Goal: Task Accomplishment & Management: Complete application form

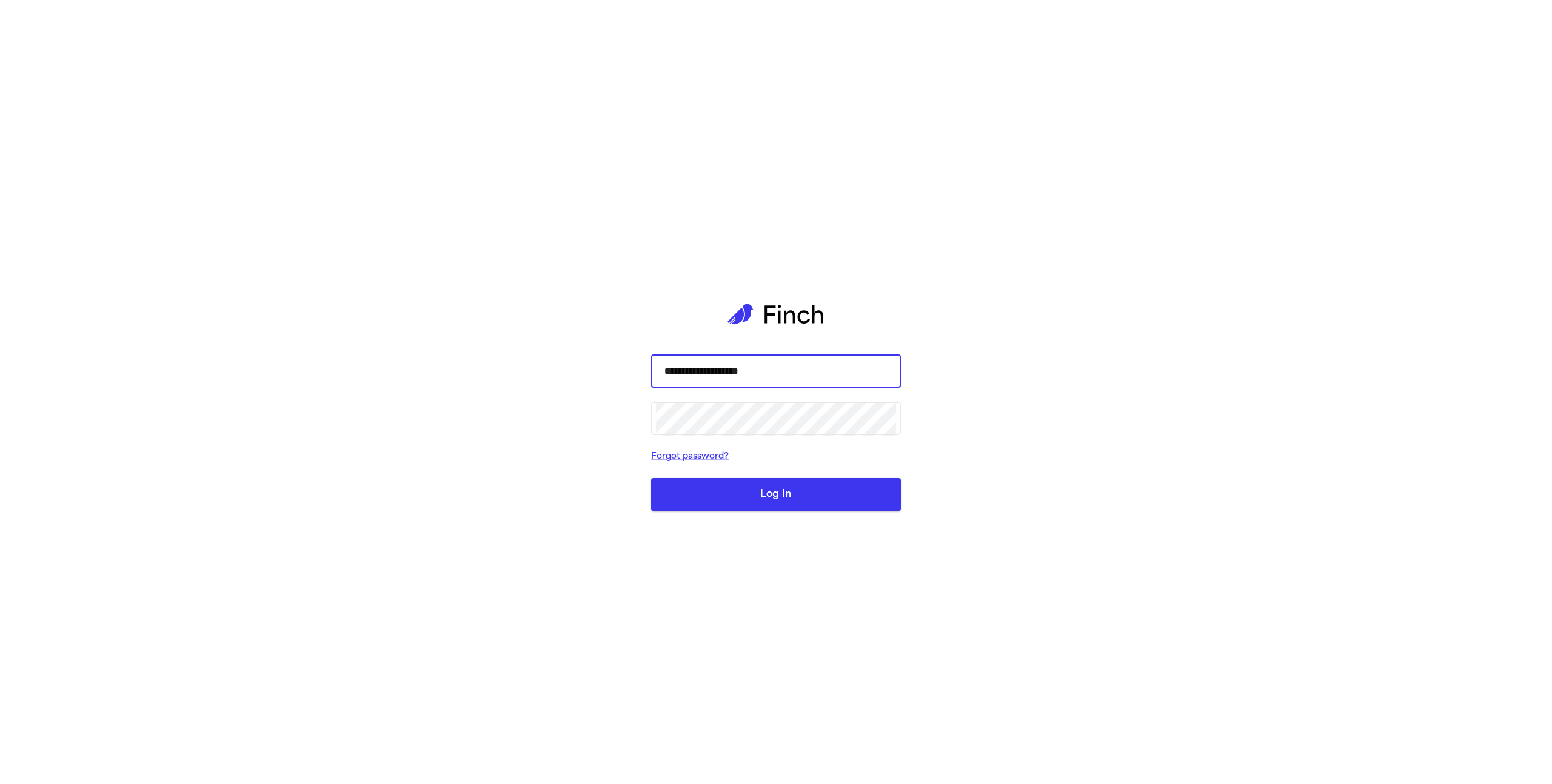
type input "**********"
click at [652, 478] on button "Log In" at bounding box center [776, 494] width 250 height 33
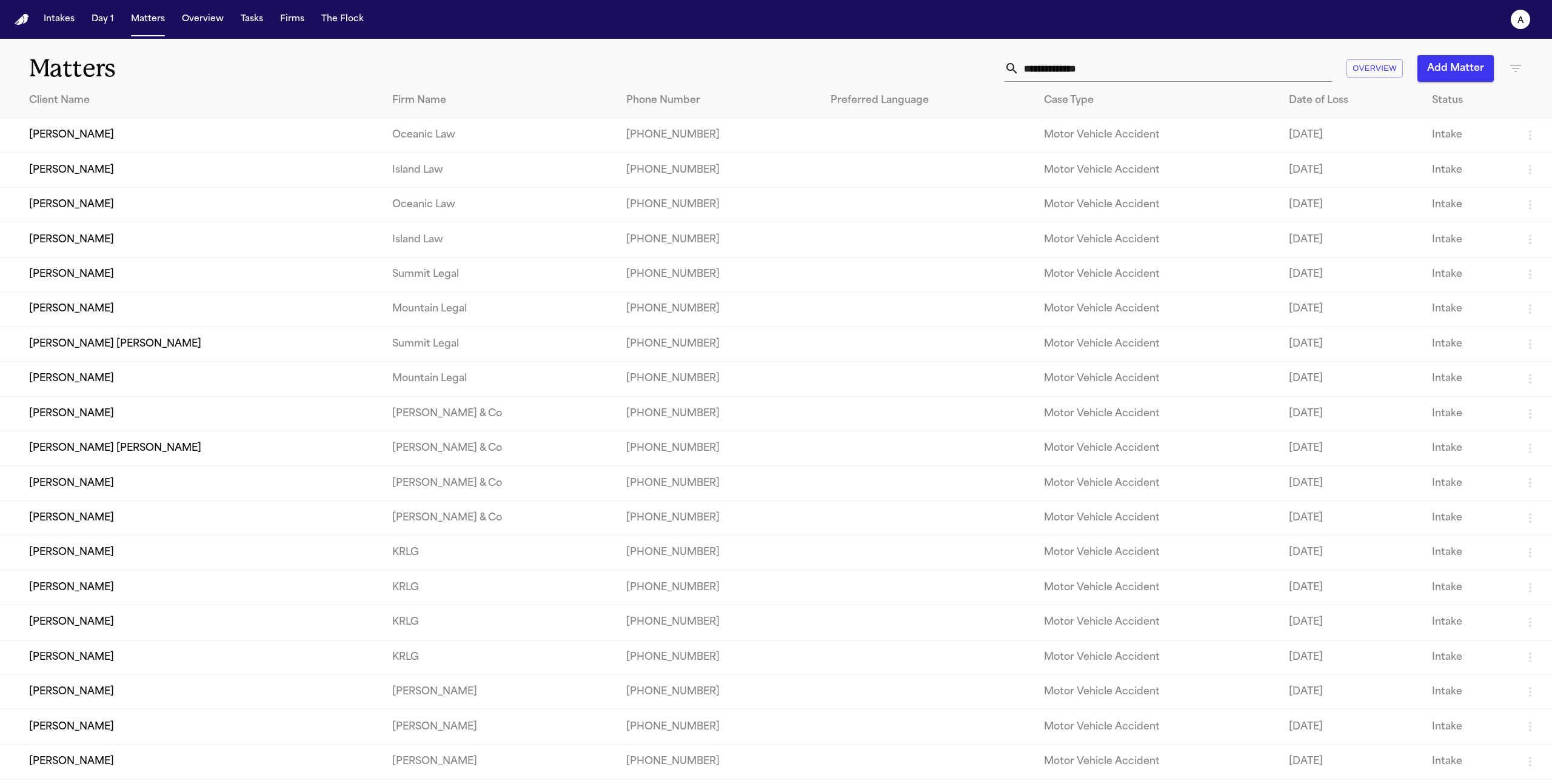
click at [120, 142] on td "Elena Maris Calderón" at bounding box center [191, 135] width 383 height 35
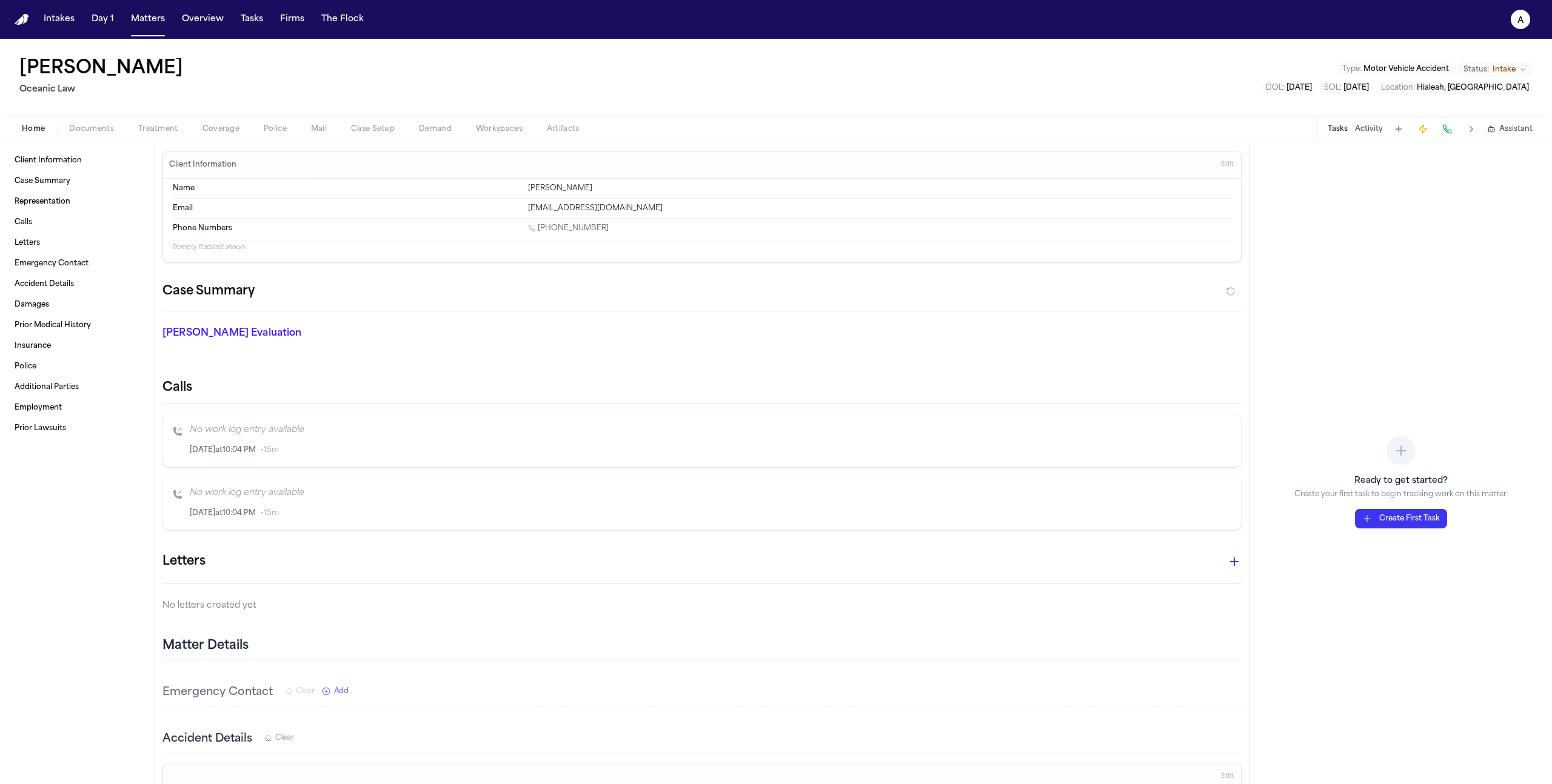
click at [205, 124] on span "Coverage" at bounding box center [220, 129] width 37 height 10
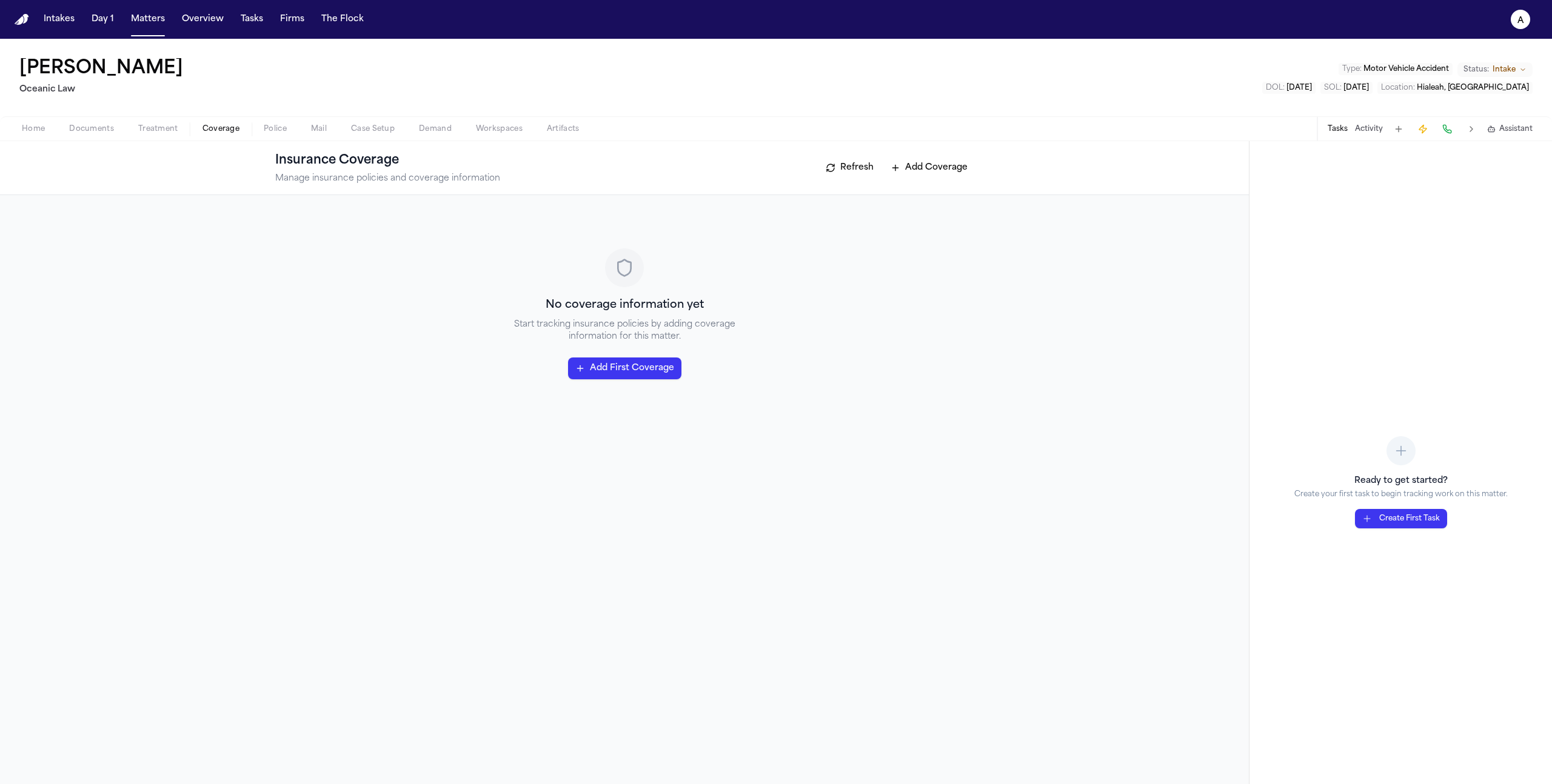
click at [162, 129] on span "Treatment" at bounding box center [158, 129] width 40 height 10
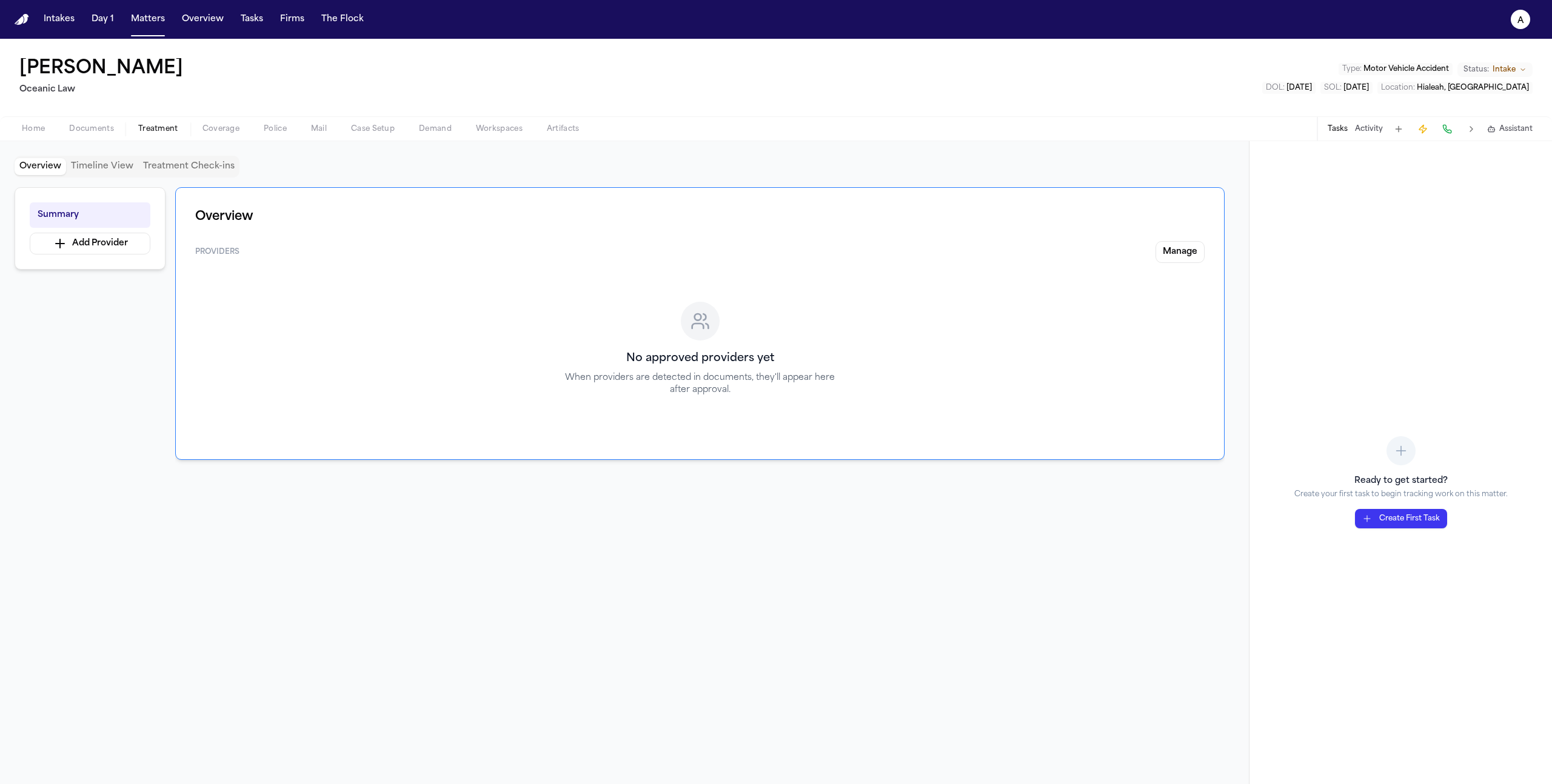
click at [228, 131] on span "Coverage" at bounding box center [220, 129] width 37 height 10
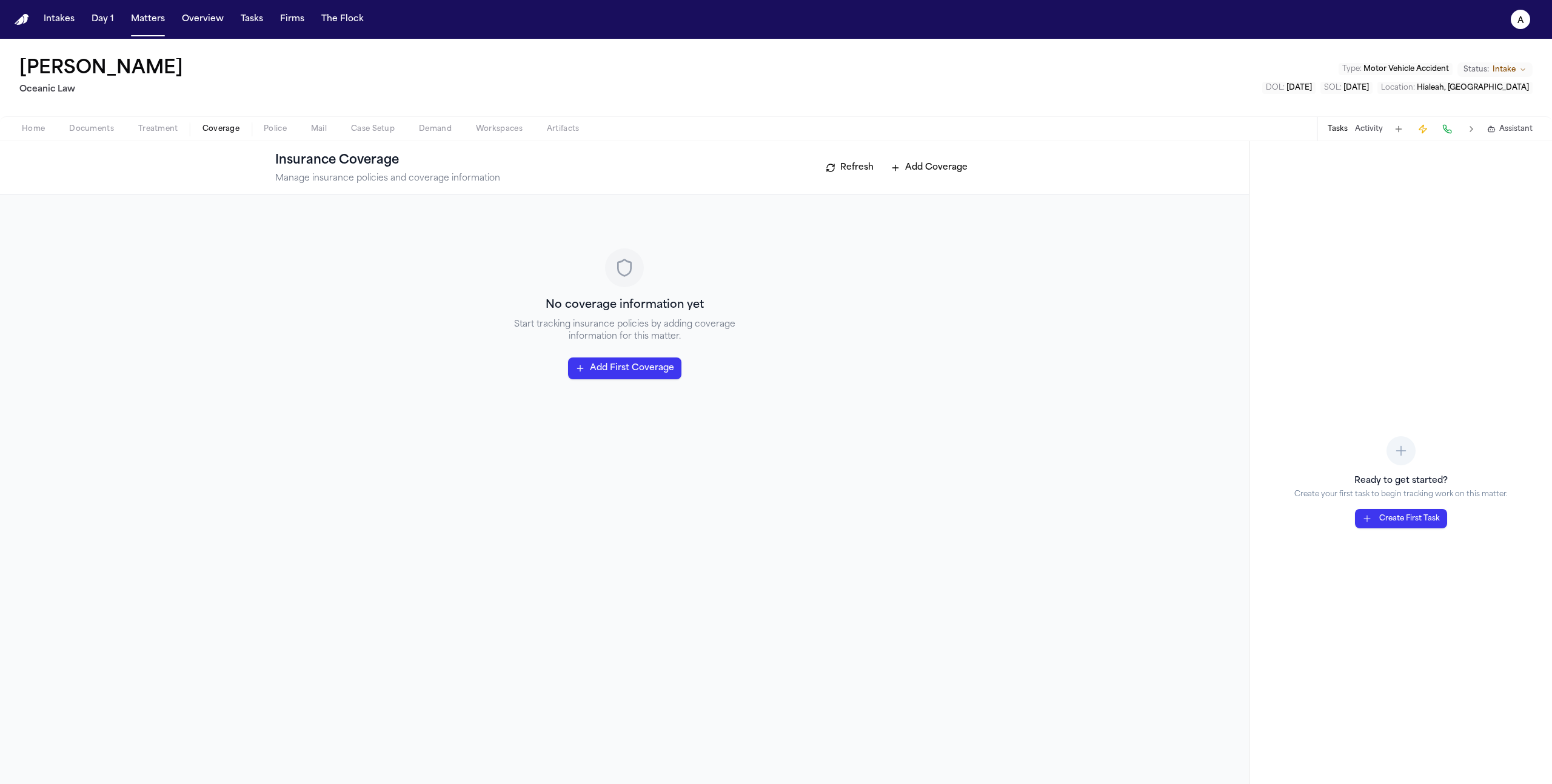
click at [275, 124] on span "Police" at bounding box center [275, 129] width 23 height 10
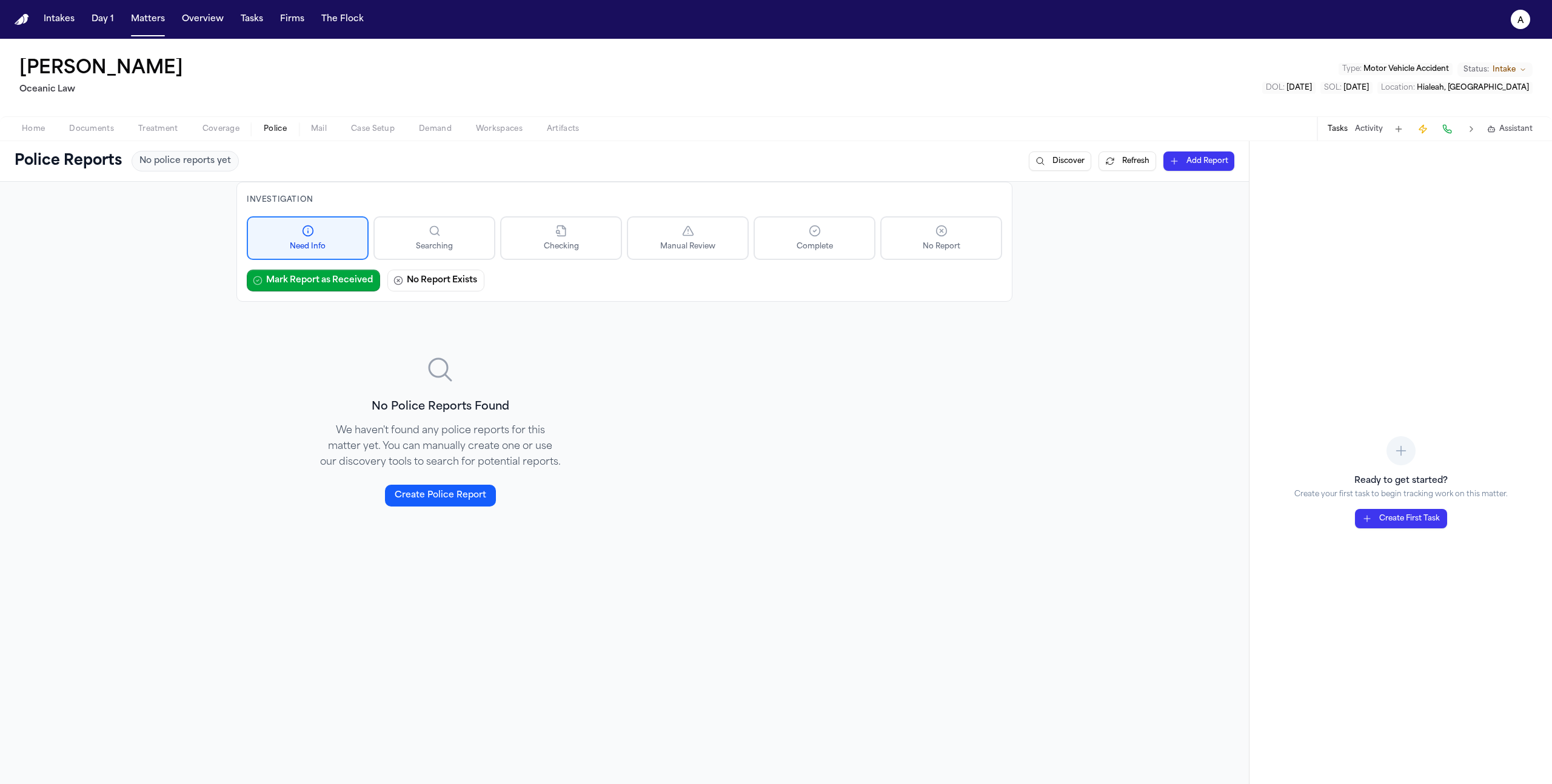
click at [222, 130] on span "Coverage" at bounding box center [220, 129] width 37 height 10
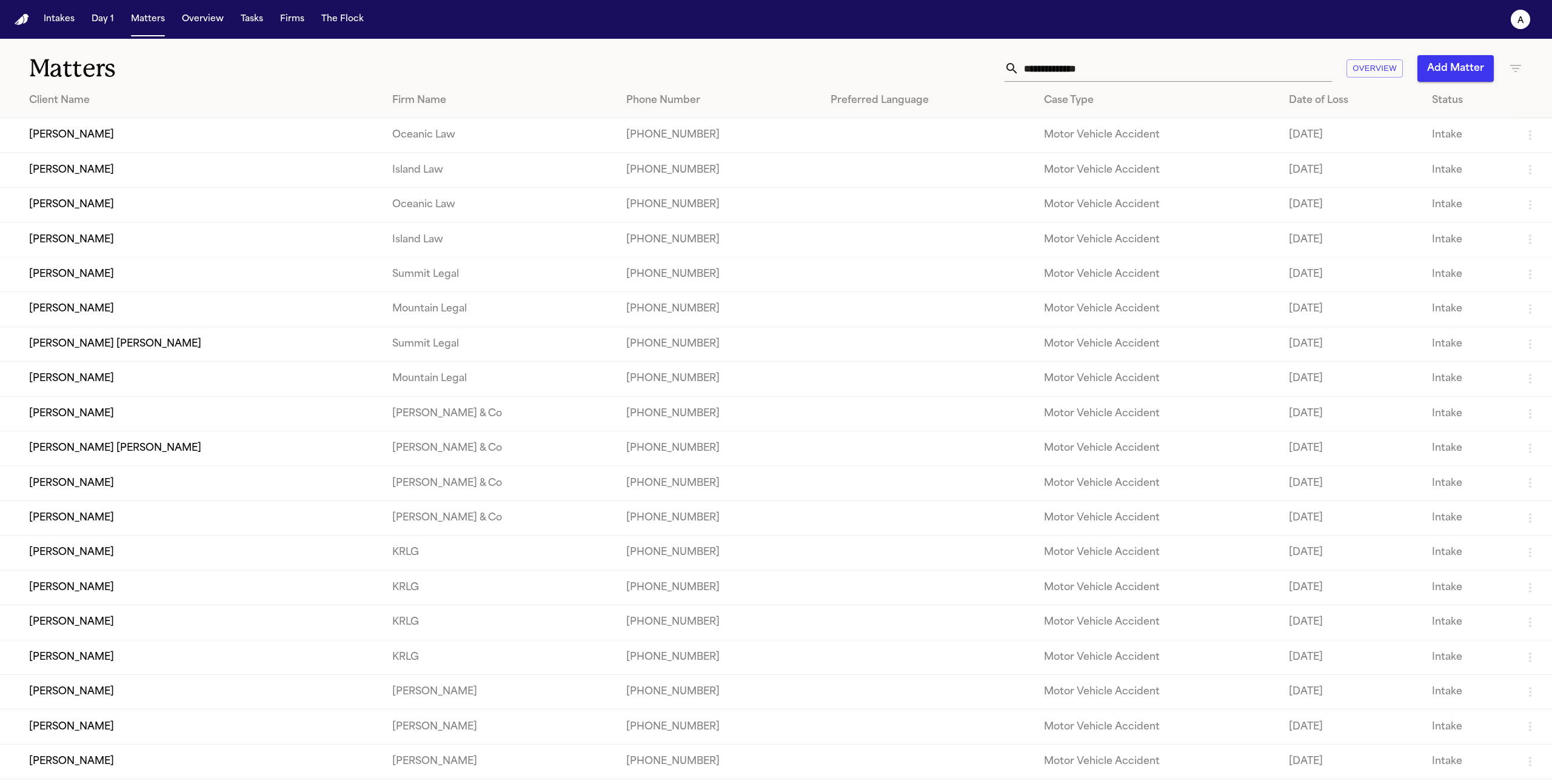
click at [91, 246] on td "[PERSON_NAME]" at bounding box center [191, 239] width 383 height 35
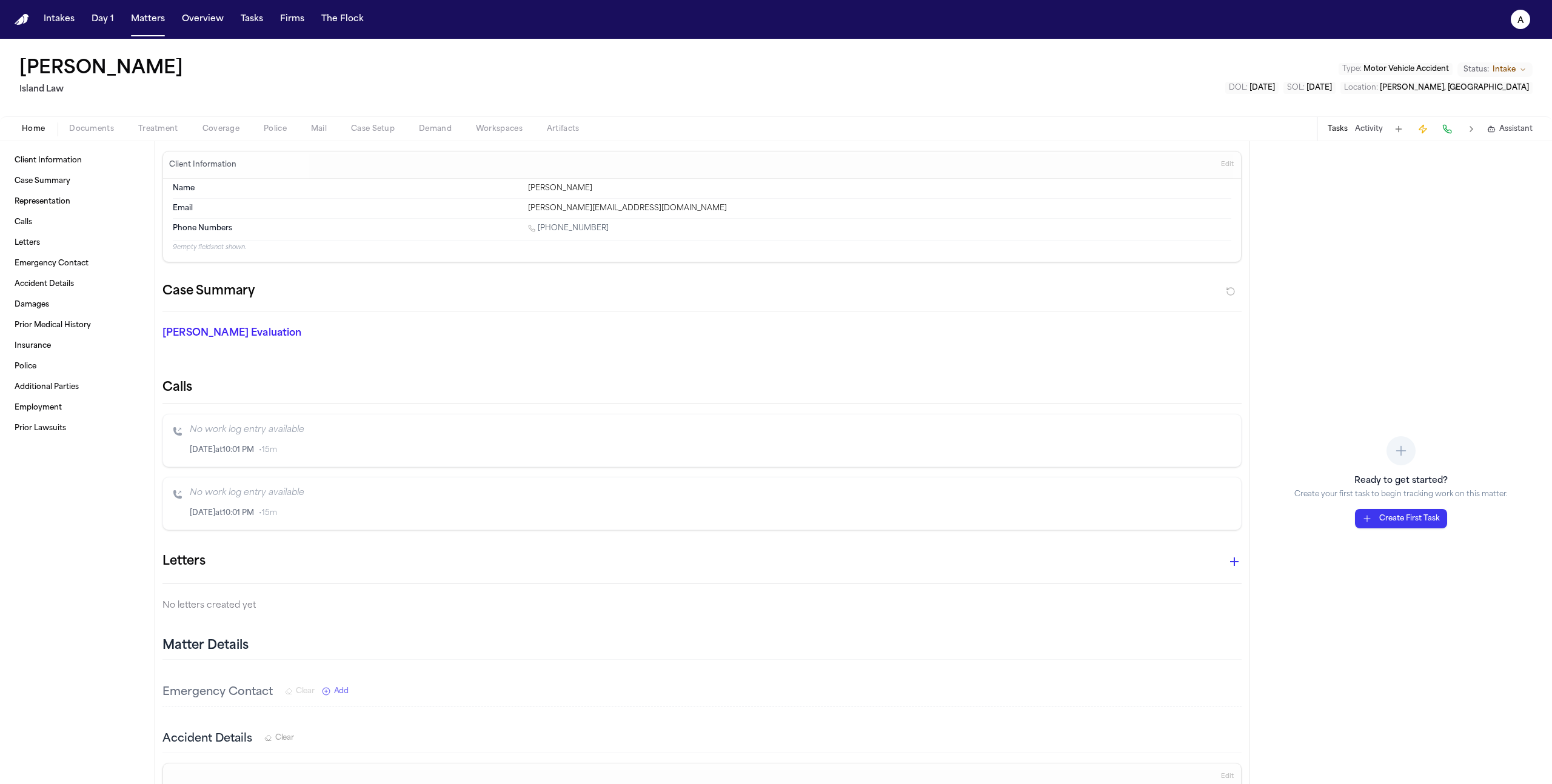
click at [217, 119] on div "Home Documents Treatment Coverage Police Mail Case Setup Demand Workspaces Arti…" at bounding box center [776, 128] width 1552 height 24
click at [217, 129] on span "Coverage" at bounding box center [220, 129] width 37 height 10
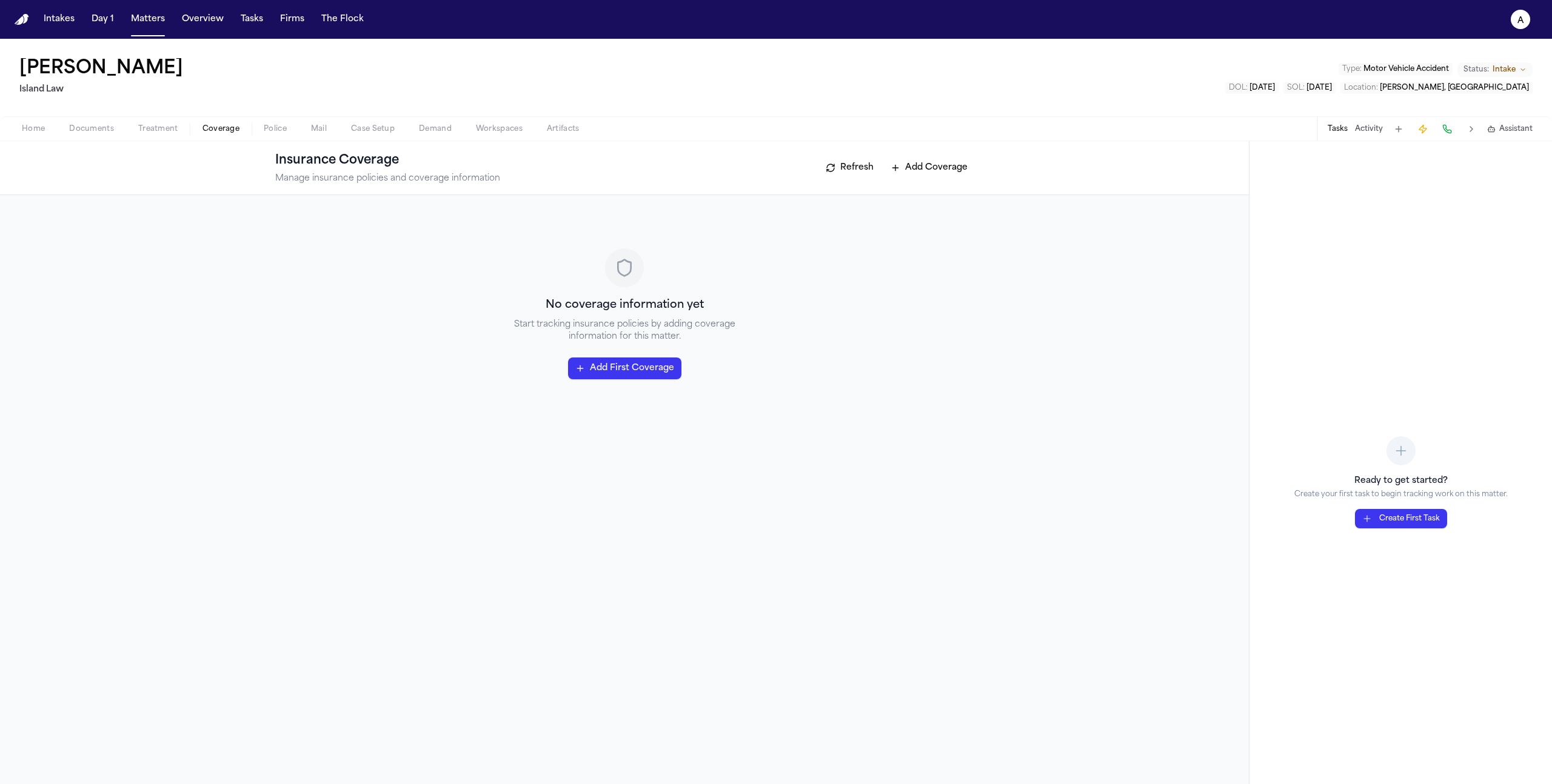
click at [612, 369] on button "Add First Coverage" at bounding box center [625, 369] width 113 height 22
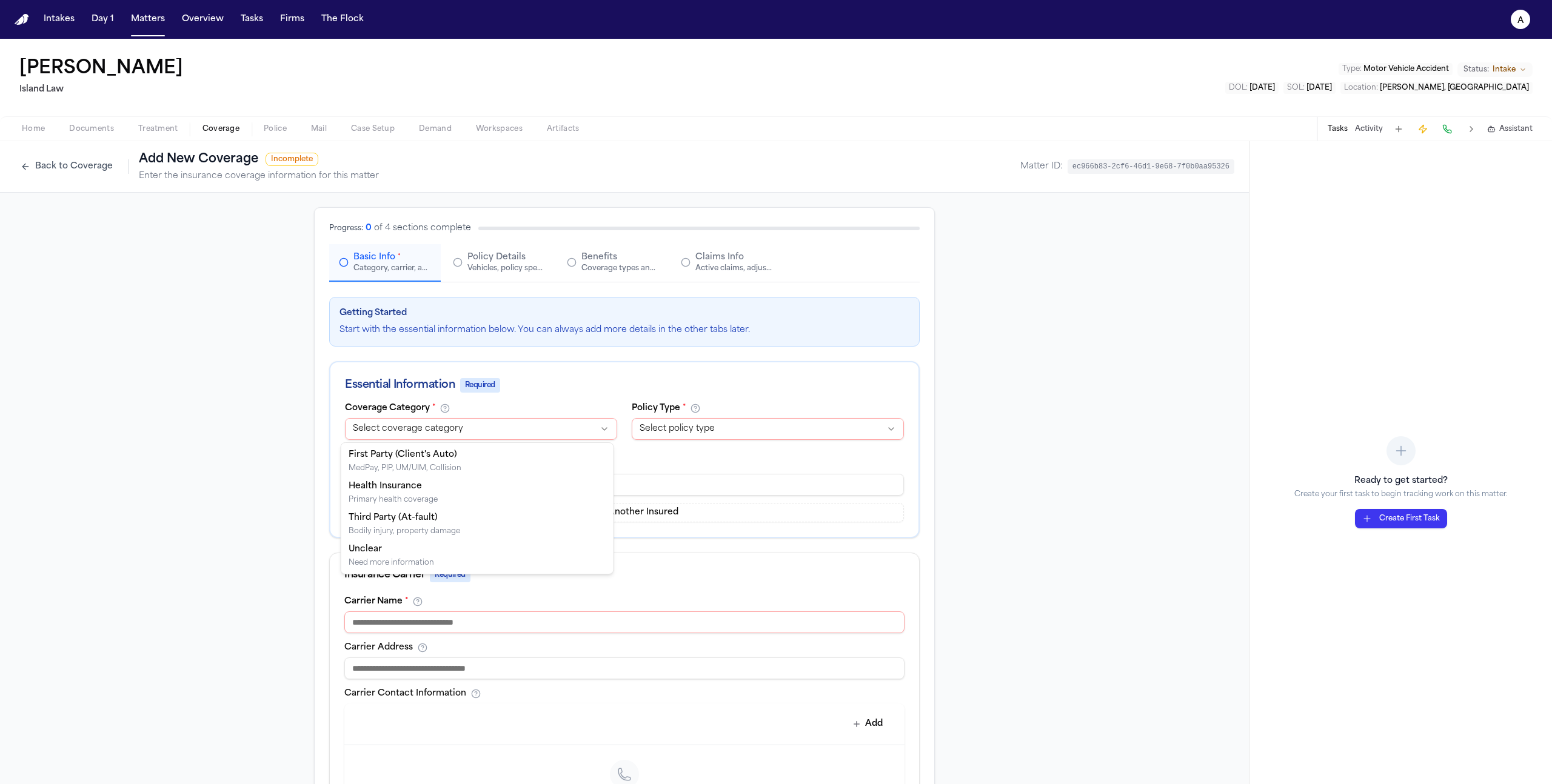
click at [514, 421] on html "**********" at bounding box center [776, 392] width 1552 height 784
select select "**********"
click at [679, 432] on html "Intakes Day 1 Matters Overview Tasks Firms The Flock a Leilani Kealoha Island L…" at bounding box center [776, 392] width 1552 height 784
select select "****"
click at [645, 493] on input at bounding box center [625, 485] width 559 height 22
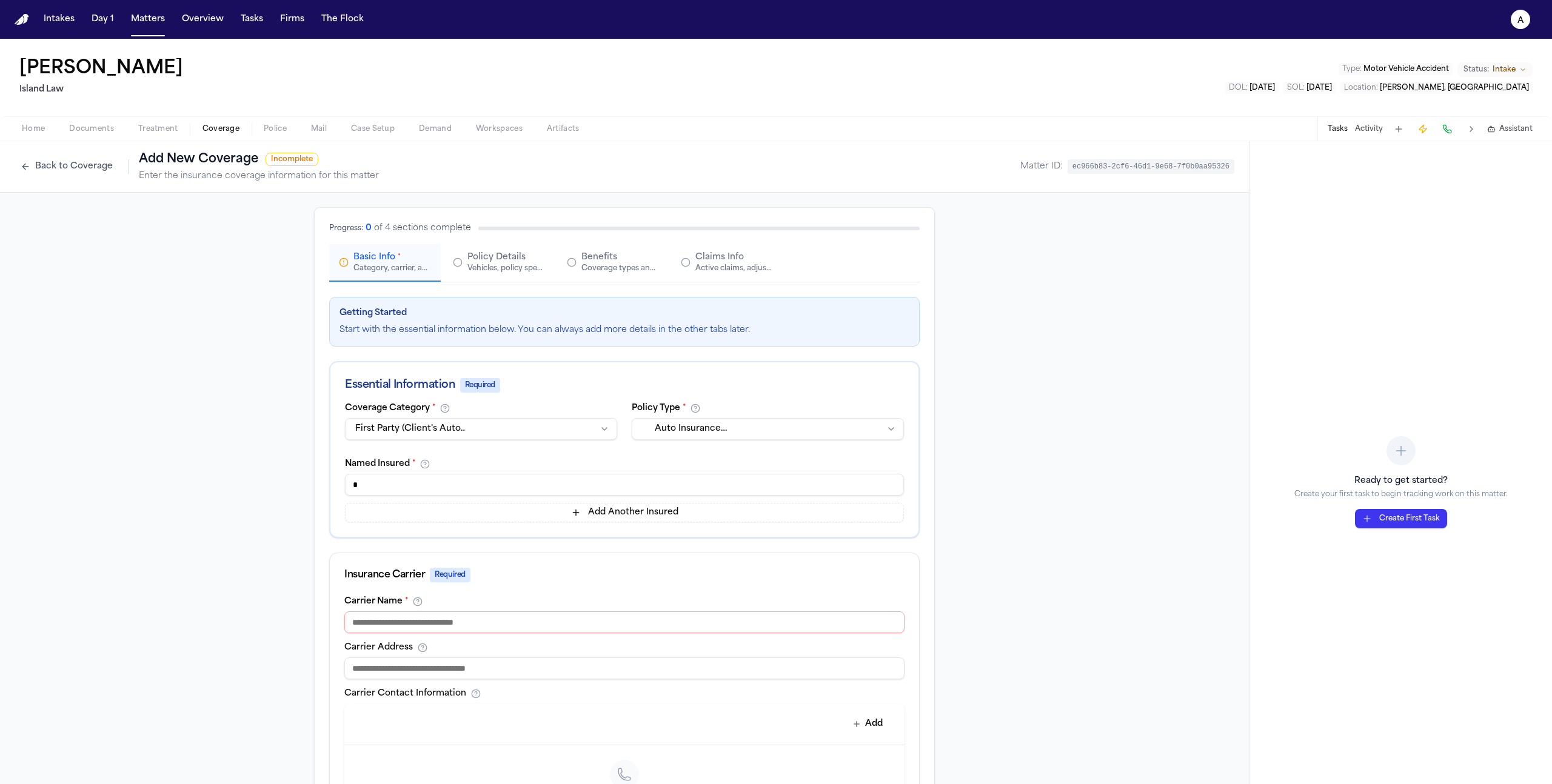
drag, startPoint x: 162, startPoint y: 71, endPoint x: 16, endPoint y: 71, distance: 146.0
click at [16, 71] on div "Leilani Kealoha Island Law Type : Motor Vehicle Accident Status: Intake DOL : 2…" at bounding box center [776, 77] width 1552 height 77
copy h1 "[PERSON_NAME]"
click at [402, 491] on input "*" at bounding box center [625, 485] width 559 height 22
paste input "**********"
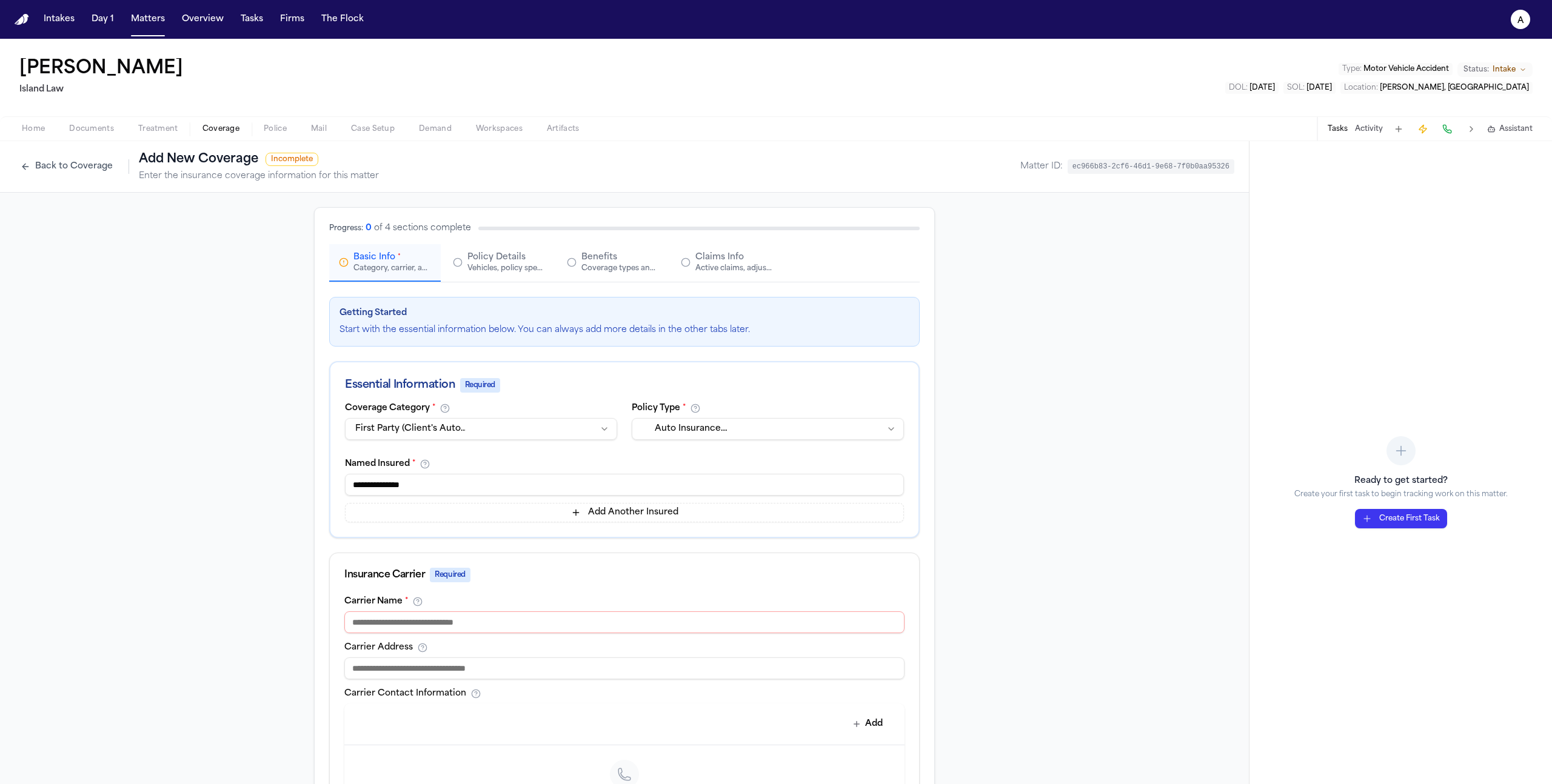
type input "**********"
click at [421, 628] on input at bounding box center [624, 622] width 560 height 22
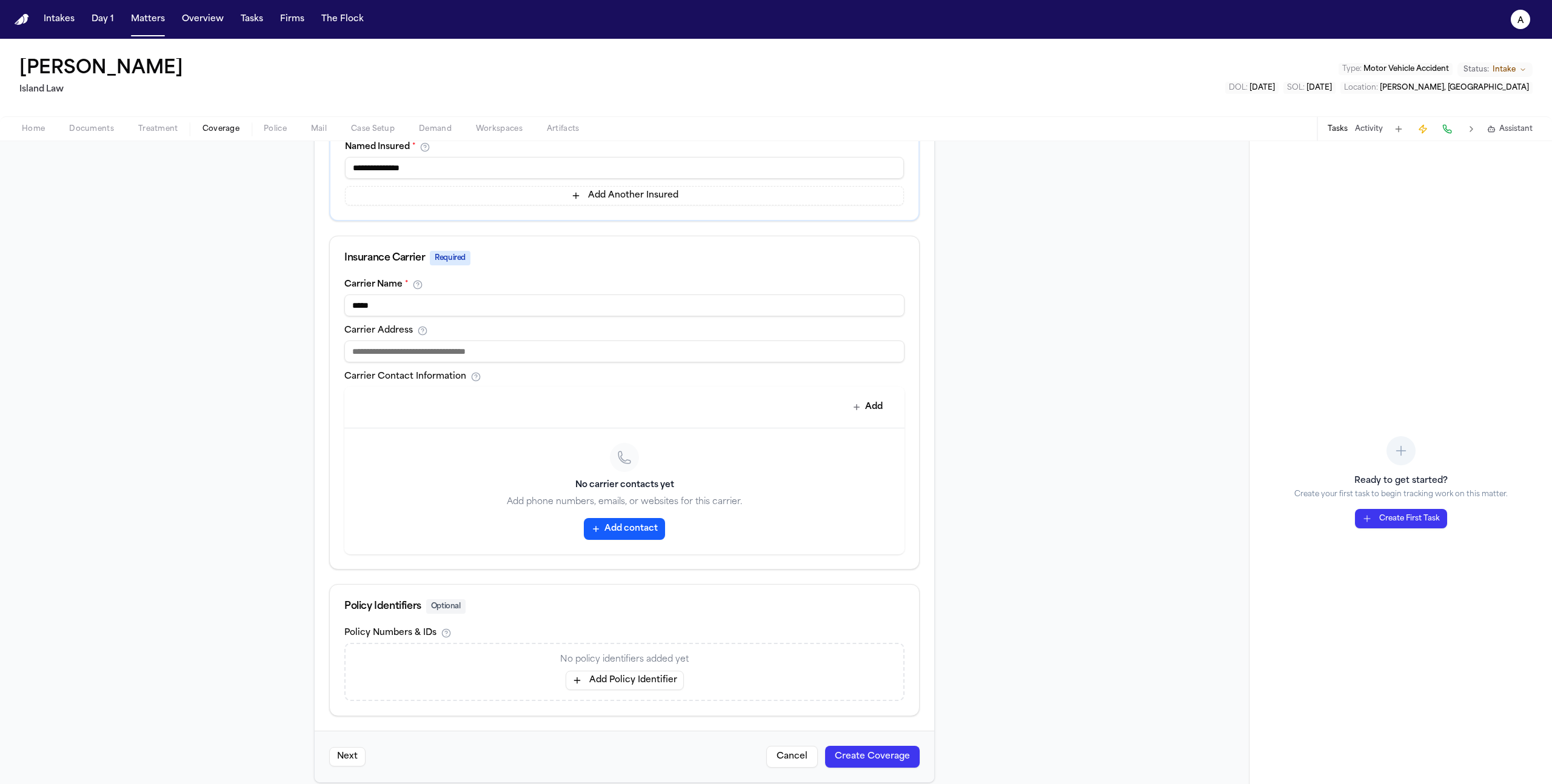
scroll to position [330, 0]
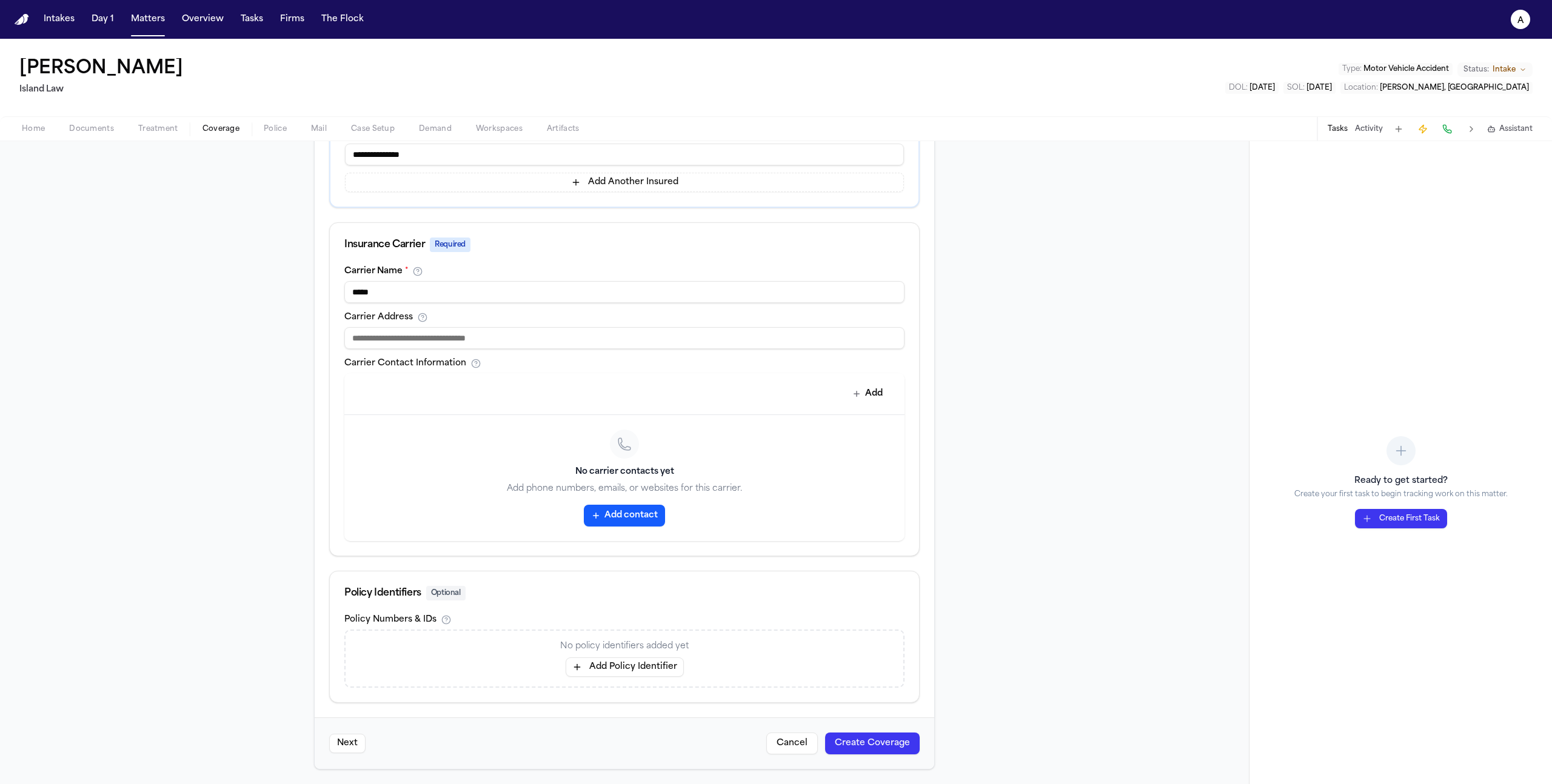
type input "*****"
click at [861, 751] on button "Create Coverage" at bounding box center [872, 743] width 94 height 22
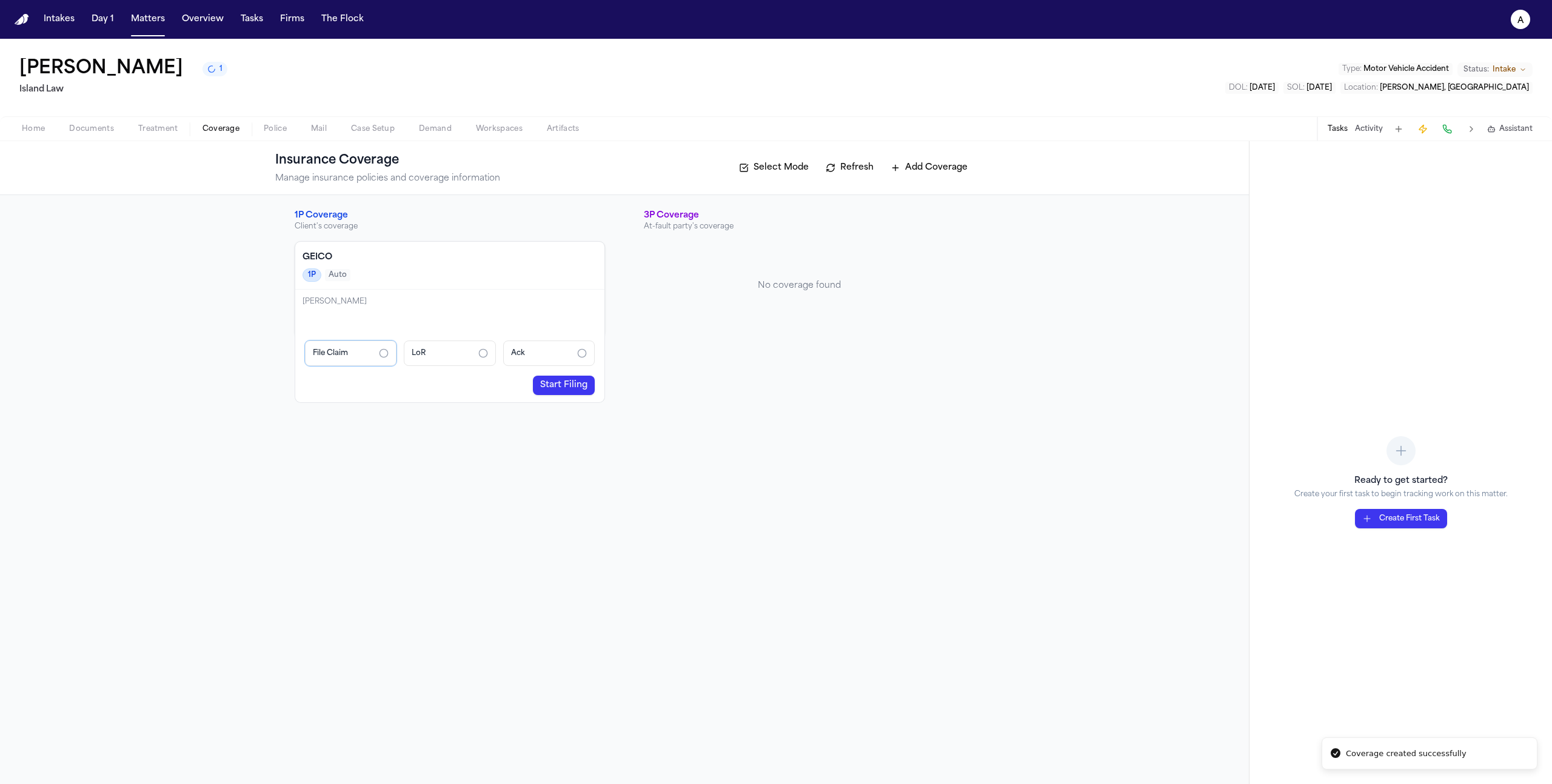
click at [352, 352] on div "File Claim" at bounding box center [351, 354] width 91 height 26
click at [385, 353] on icon "File Claim: not started" at bounding box center [384, 354] width 10 height 10
click at [483, 355] on icon "LoR: not started" at bounding box center [483, 354] width 10 height 10
click at [458, 359] on div "LoR" at bounding box center [449, 354] width 91 height 26
click at [489, 356] on div "LoR" at bounding box center [449, 354] width 91 height 26
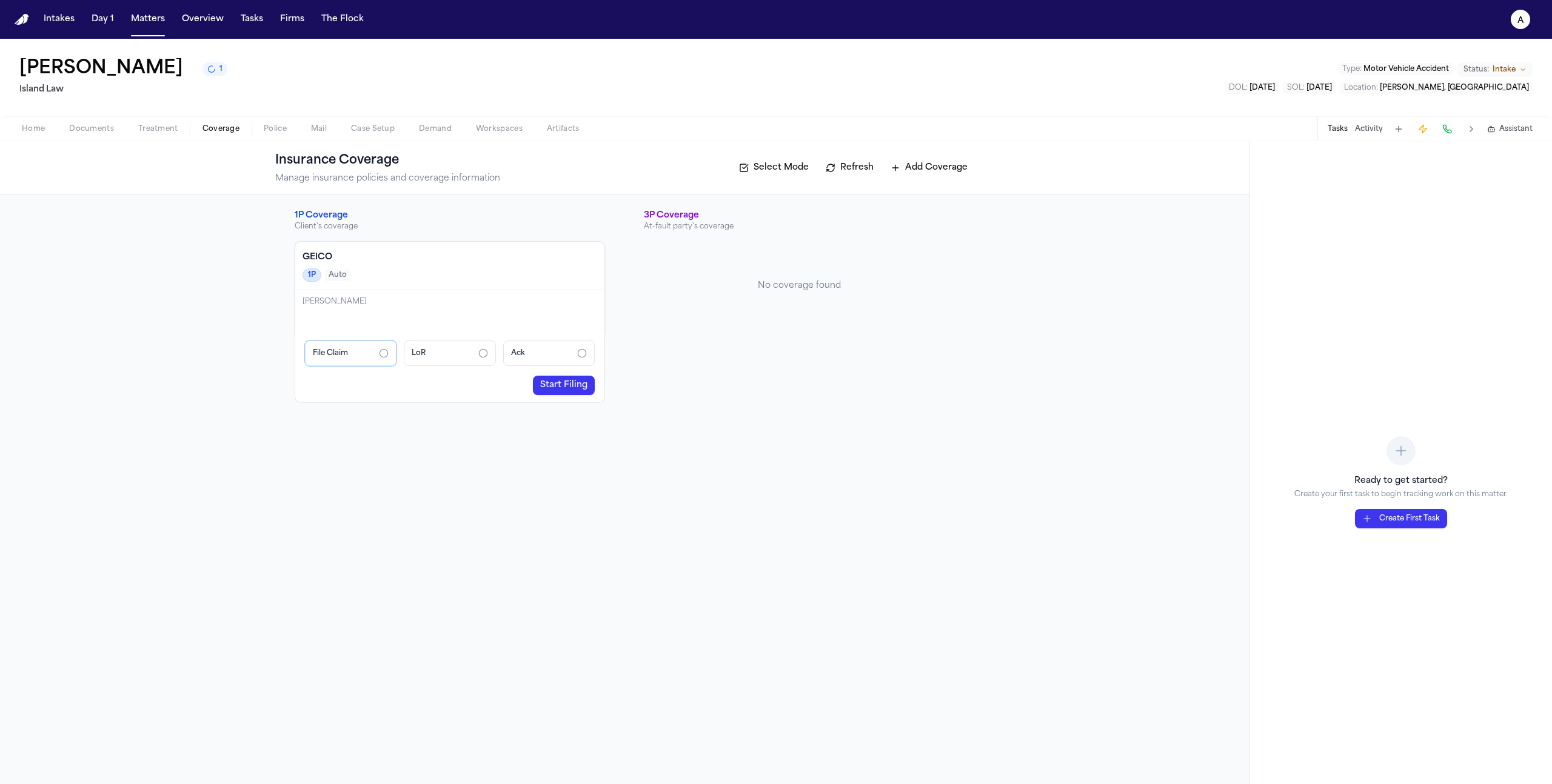
click at [482, 355] on icon "LoR: not started" at bounding box center [483, 354] width 10 height 10
click at [576, 381] on link "Start Filing" at bounding box center [563, 386] width 61 height 20
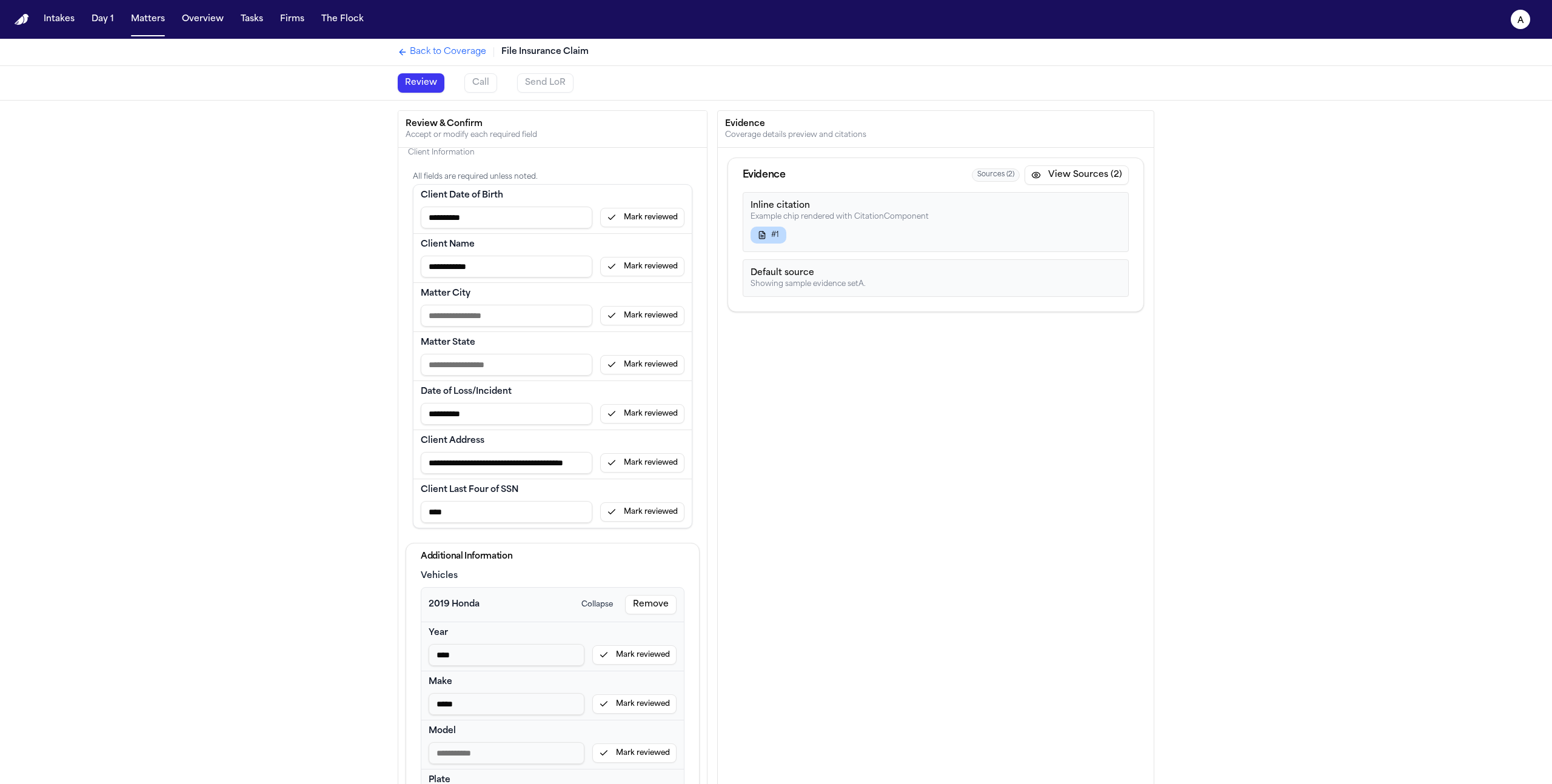
click at [476, 86] on div "Call" at bounding box center [485, 83] width 43 height 20
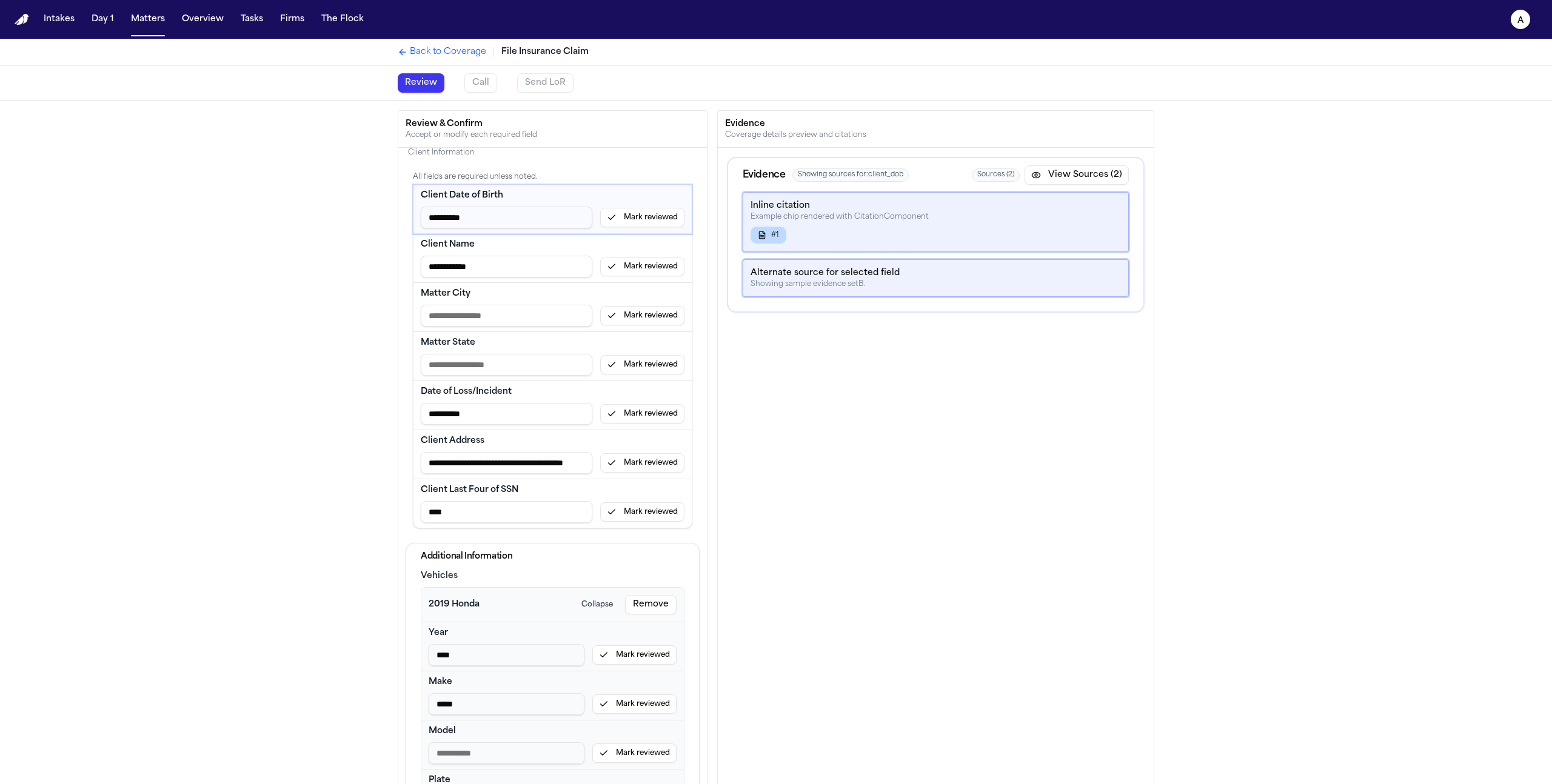
click at [645, 220] on button "Mark reviewed" at bounding box center [642, 218] width 84 height 20
click at [641, 272] on button "Mark reviewed" at bounding box center [642, 267] width 84 height 20
click at [633, 307] on button "Mark reviewed" at bounding box center [642, 316] width 84 height 20
click at [634, 365] on button "Mark reviewed" at bounding box center [642, 365] width 84 height 20
click at [633, 407] on button "Mark reviewed" at bounding box center [642, 414] width 84 height 20
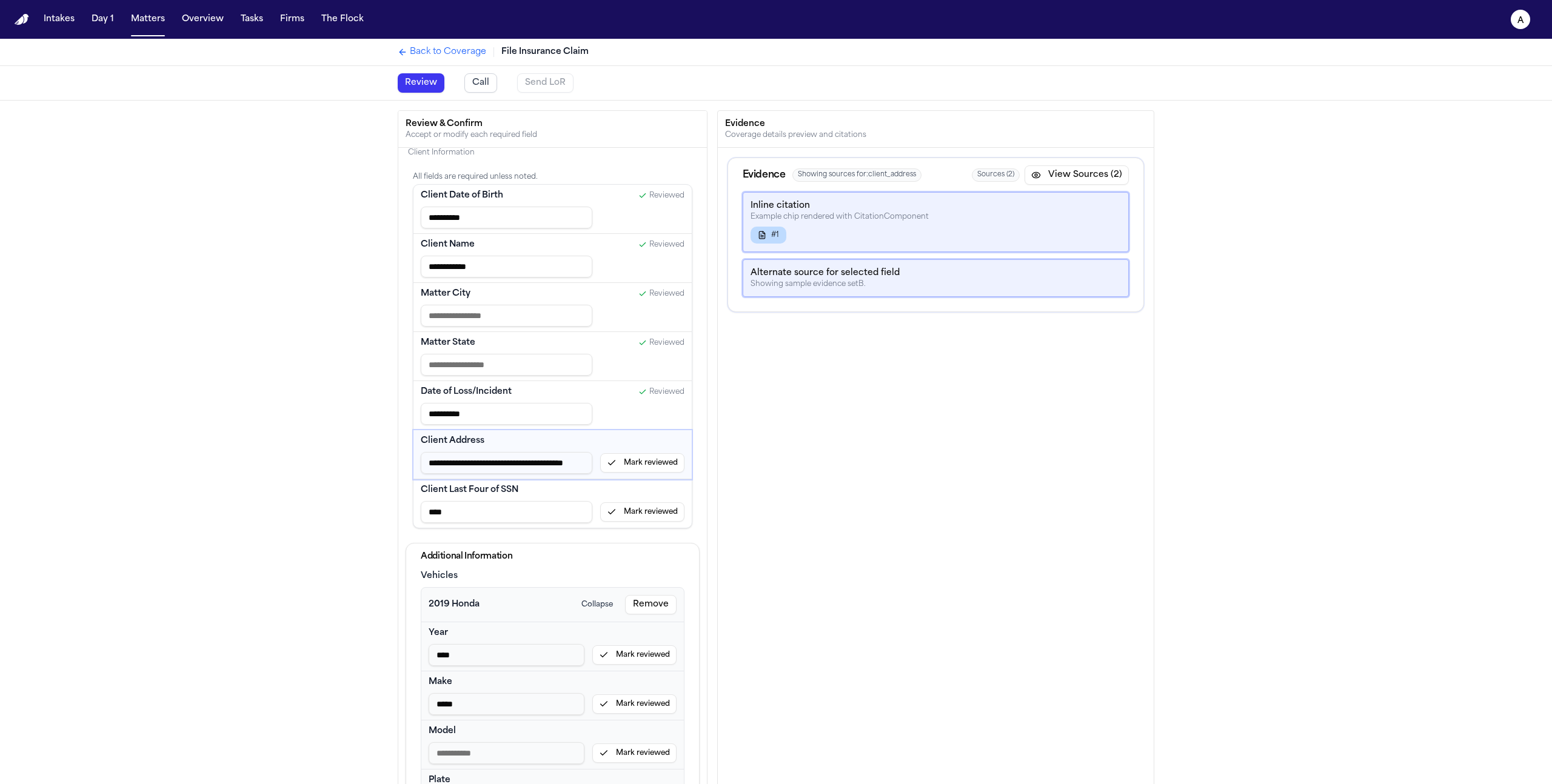
click at [633, 455] on button "Mark reviewed" at bounding box center [642, 463] width 84 height 20
click at [630, 520] on button "Mark reviewed" at bounding box center [642, 512] width 84 height 20
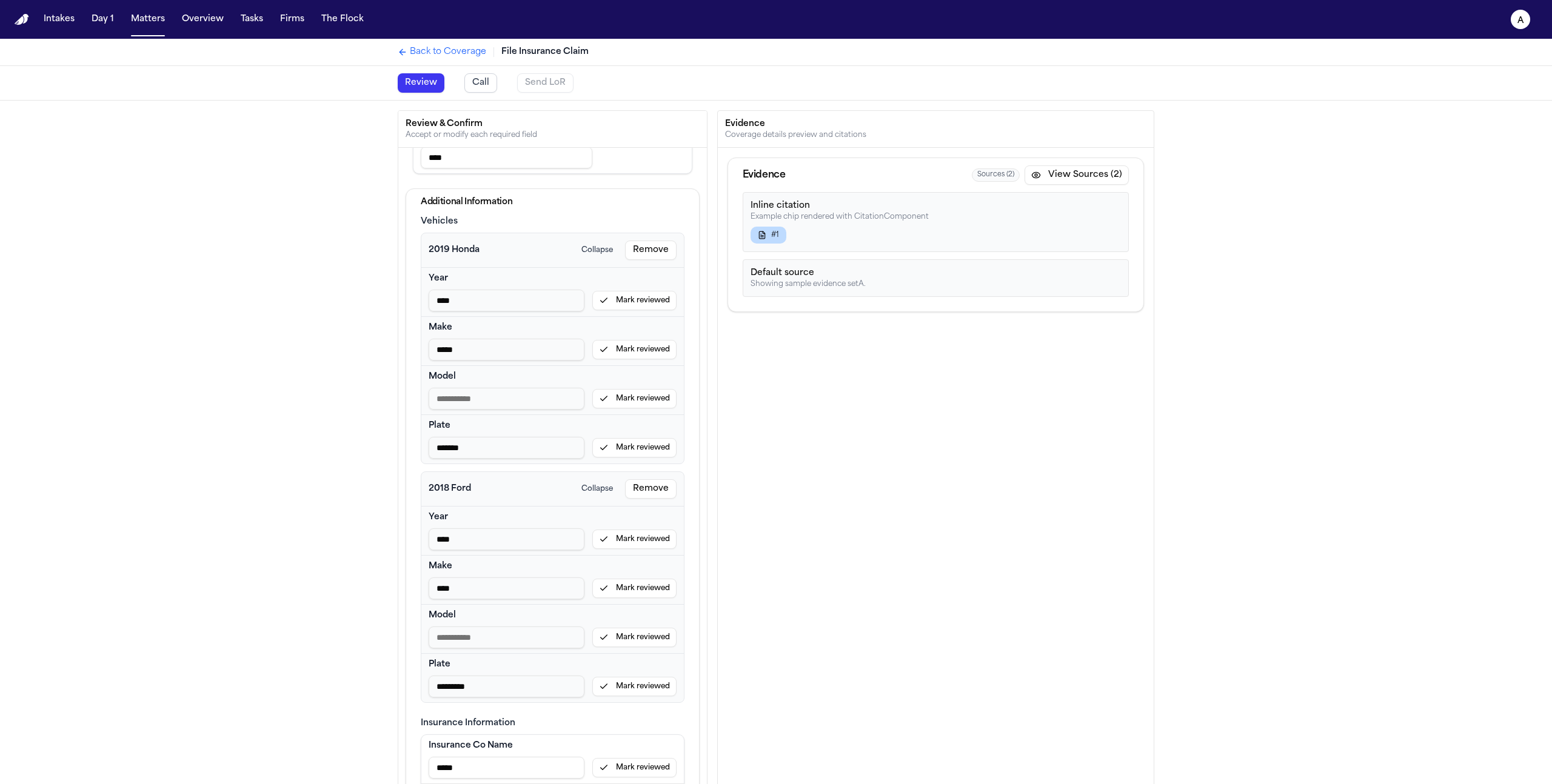
scroll to position [349, 0]
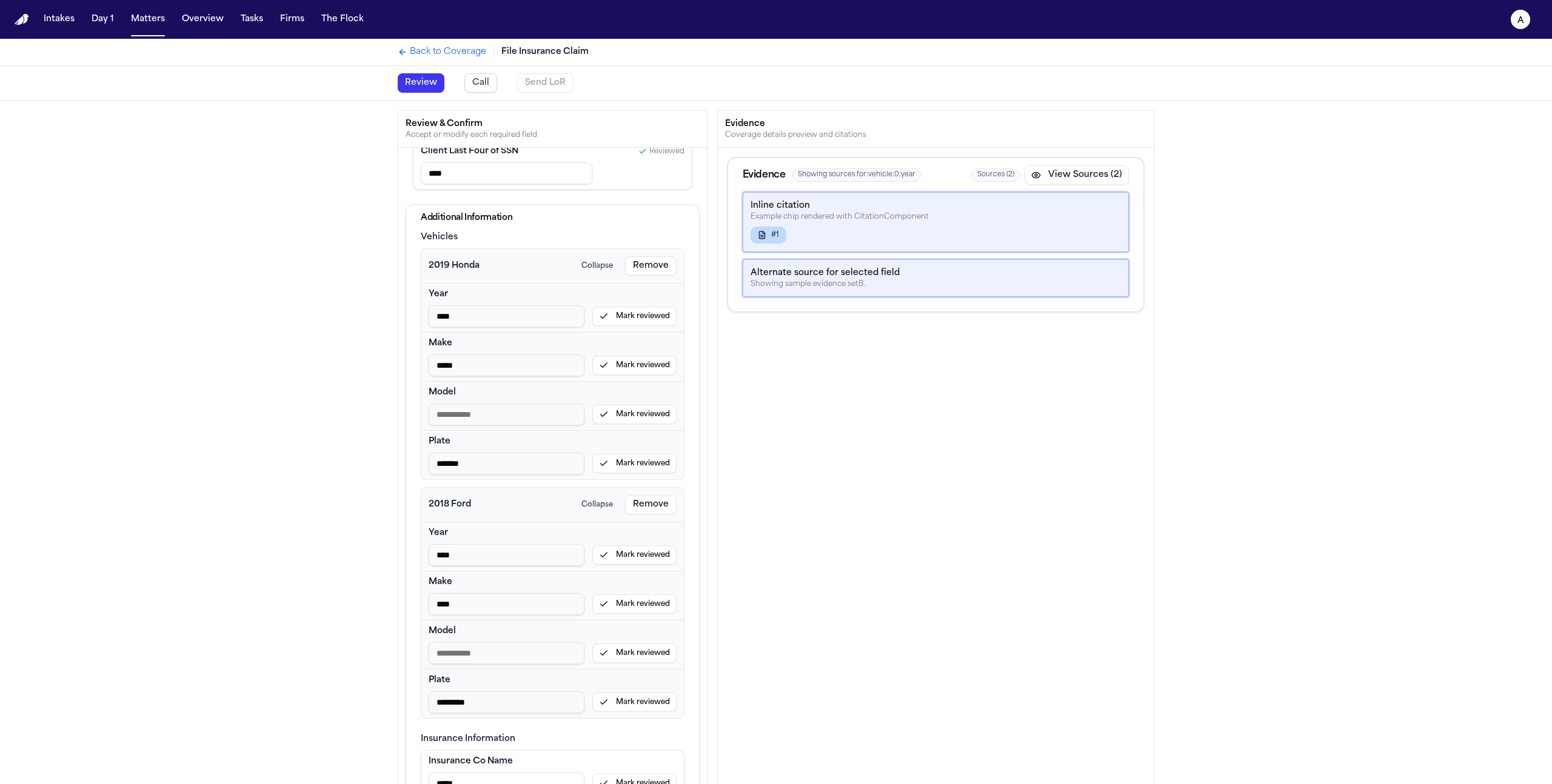
click at [659, 318] on button "Mark reviewed" at bounding box center [634, 316] width 84 height 20
click at [642, 369] on button "Mark reviewed" at bounding box center [634, 366] width 84 height 20
click at [637, 409] on button "Mark reviewed" at bounding box center [634, 414] width 84 height 20
click at [635, 466] on button "Mark reviewed" at bounding box center [634, 464] width 84 height 20
click at [630, 544] on div "**** Mark reviewed" at bounding box center [552, 555] width 248 height 22
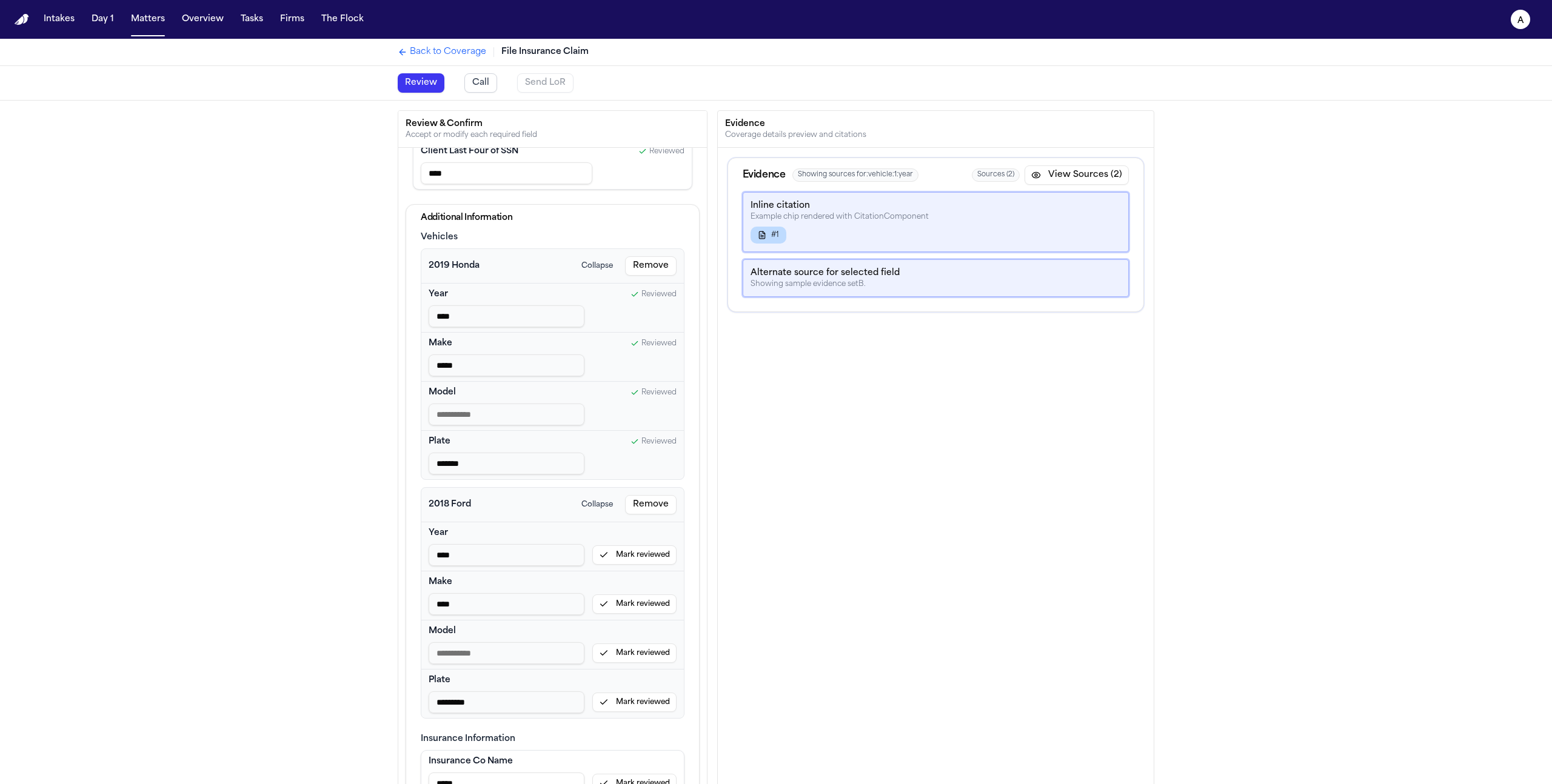
click at [629, 551] on button "Mark reviewed" at bounding box center [634, 555] width 84 height 20
click at [622, 608] on button "Mark reviewed" at bounding box center [634, 605] width 84 height 20
click at [622, 648] on button "Mark reviewed" at bounding box center [634, 653] width 84 height 20
click at [631, 707] on button "Mark reviewed" at bounding box center [634, 703] width 84 height 20
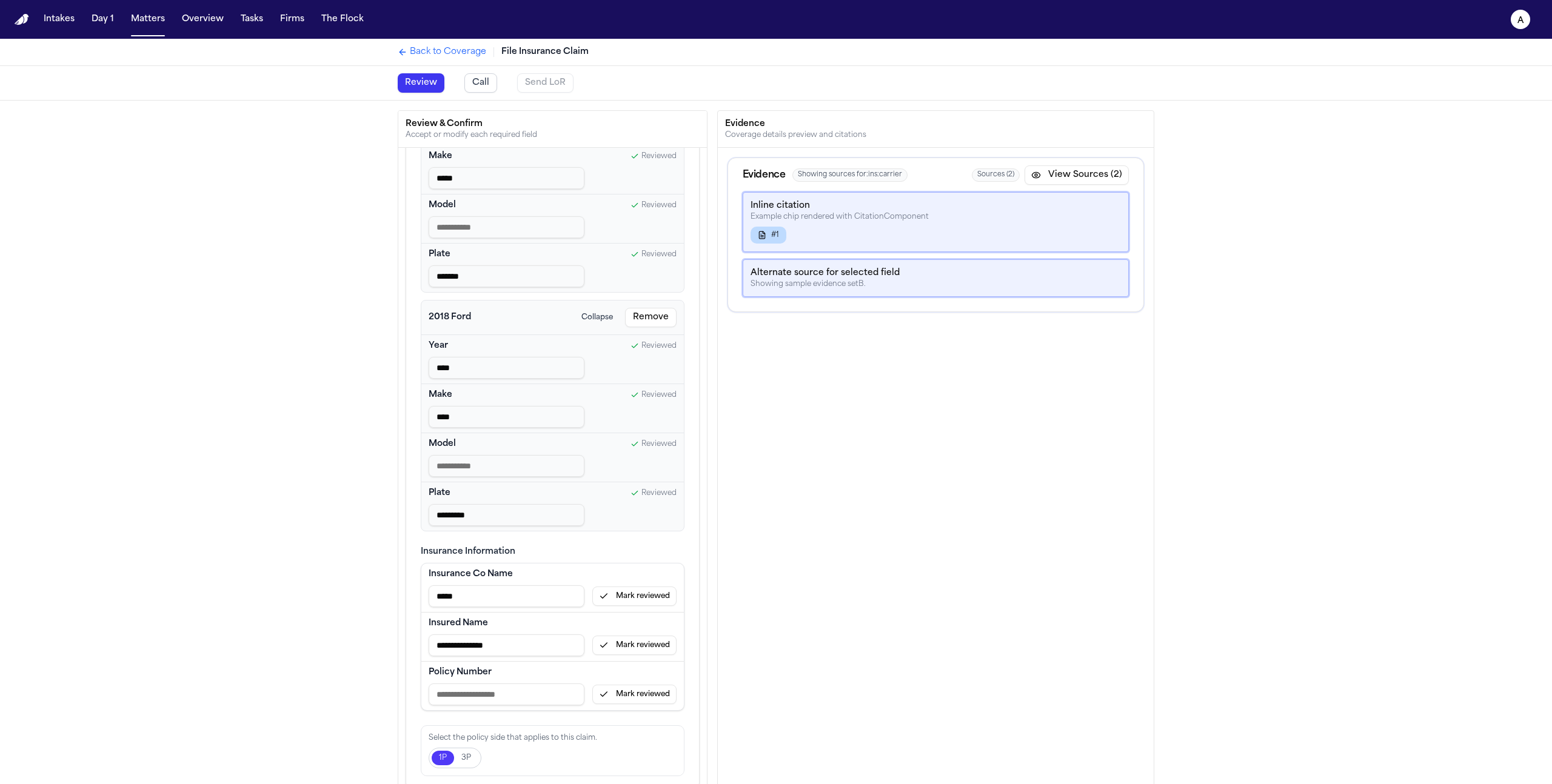
click at [647, 597] on button "Mark reviewed" at bounding box center [634, 597] width 84 height 20
click at [637, 640] on button "Mark reviewed" at bounding box center [634, 645] width 84 height 20
click at [616, 694] on button "Mark reviewed" at bounding box center [634, 695] width 84 height 20
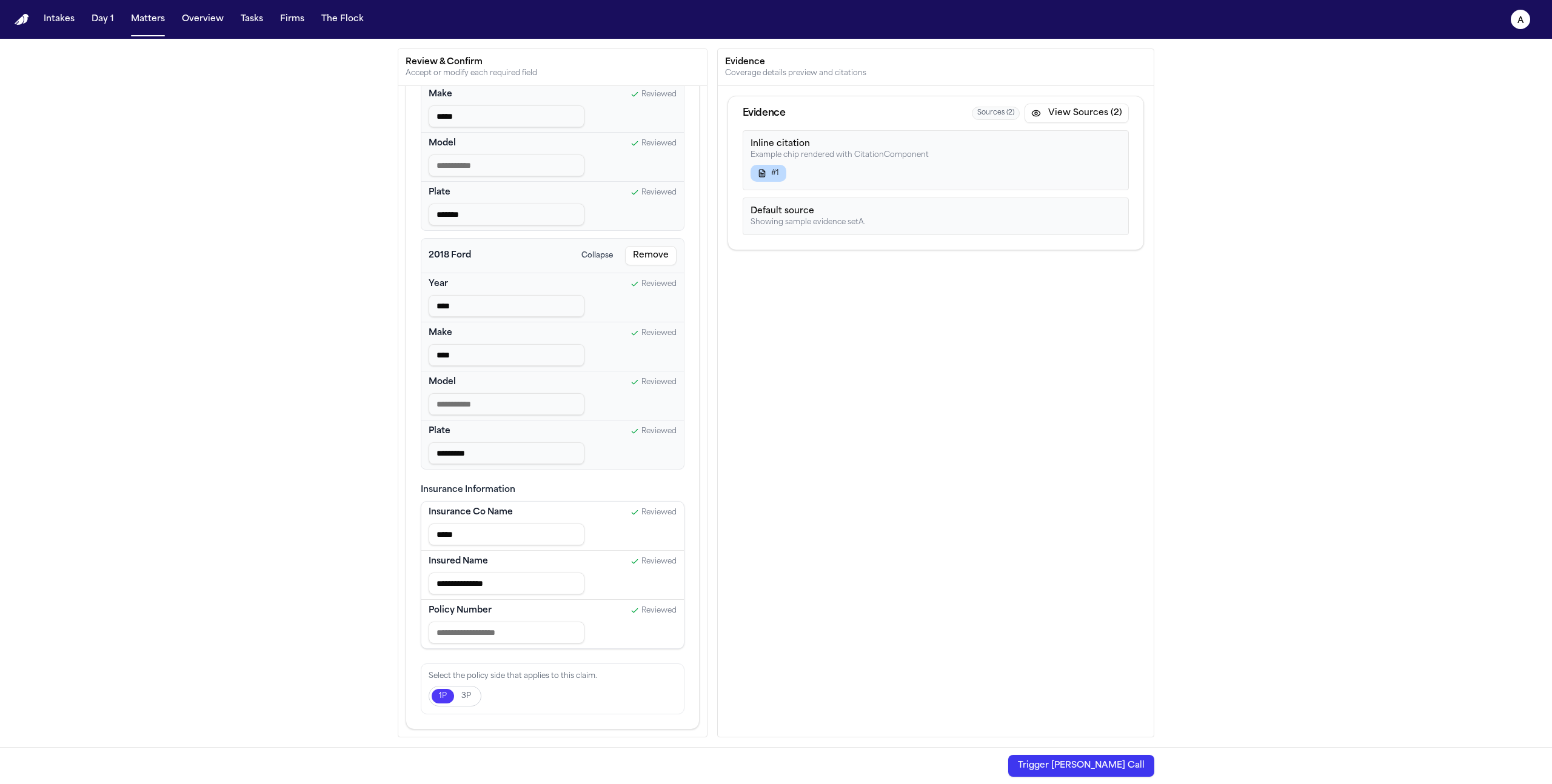
click at [1080, 764] on button "Trigger Bland Call" at bounding box center [1081, 766] width 146 height 22
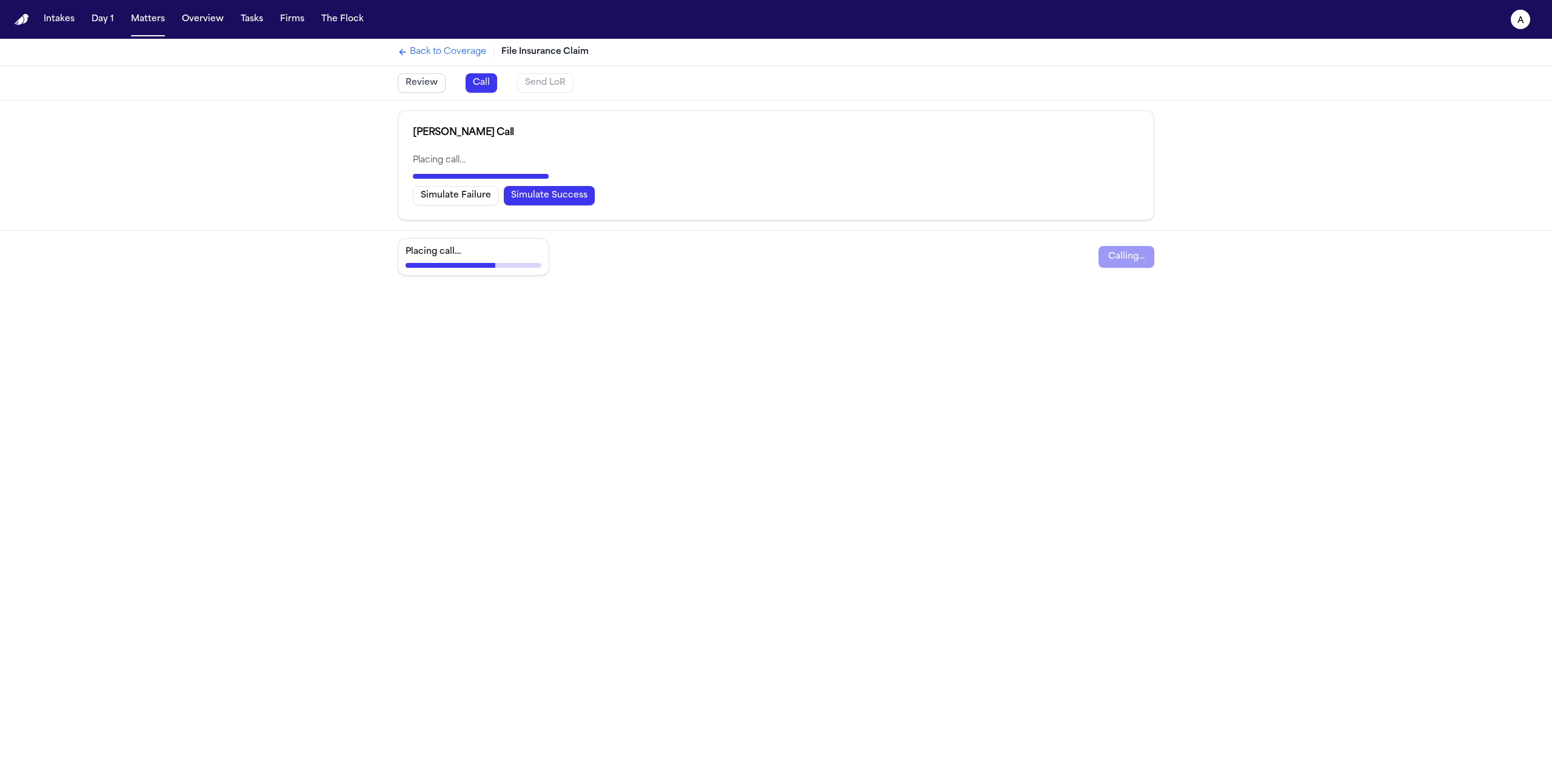
click at [537, 199] on button "Simulate Success" at bounding box center [549, 196] width 91 height 20
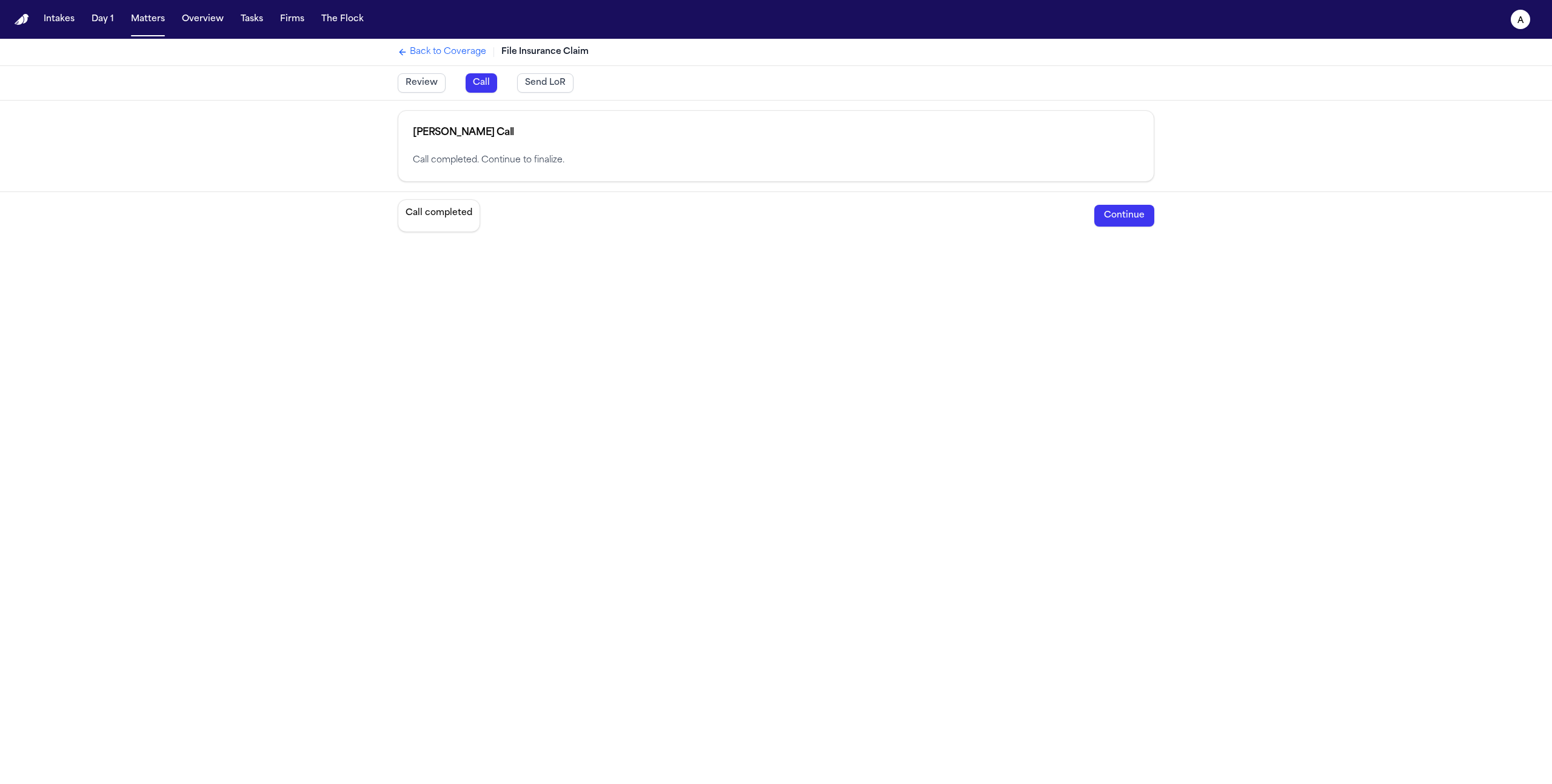
click at [553, 82] on button "Send LoR" at bounding box center [544, 83] width 57 height 20
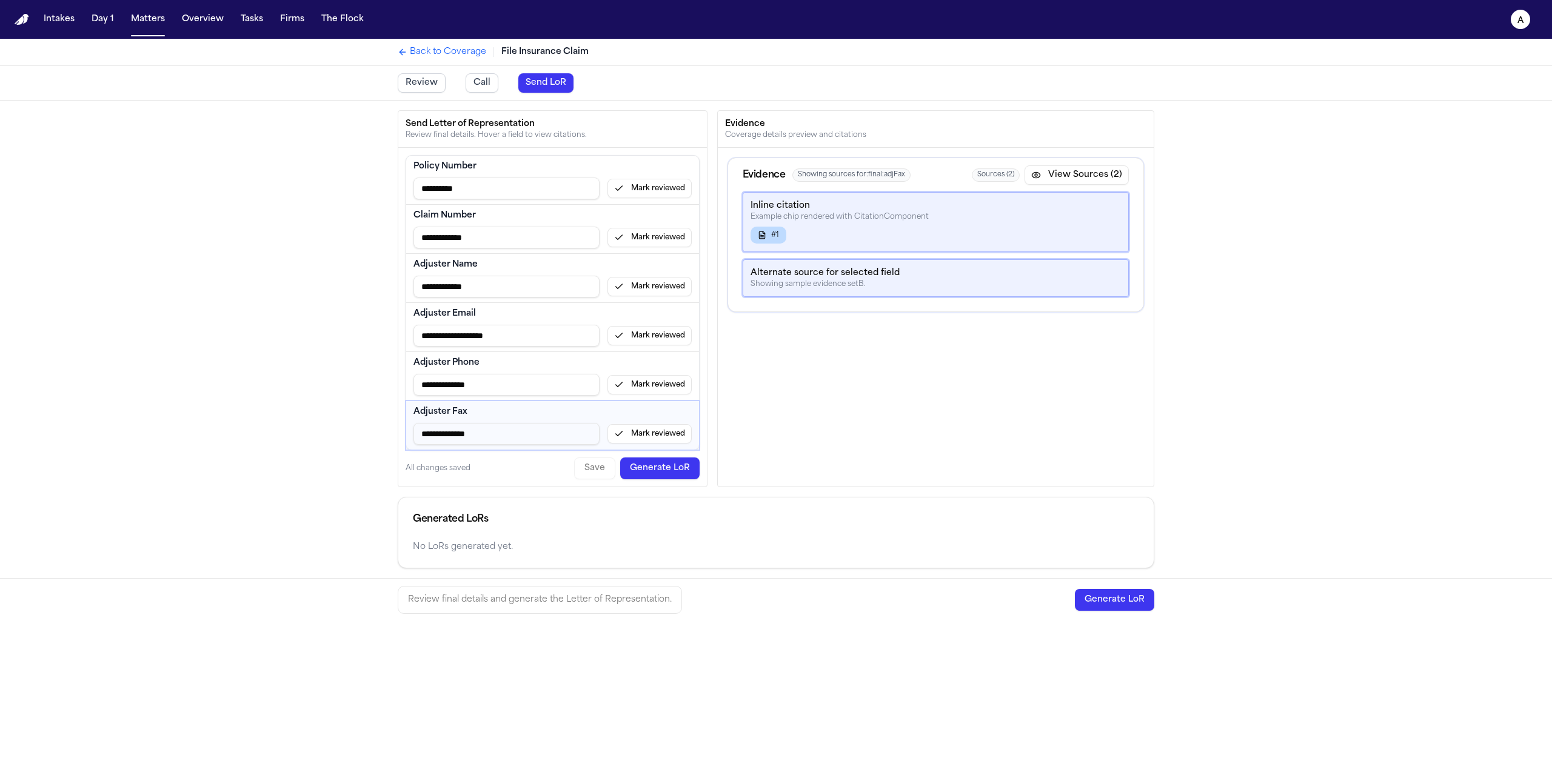
click at [649, 440] on button "Mark reviewed" at bounding box center [650, 434] width 84 height 20
click at [668, 385] on button "Mark reviewed" at bounding box center [650, 385] width 84 height 20
click at [668, 339] on button "Mark reviewed" at bounding box center [650, 336] width 84 height 20
click at [665, 284] on button "Mark reviewed" at bounding box center [650, 286] width 84 height 20
click at [655, 239] on button "Mark reviewed" at bounding box center [650, 238] width 84 height 20
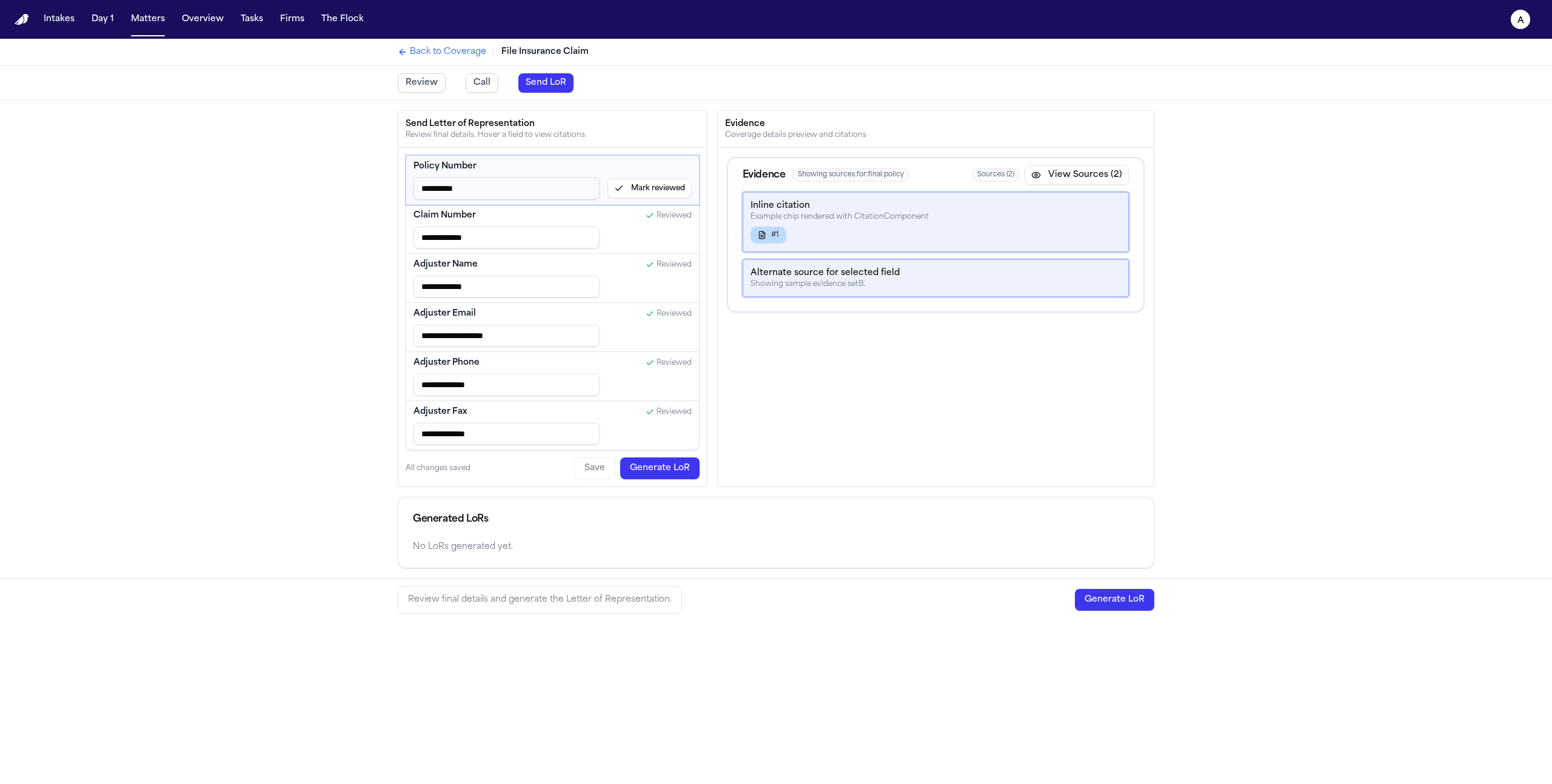
click at [661, 185] on button "Mark reviewed" at bounding box center [650, 188] width 84 height 20
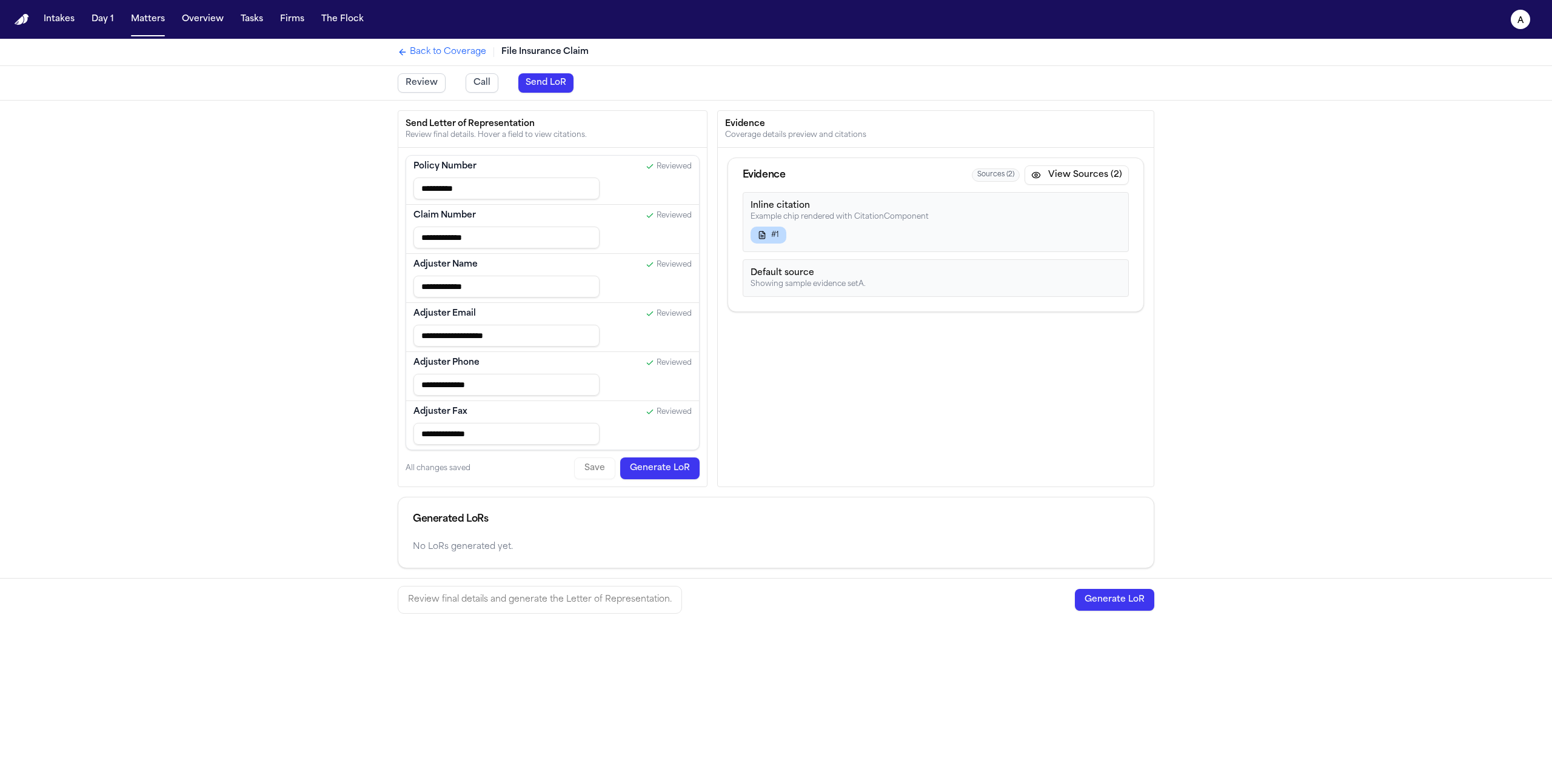
click at [673, 467] on button "Generate LoR" at bounding box center [659, 469] width 79 height 22
click at [993, 567] on button "Fax LoR" at bounding box center [1000, 560] width 49 height 20
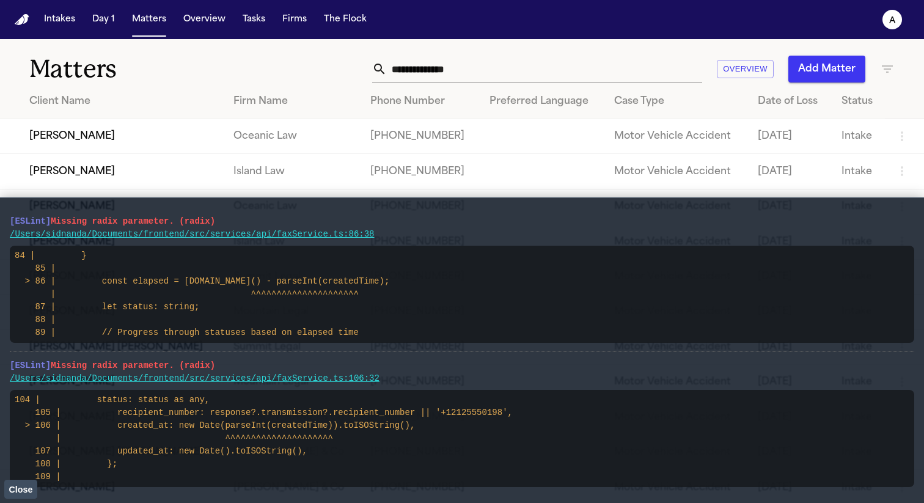
drag, startPoint x: 223, startPoint y: 223, endPoint x: 0, endPoint y: 222, distance: 223.1
click at [0, 223] on main "[ESLint] Missing radix parameter. (radix) /Users/sidnanda/Documents/frontend/sr…" at bounding box center [462, 350] width 924 height 306
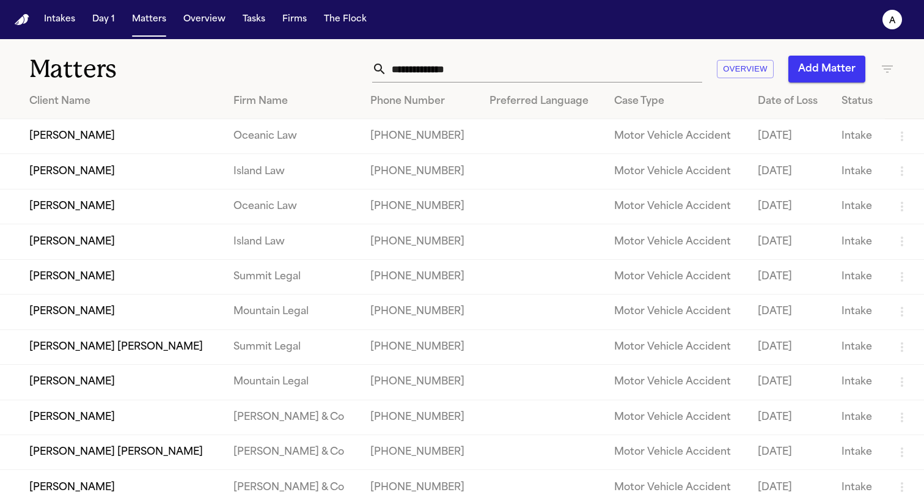
click at [90, 253] on td "[PERSON_NAME]" at bounding box center [112, 241] width 224 height 35
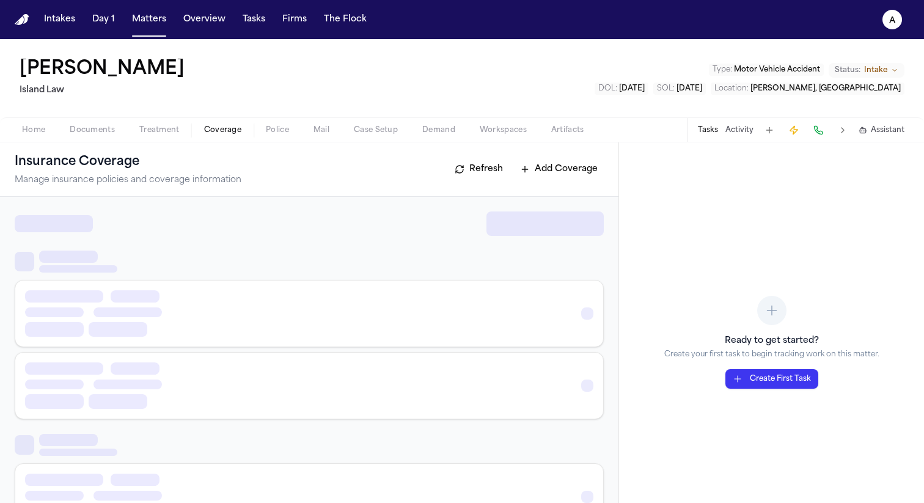
click at [224, 134] on span "Coverage" at bounding box center [222, 130] width 37 height 10
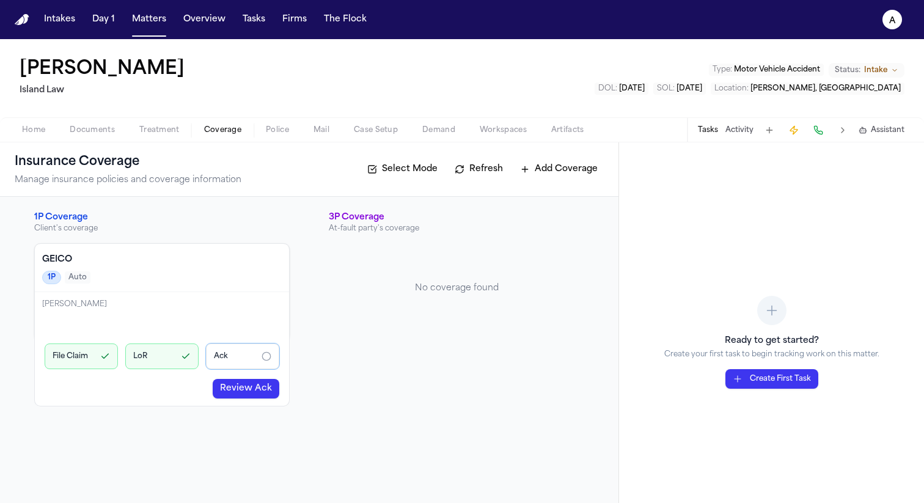
click at [240, 391] on link "Review Ack" at bounding box center [246, 389] width 67 height 20
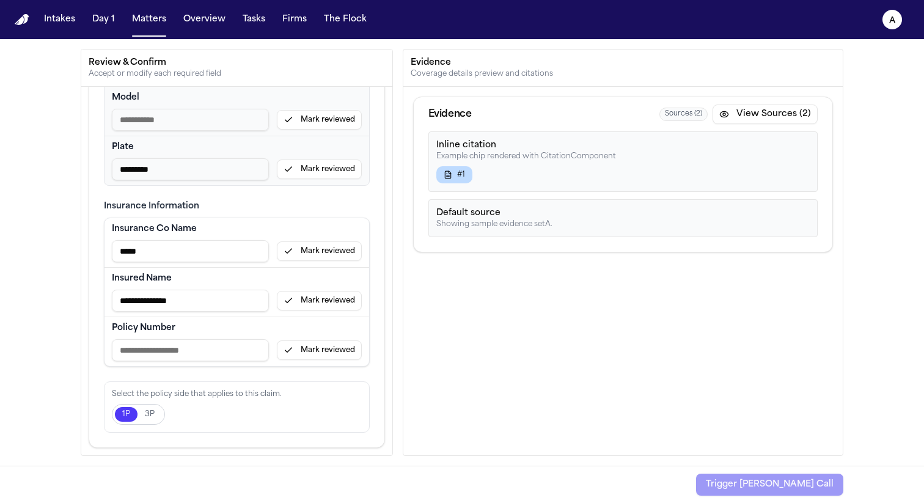
scroll to position [56, 0]
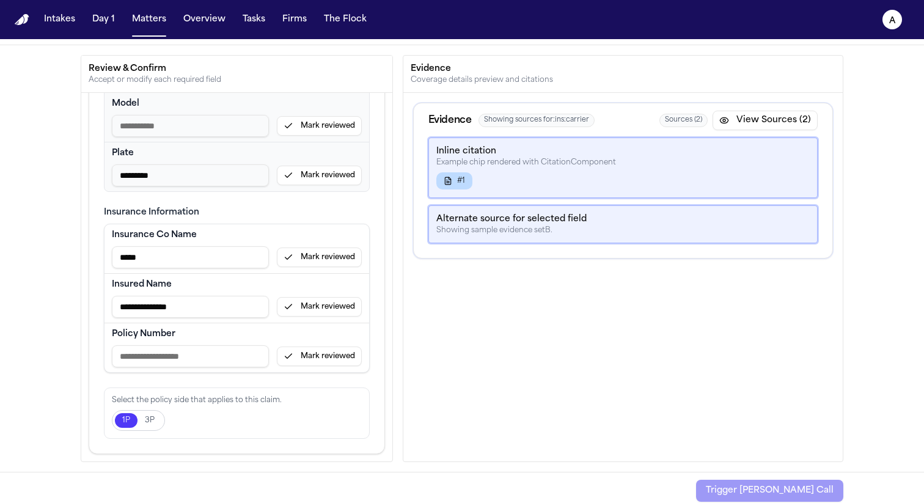
click at [343, 258] on button "Mark reviewed" at bounding box center [319, 258] width 85 height 20
click at [329, 309] on button "Mark reviewed" at bounding box center [319, 307] width 85 height 20
click at [328, 356] on button "Mark reviewed" at bounding box center [319, 357] width 85 height 20
click at [317, 177] on button "Mark reviewed" at bounding box center [319, 176] width 85 height 20
click at [319, 141] on div "Model Mark reviewed" at bounding box center [237, 117] width 265 height 49
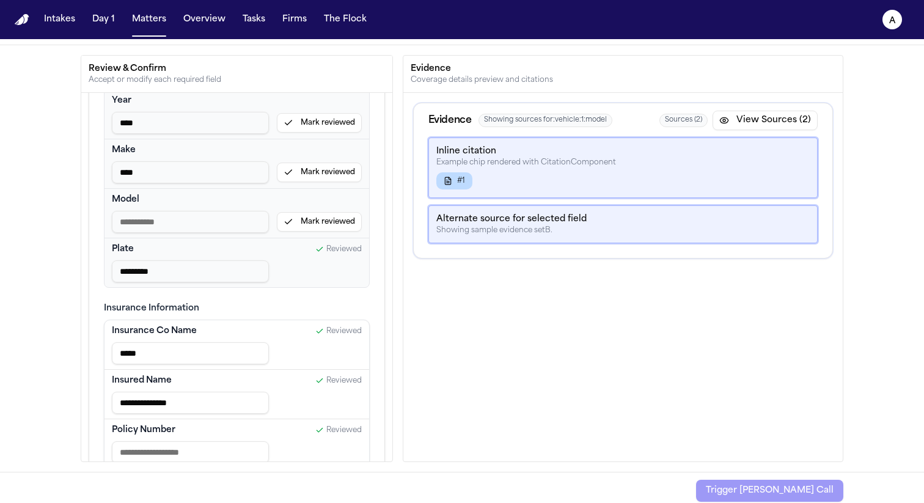
scroll to position [338, 0]
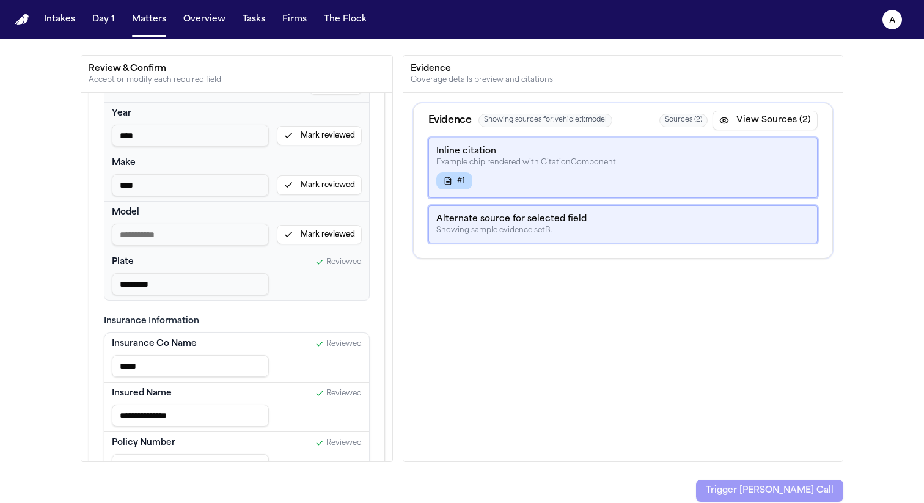
click at [330, 243] on button "Mark reviewed" at bounding box center [319, 235] width 85 height 20
click at [330, 183] on button "Mark reviewed" at bounding box center [319, 185] width 85 height 20
click at [330, 133] on button "Mark reviewed" at bounding box center [319, 136] width 85 height 20
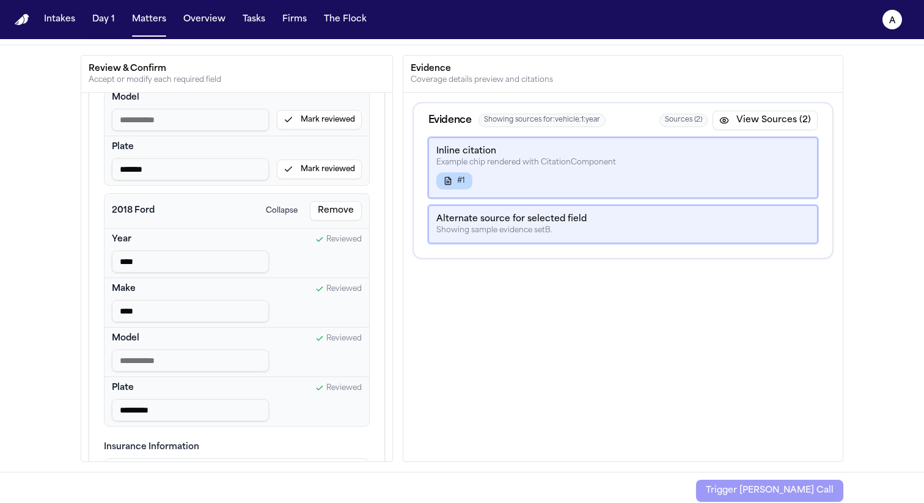
scroll to position [0, 0]
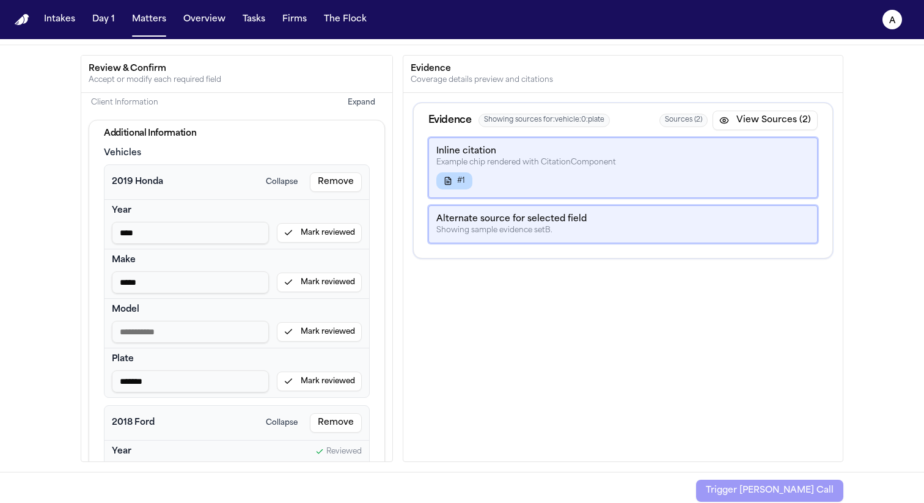
click at [320, 385] on button "Mark reviewed" at bounding box center [319, 382] width 85 height 20
click at [320, 334] on button "Mark reviewed" at bounding box center [319, 332] width 85 height 20
click at [316, 271] on div "***** Mark reviewed" at bounding box center [237, 282] width 250 height 22
click at [315, 287] on button "Mark reviewed" at bounding box center [319, 283] width 85 height 20
click at [312, 234] on button "Mark reviewed" at bounding box center [319, 233] width 85 height 20
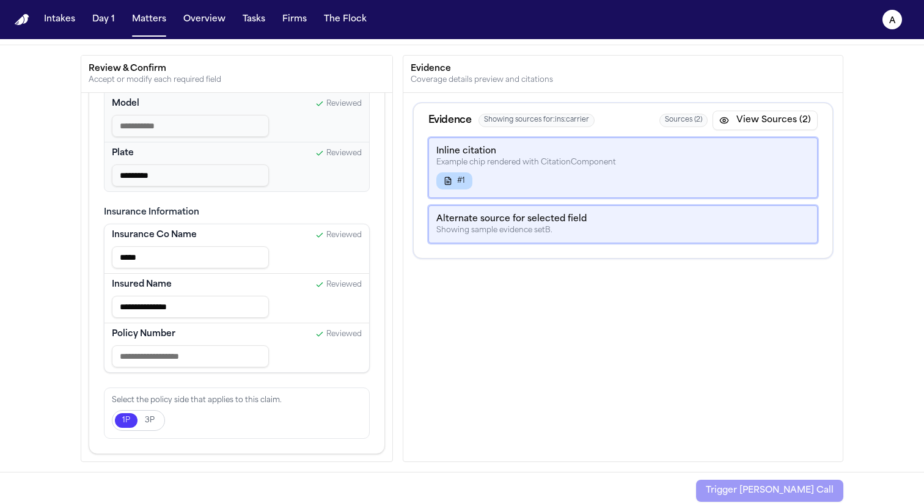
scroll to position [62, 0]
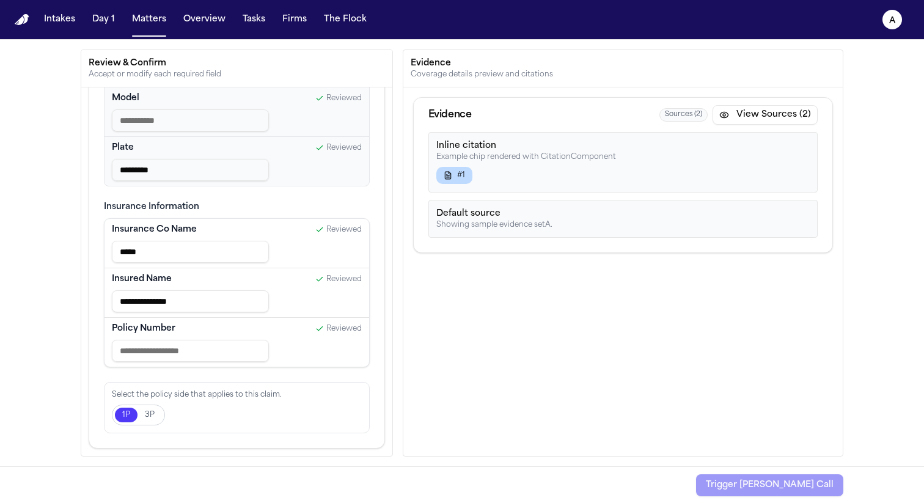
click at [148, 418] on button "3P" at bounding box center [150, 415] width 24 height 15
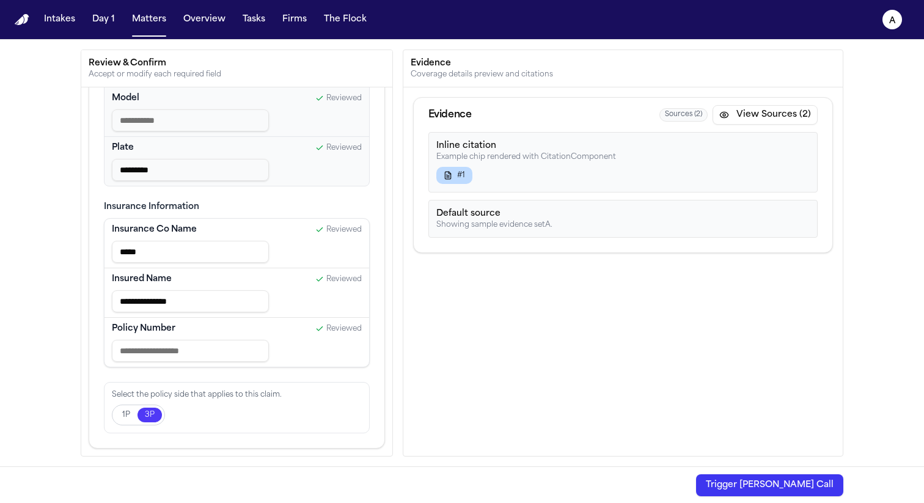
click at [838, 483] on button "Trigger Bland Call" at bounding box center [769, 485] width 147 height 22
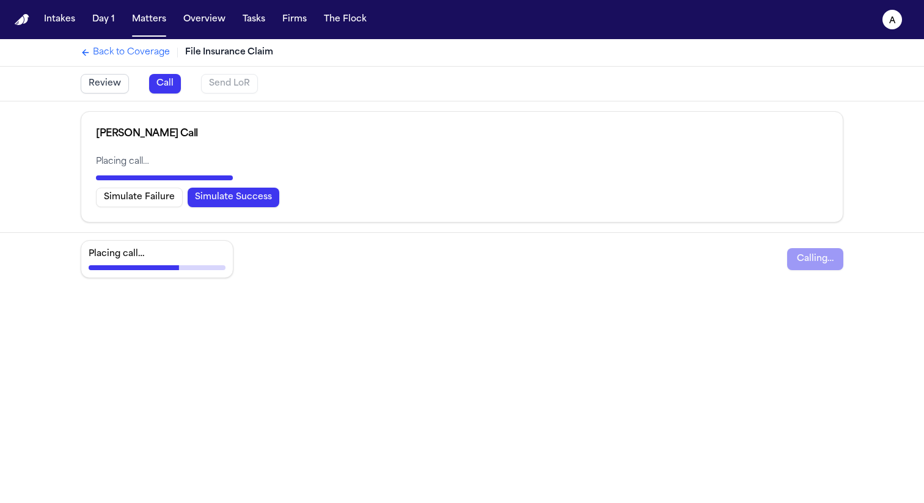
click at [212, 195] on button "Simulate Success" at bounding box center [234, 198] width 92 height 20
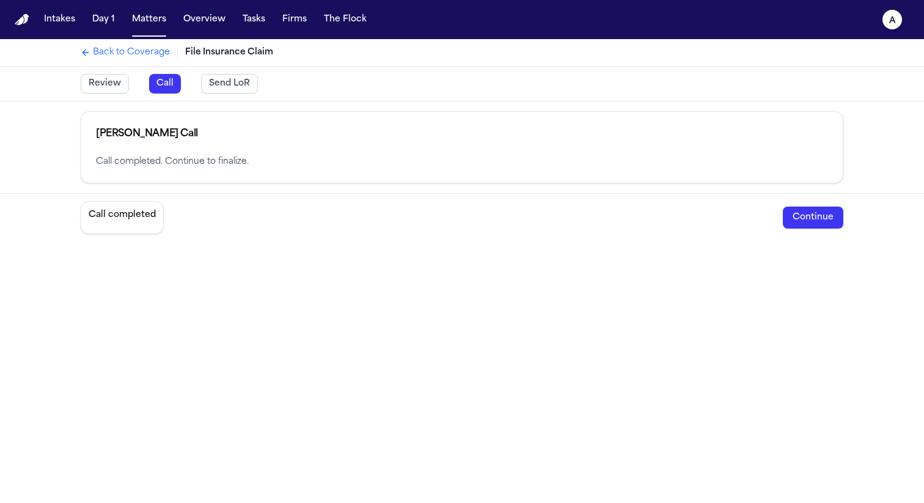
click at [811, 224] on button "Continue" at bounding box center [813, 218] width 61 height 22
click at [792, 221] on button "Continue" at bounding box center [813, 218] width 61 height 22
click at [804, 218] on button "Continue" at bounding box center [813, 218] width 61 height 22
click at [229, 89] on button "Send LoR" at bounding box center [229, 84] width 57 height 20
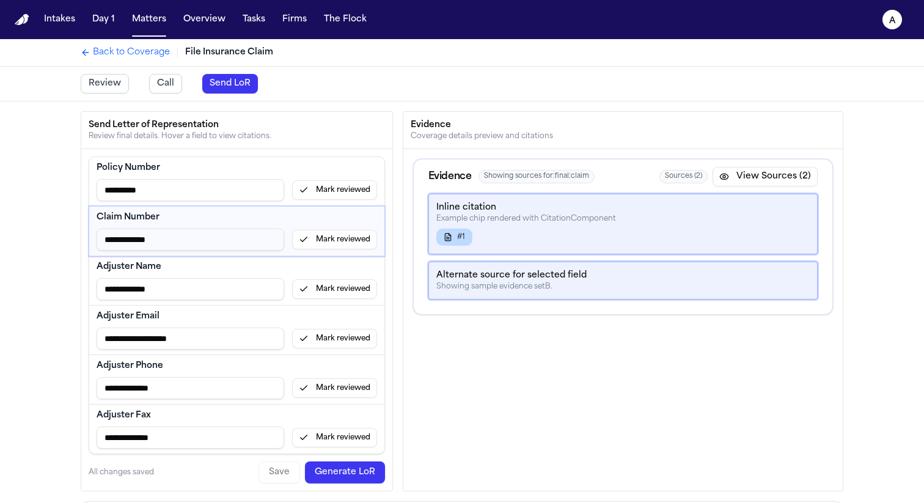
scroll to position [123, 0]
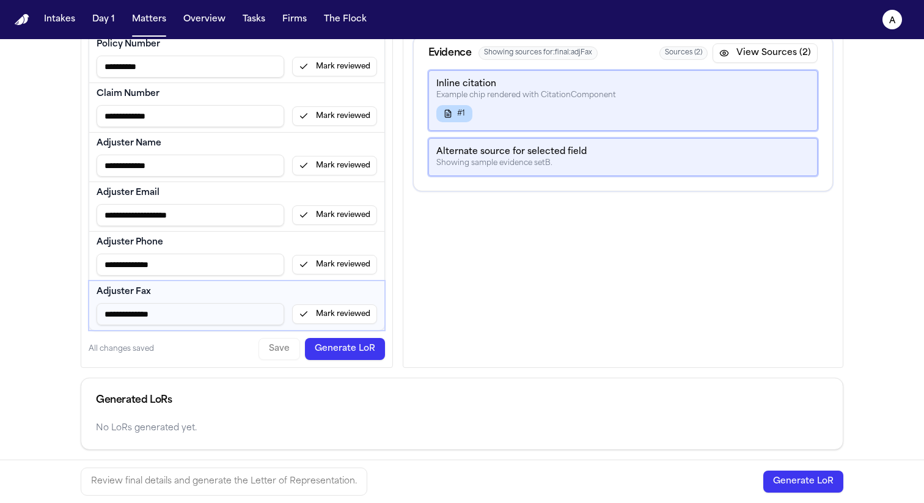
click at [345, 311] on button "Mark reviewed" at bounding box center [334, 314] width 85 height 20
click at [344, 265] on button "Mark reviewed" at bounding box center [334, 265] width 85 height 20
click at [339, 223] on button "Mark reviewed" at bounding box center [334, 215] width 85 height 20
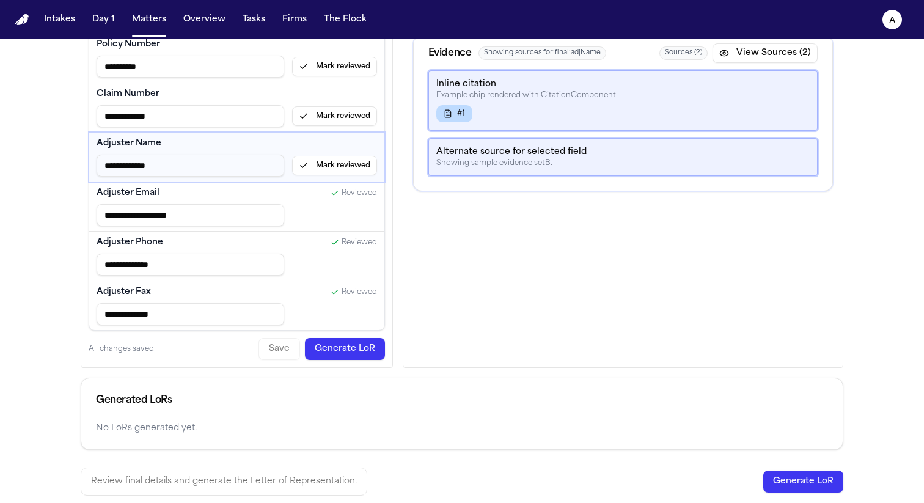
click at [333, 175] on div "**********" at bounding box center [237, 166] width 281 height 22
click at [330, 166] on button "Mark reviewed" at bounding box center [334, 166] width 85 height 20
click at [330, 118] on button "Mark reviewed" at bounding box center [334, 116] width 85 height 20
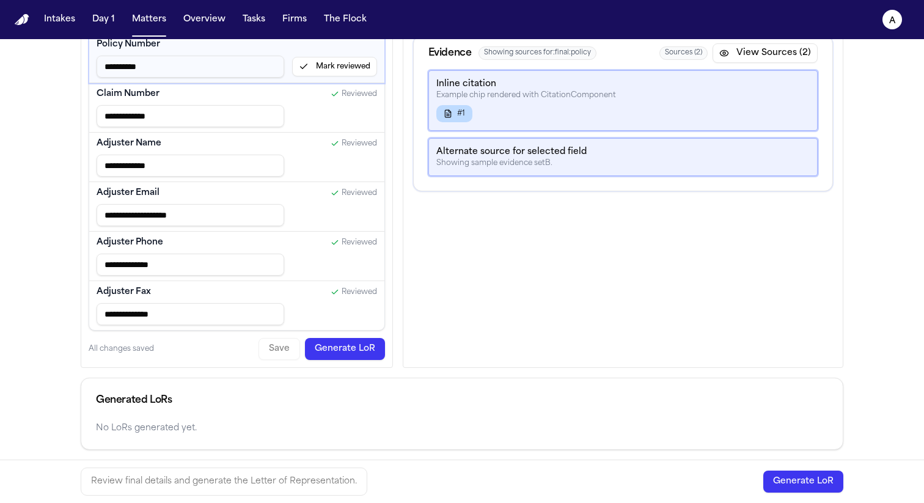
click at [324, 70] on button "Mark reviewed" at bounding box center [334, 67] width 85 height 20
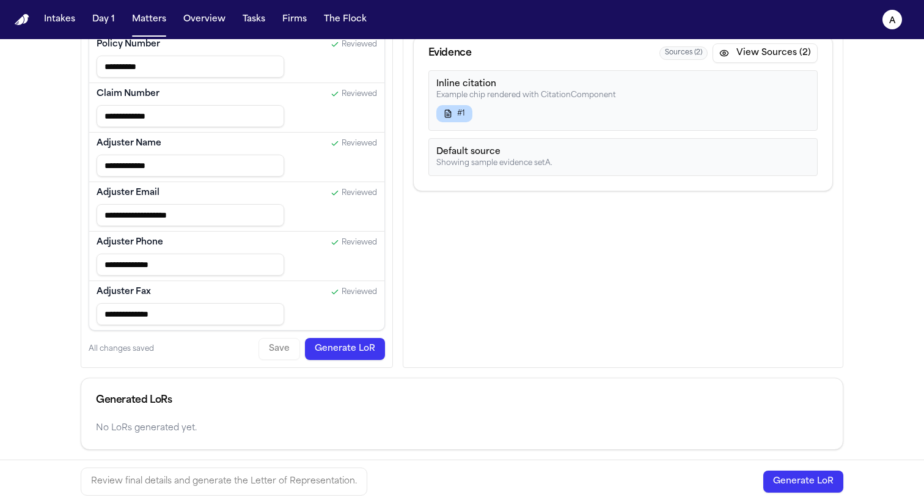
click at [352, 352] on button "Generate LoR" at bounding box center [345, 349] width 80 height 22
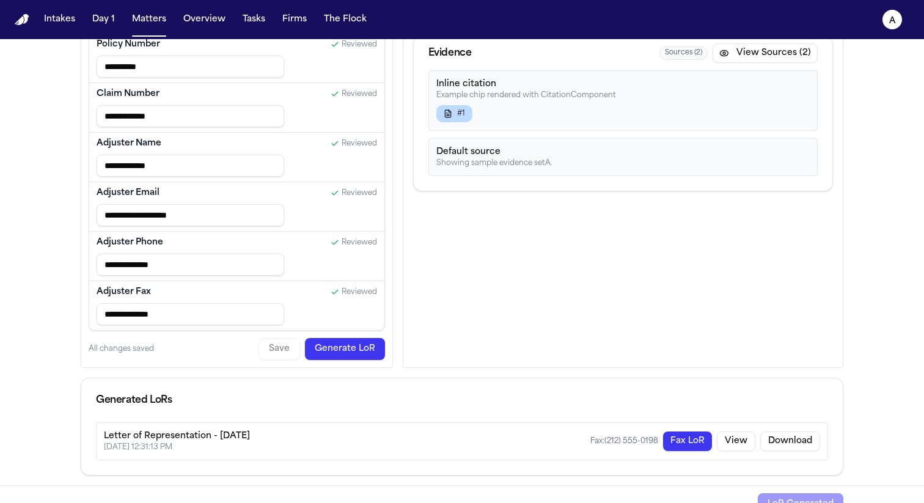
scroll to position [143, 0]
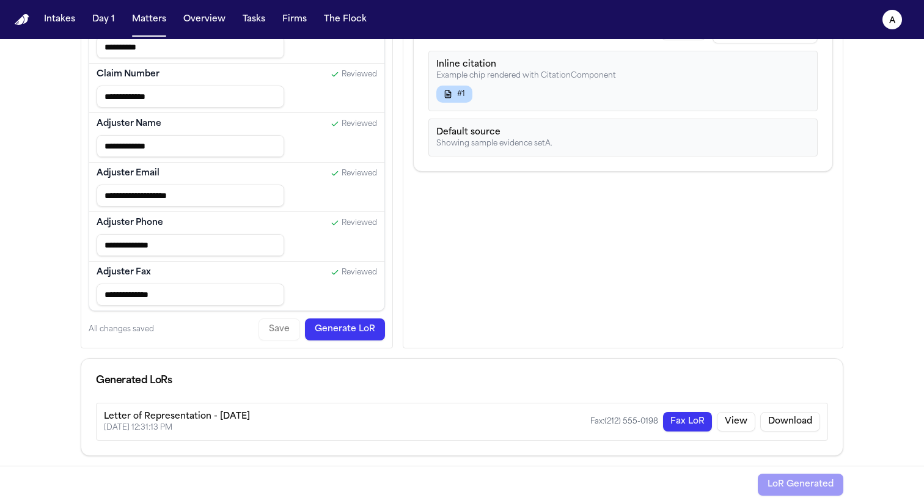
click at [685, 422] on button "Fax LoR" at bounding box center [687, 422] width 49 height 20
click at [689, 429] on button "Fax LoR" at bounding box center [687, 422] width 49 height 20
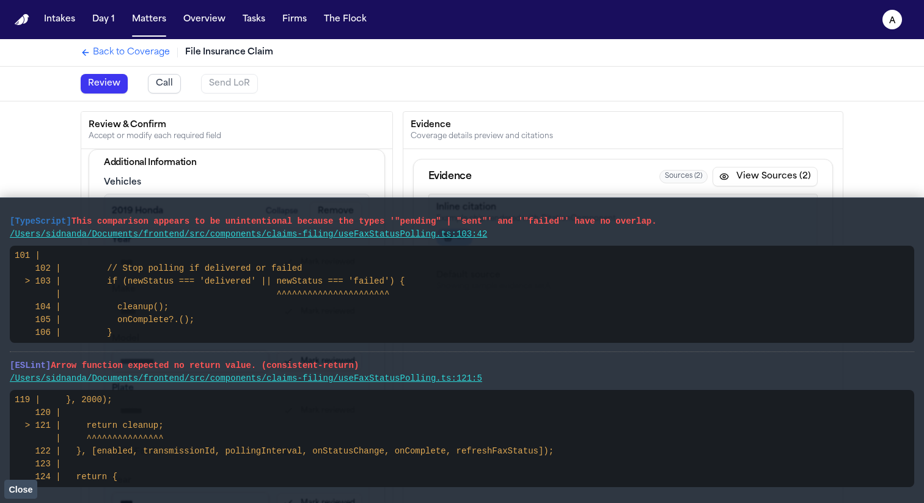
drag, startPoint x: 666, startPoint y: 221, endPoint x: 0, endPoint y: 219, distance: 665.7
click at [0, 219] on main "[TypeScript] This comparison appears to be unintentional because the types '"pe…" at bounding box center [462, 350] width 924 height 306
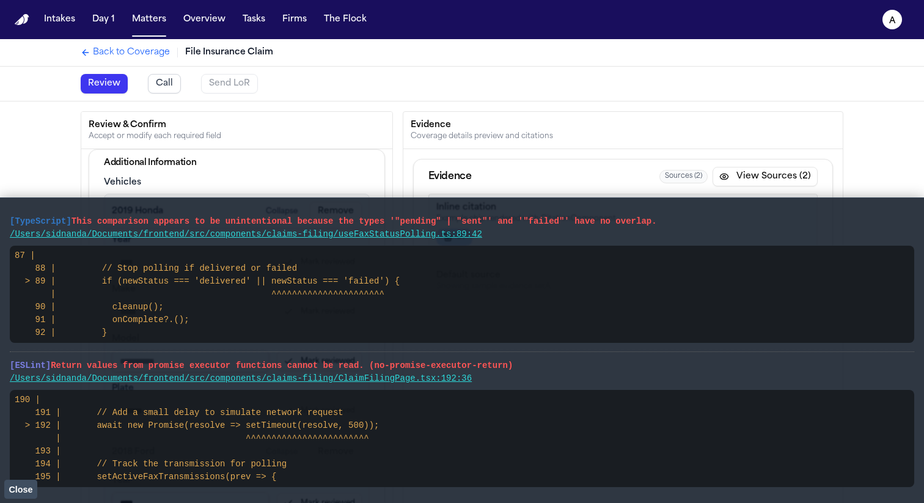
drag, startPoint x: 671, startPoint y: 221, endPoint x: 0, endPoint y: 217, distance: 671.3
click at [0, 217] on main "[TypeScript] This comparison appears to be unintentional because the types '"pe…" at bounding box center [462, 350] width 924 height 306
drag, startPoint x: 523, startPoint y: 364, endPoint x: 0, endPoint y: 359, distance: 522.7
click at [0, 359] on main "[TypeScript] This comparison appears to be unintentional because the types '"pe…" at bounding box center [462, 350] width 924 height 306
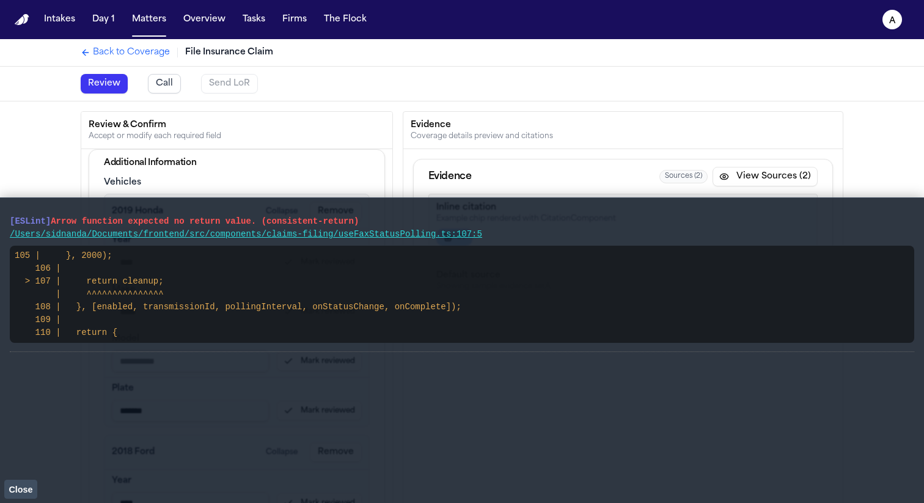
drag, startPoint x: 370, startPoint y: 223, endPoint x: 0, endPoint y: 220, distance: 369.9
click at [0, 220] on main "[ESLint] Arrow function expected no return value. (consistent-return) /Users/si…" at bounding box center [462, 350] width 924 height 306
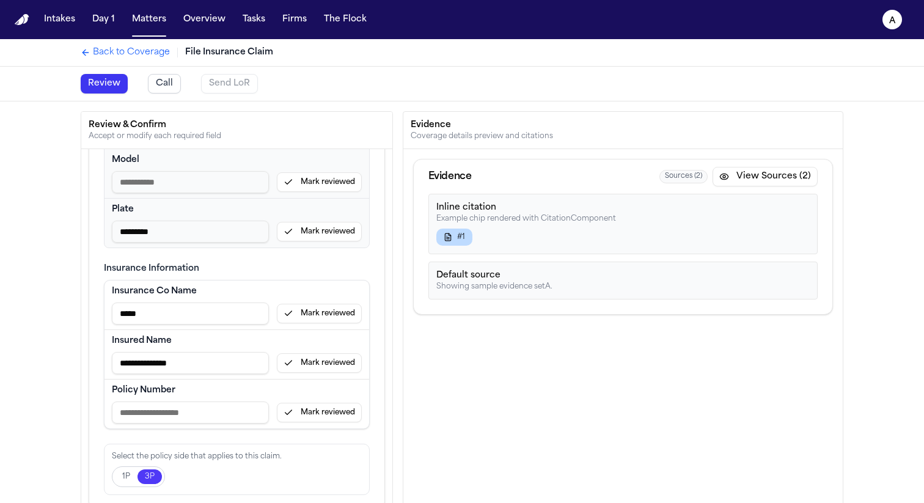
scroll to position [62, 0]
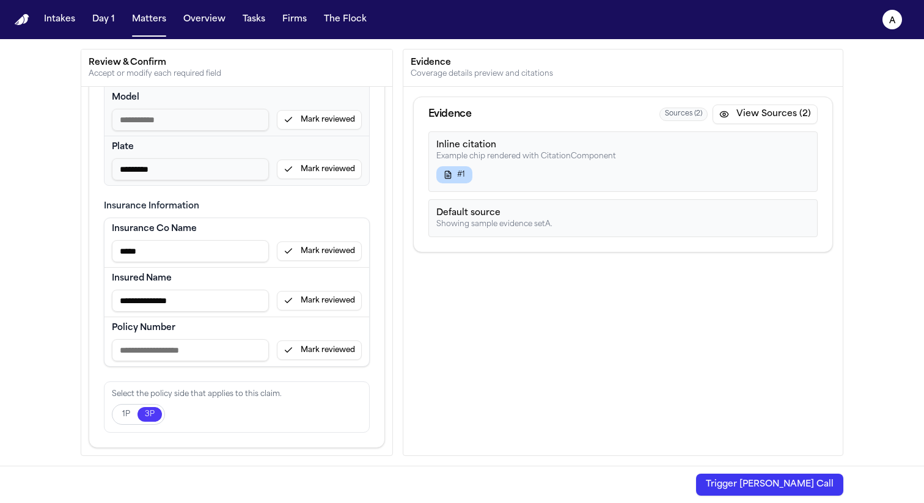
click at [786, 474] on button "Trigger Bland Call" at bounding box center [769, 485] width 147 height 22
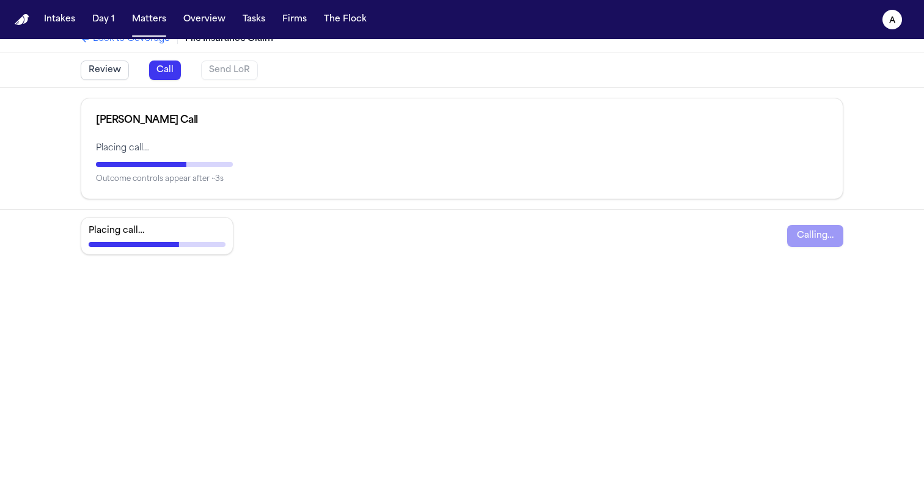
scroll to position [17, 0]
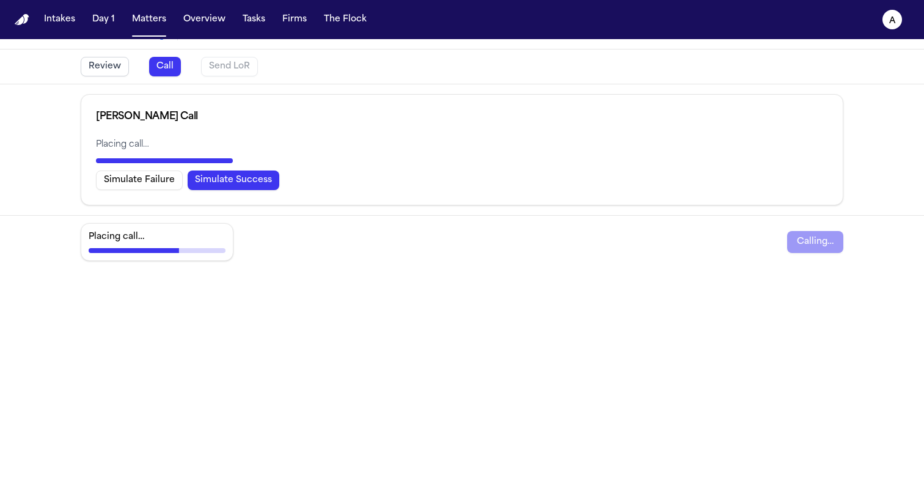
click at [221, 185] on button "Simulate Success" at bounding box center [234, 181] width 92 height 20
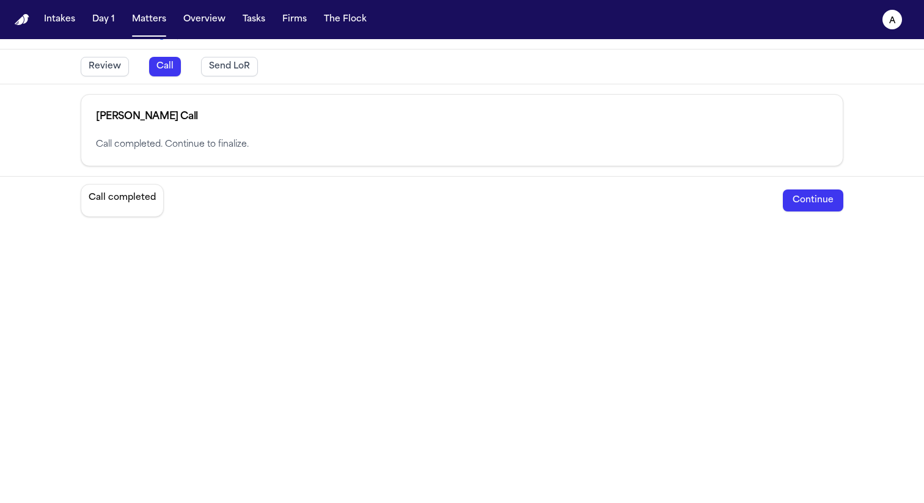
click at [783, 194] on button "Continue" at bounding box center [813, 201] width 61 height 22
click at [801, 201] on button "Continue" at bounding box center [813, 201] width 61 height 22
click at [222, 65] on button "Send LoR" at bounding box center [229, 67] width 57 height 20
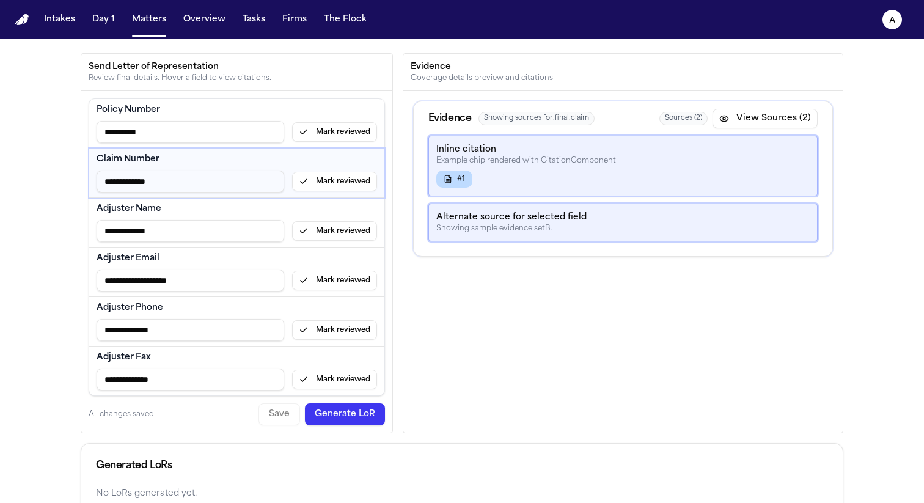
scroll to position [73, 0]
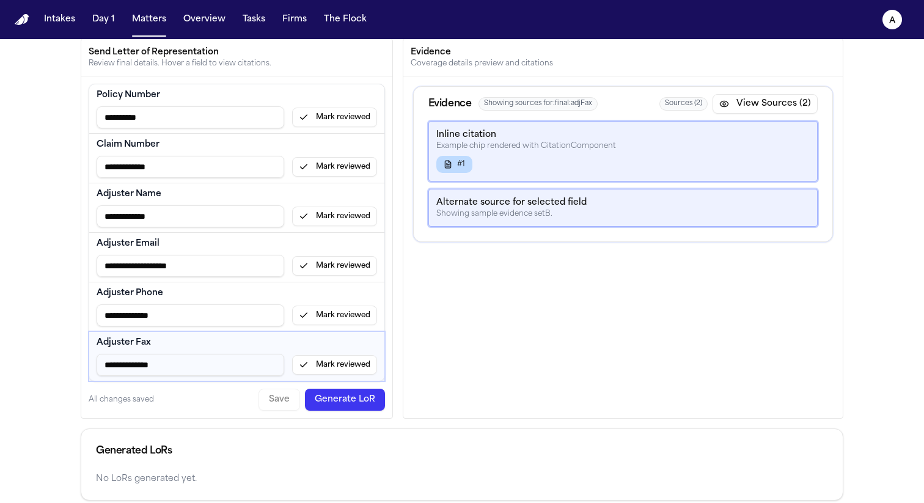
click at [344, 366] on button "Mark reviewed" at bounding box center [334, 365] width 85 height 20
click at [344, 317] on button "Mark reviewed" at bounding box center [334, 316] width 85 height 20
click at [342, 259] on button "Mark reviewed" at bounding box center [334, 266] width 85 height 20
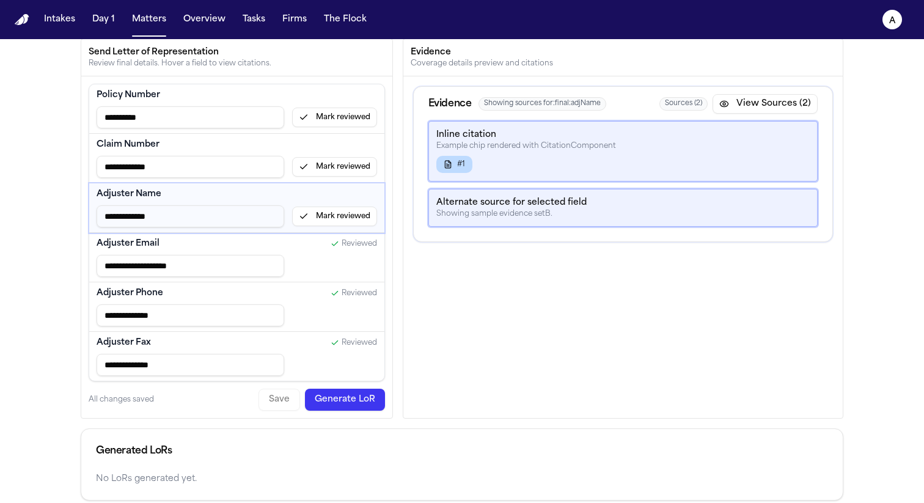
click at [341, 211] on button "Mark reviewed" at bounding box center [334, 217] width 85 height 20
click at [334, 161] on button "Mark reviewed" at bounding box center [334, 167] width 85 height 20
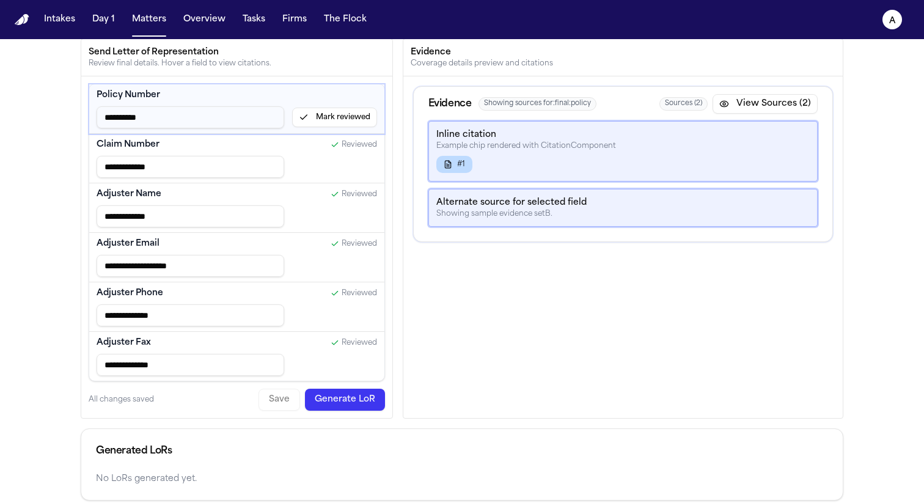
click at [332, 114] on button "Mark reviewed" at bounding box center [334, 118] width 85 height 20
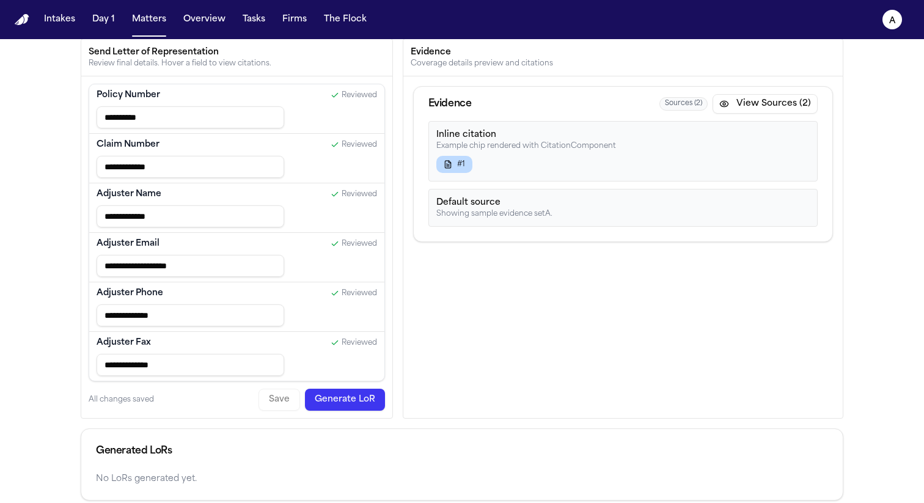
click at [357, 403] on button "Generate LoR" at bounding box center [345, 400] width 80 height 22
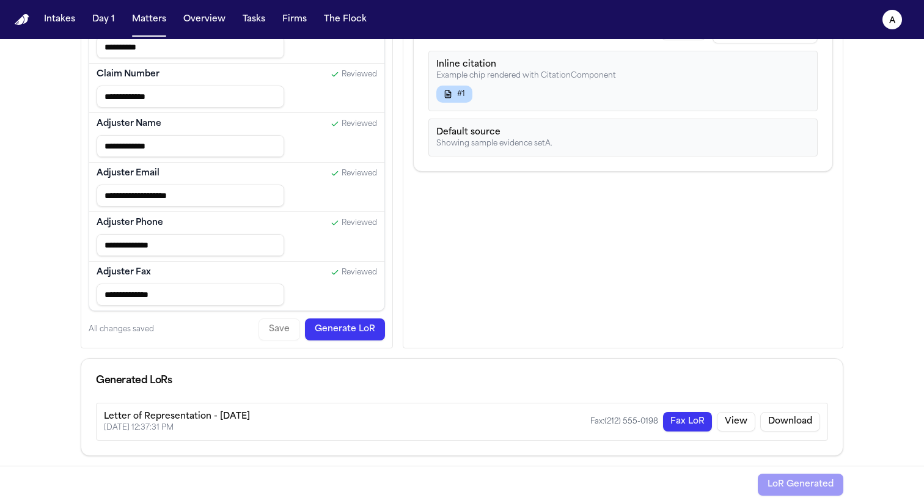
click at [682, 422] on button "Fax LoR" at bounding box center [687, 422] width 49 height 20
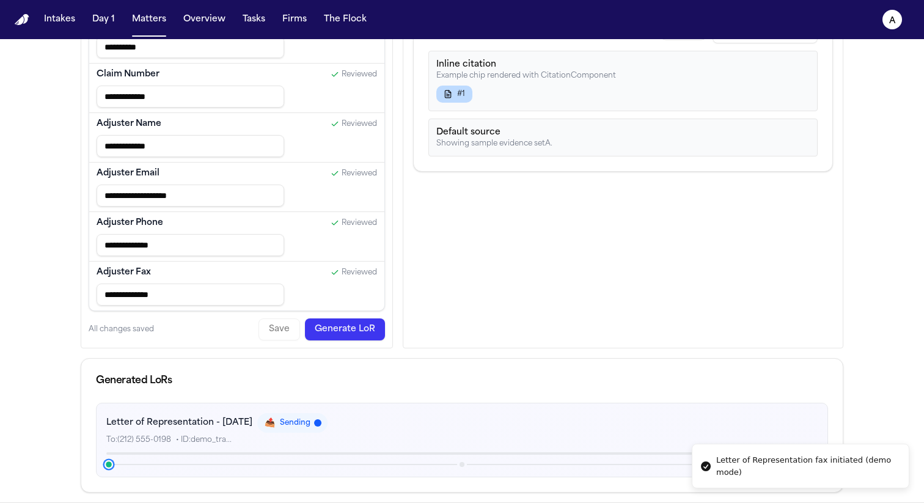
scroll to position [180, 0]
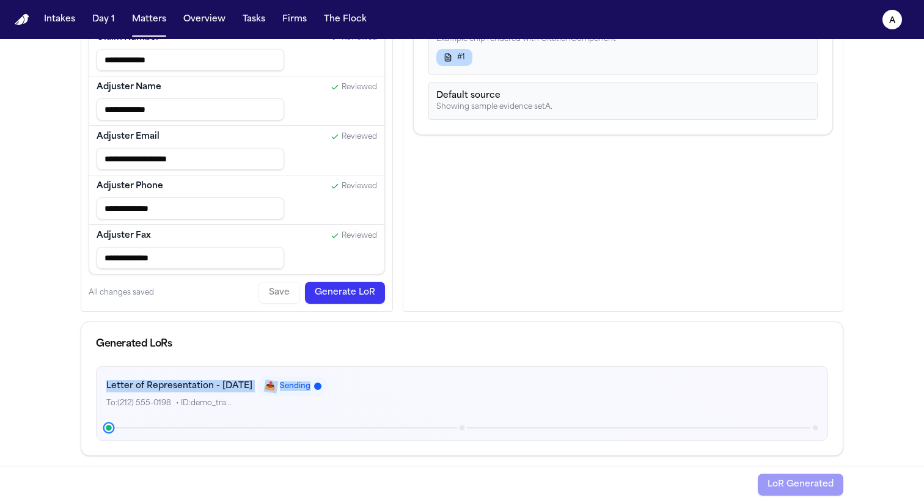
drag, startPoint x: 333, startPoint y: 390, endPoint x: 87, endPoint y: 385, distance: 245.8
click at [87, 385] on div "Letter of Representation - 8/18/2025 📤 Sending To: (212) 555-0198 • ID: demo_tr…" at bounding box center [462, 410] width 762 height 89
copy div "Letter of Representation - 8/18/2025 📤 Sending"
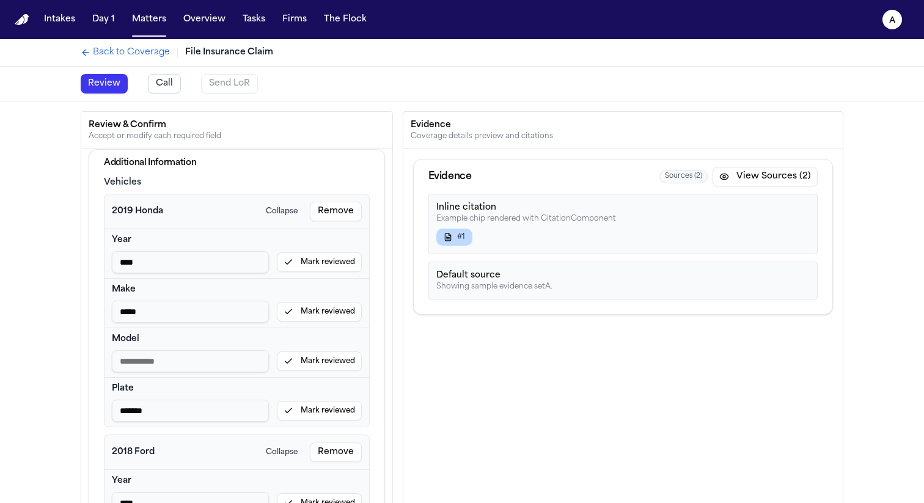
click at [232, 79] on div "Send LoR" at bounding box center [229, 84] width 57 height 20
click at [148, 93] on button "Call" at bounding box center [164, 84] width 33 height 20
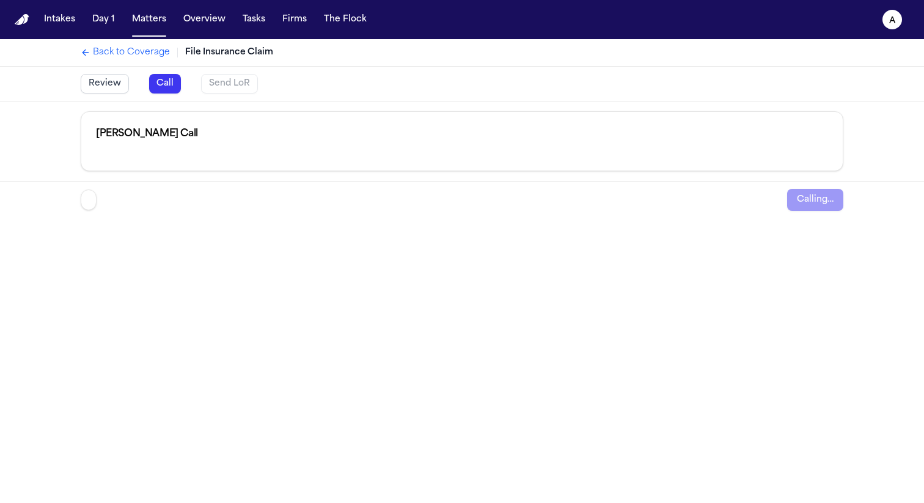
scroll to position [6, 0]
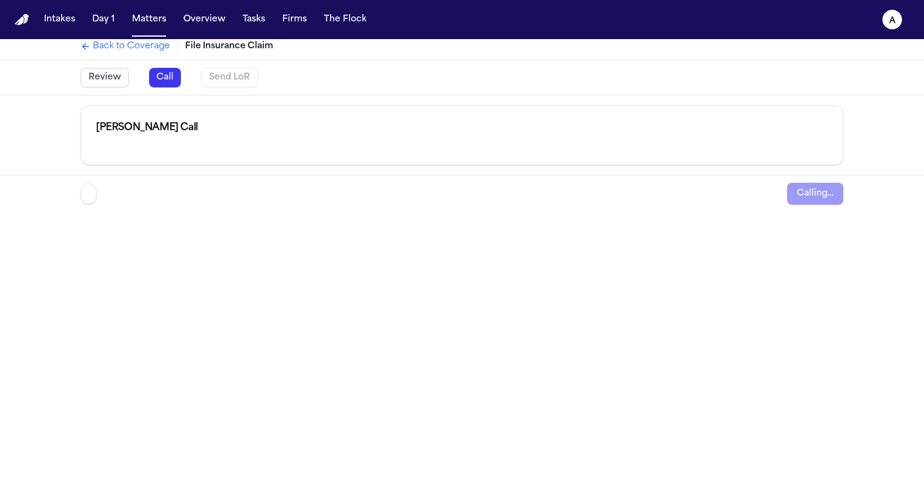
click at [116, 79] on button "Review" at bounding box center [105, 78] width 48 height 20
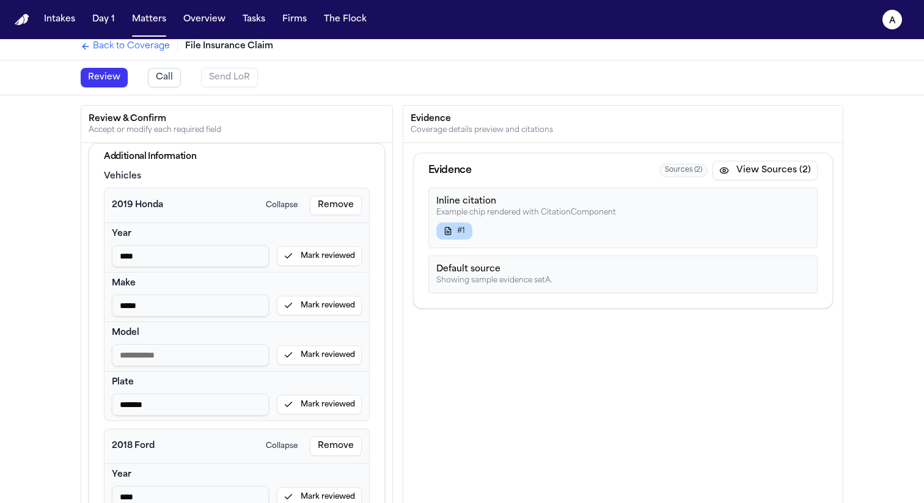
click at [155, 80] on button "Call" at bounding box center [164, 78] width 33 height 20
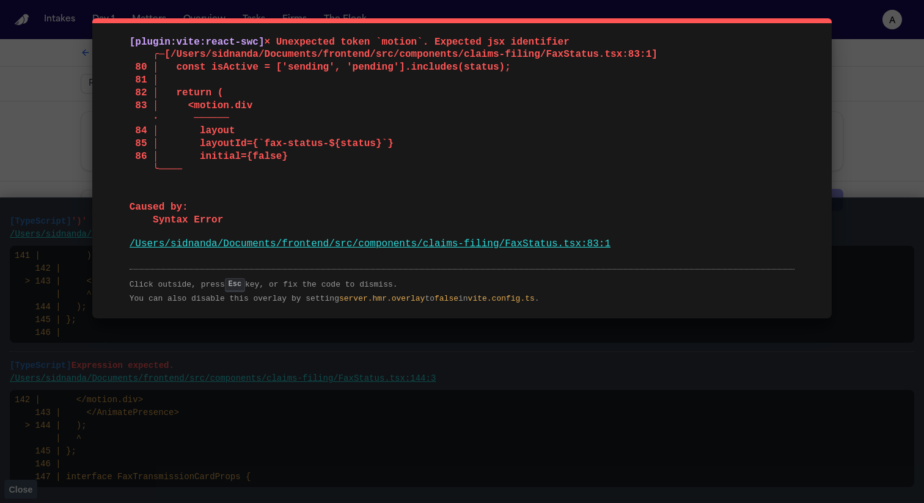
drag, startPoint x: 189, startPoint y: 40, endPoint x: 564, endPoint y: 224, distance: 417.8
click at [564, 224] on pre "[plugin:vite:react-swc] × Unexpected token `motion`. Expected jsx identifier ╭─…" at bounding box center [463, 131] width 666 height 191
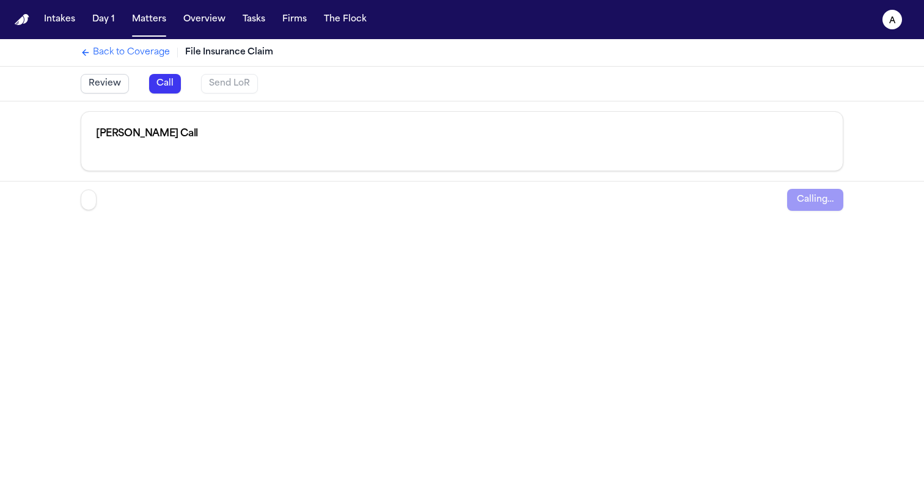
click at [95, 77] on button "Review" at bounding box center [105, 84] width 48 height 20
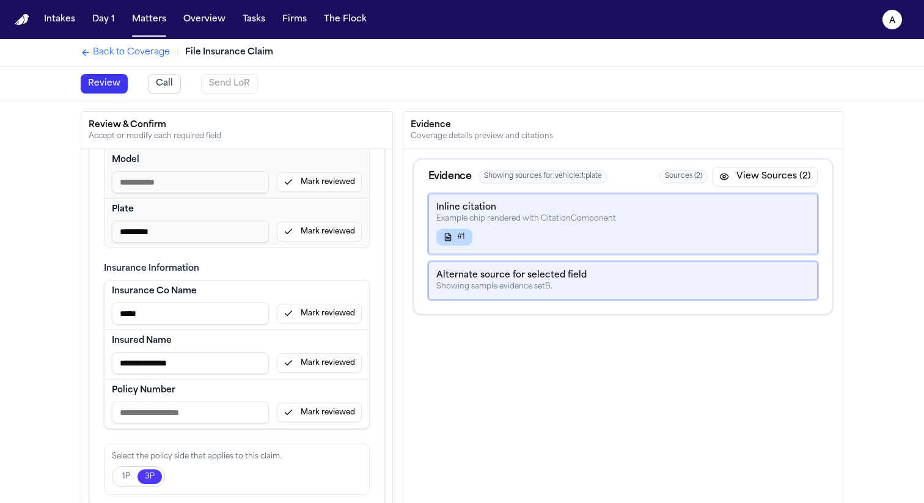
scroll to position [62, 0]
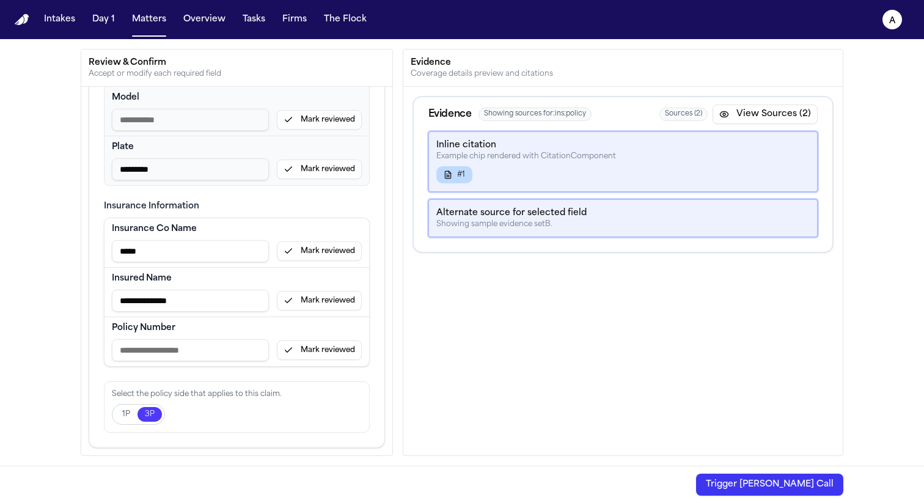
click at [328, 344] on button "Mark reviewed" at bounding box center [319, 351] width 85 height 20
click at [328, 301] on button "Mark reviewed" at bounding box center [319, 301] width 85 height 20
click at [328, 253] on button "Mark reviewed" at bounding box center [319, 251] width 85 height 20
click at [319, 169] on button "Mark reviewed" at bounding box center [319, 170] width 85 height 20
click at [319, 117] on button "Mark reviewed" at bounding box center [319, 120] width 85 height 20
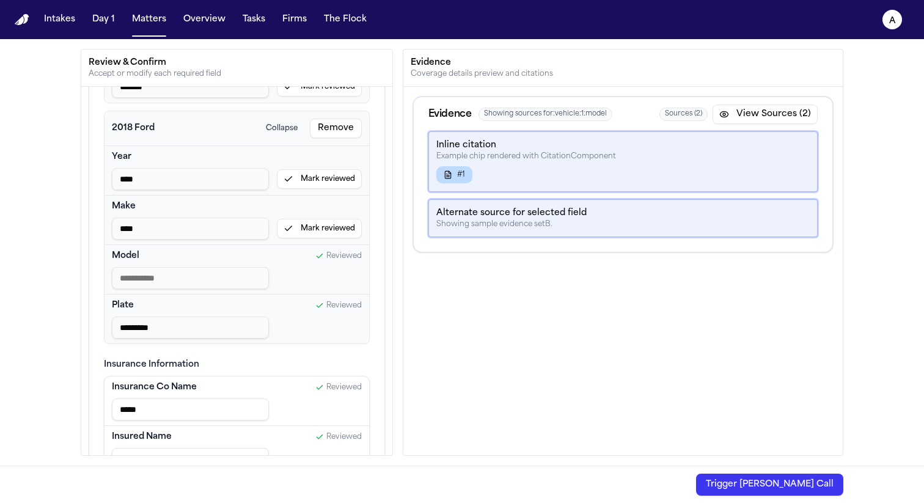
scroll to position [134, 0]
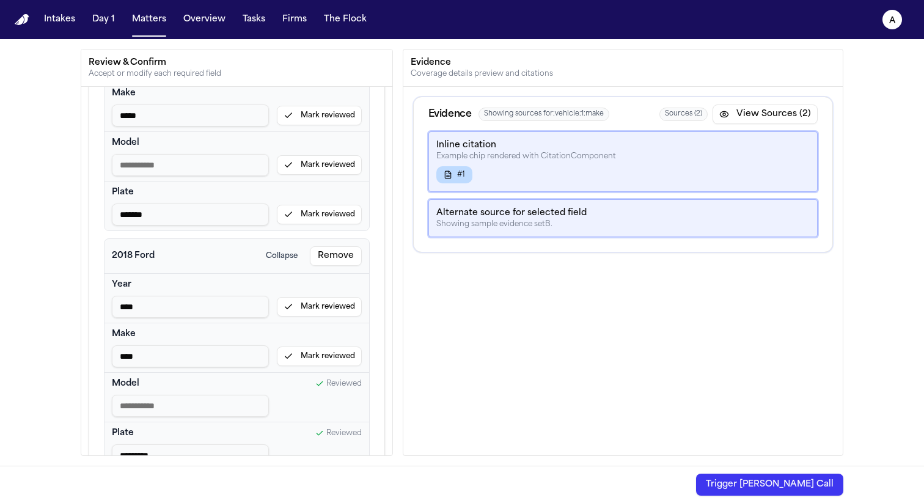
click at [314, 350] on button "Mark reviewed" at bounding box center [319, 357] width 85 height 20
click at [315, 314] on button "Mark reviewed" at bounding box center [319, 307] width 85 height 20
click at [323, 209] on button "Mark reviewed" at bounding box center [319, 215] width 85 height 20
click at [326, 160] on button "Mark reviewed" at bounding box center [319, 165] width 85 height 20
click at [328, 124] on button "Mark reviewed" at bounding box center [319, 116] width 85 height 20
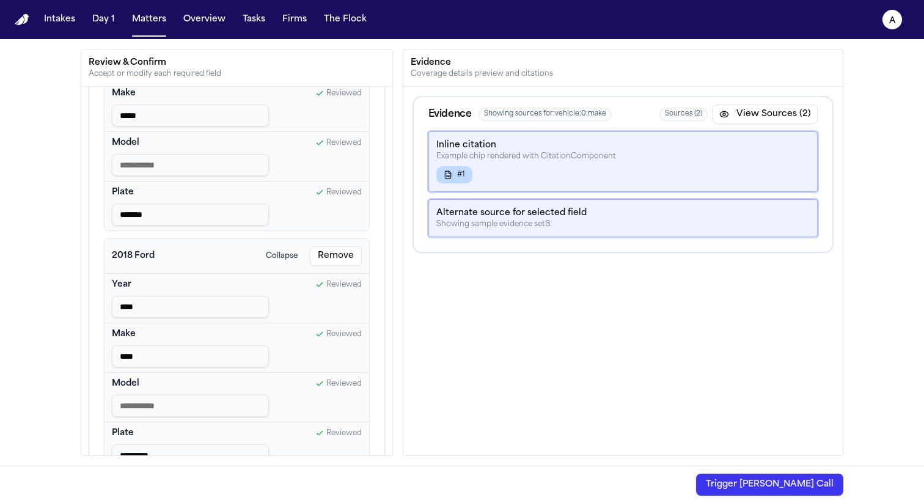
scroll to position [0, 0]
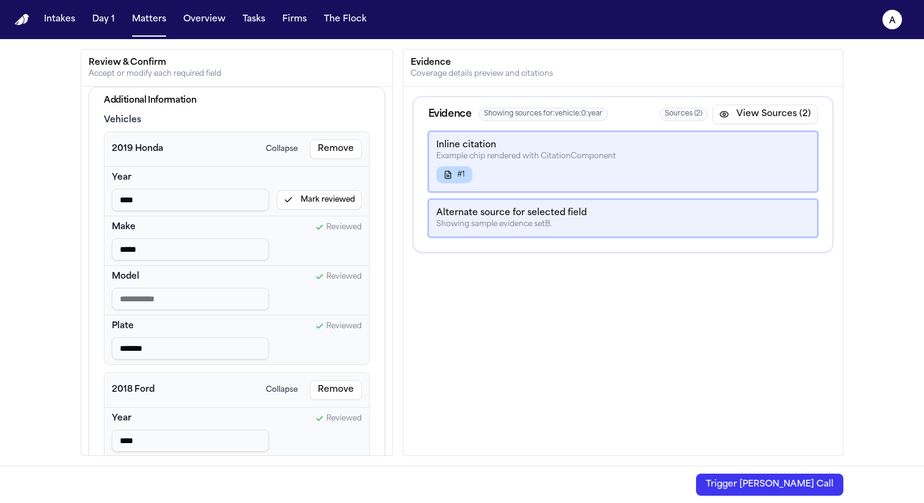
click at [324, 201] on button "Mark reviewed" at bounding box center [319, 200] width 85 height 20
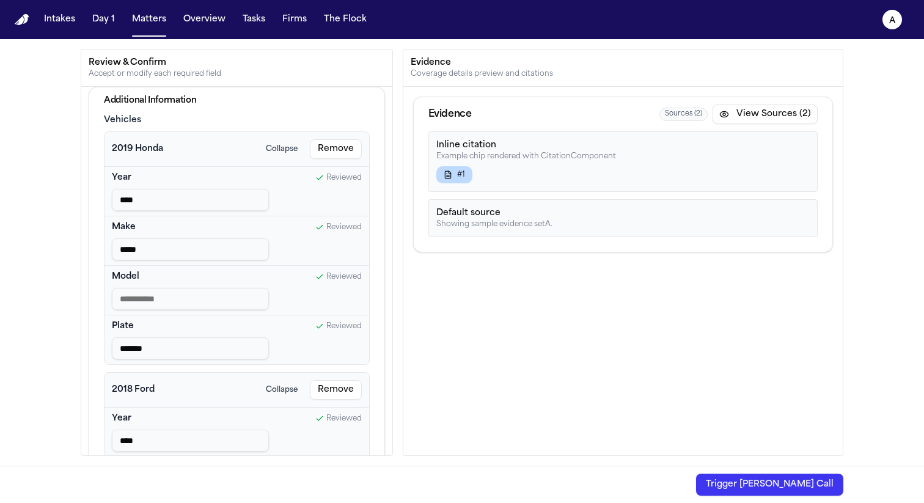
click at [781, 479] on button "Trigger [PERSON_NAME] Call" at bounding box center [769, 485] width 147 height 22
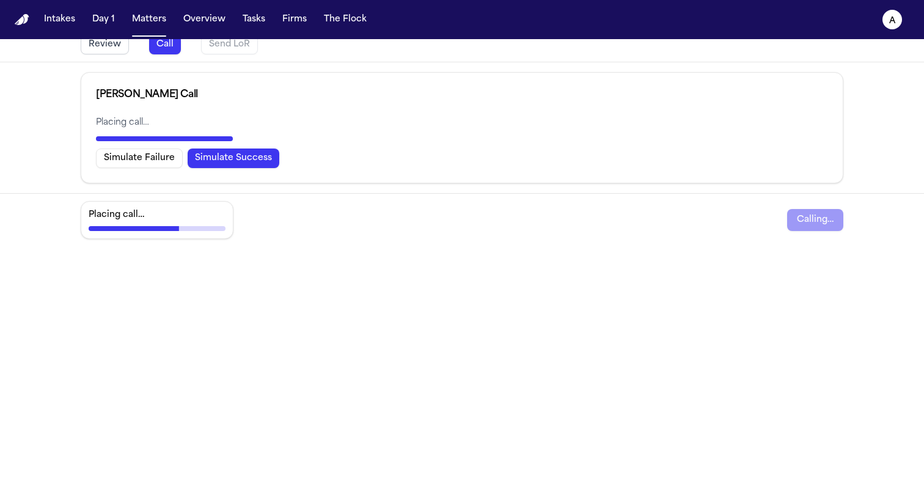
click at [246, 161] on button "Simulate Success" at bounding box center [234, 159] width 92 height 20
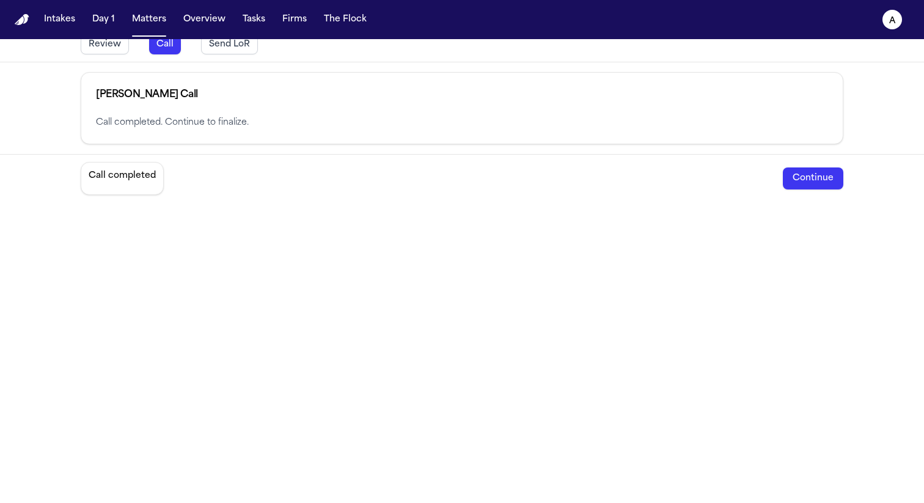
click at [794, 180] on button "Continue" at bounding box center [813, 179] width 61 height 22
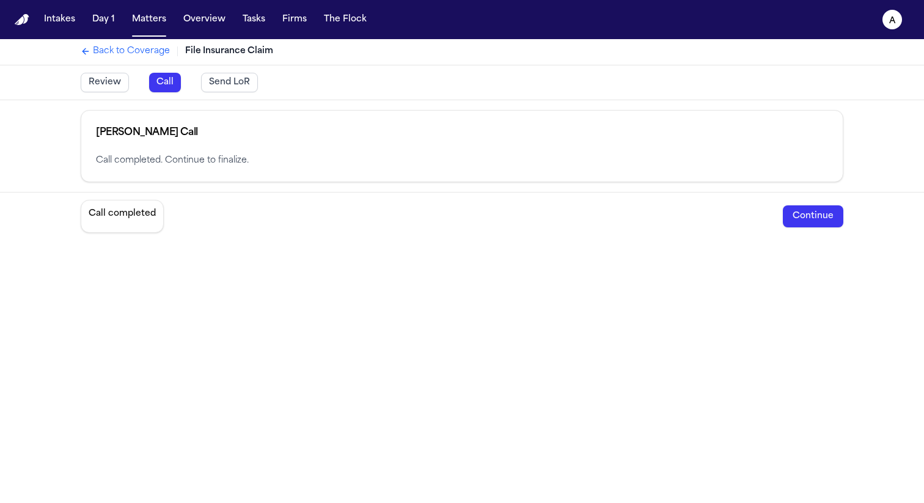
scroll to position [0, 0]
click at [237, 86] on button "Send LoR" at bounding box center [229, 84] width 57 height 20
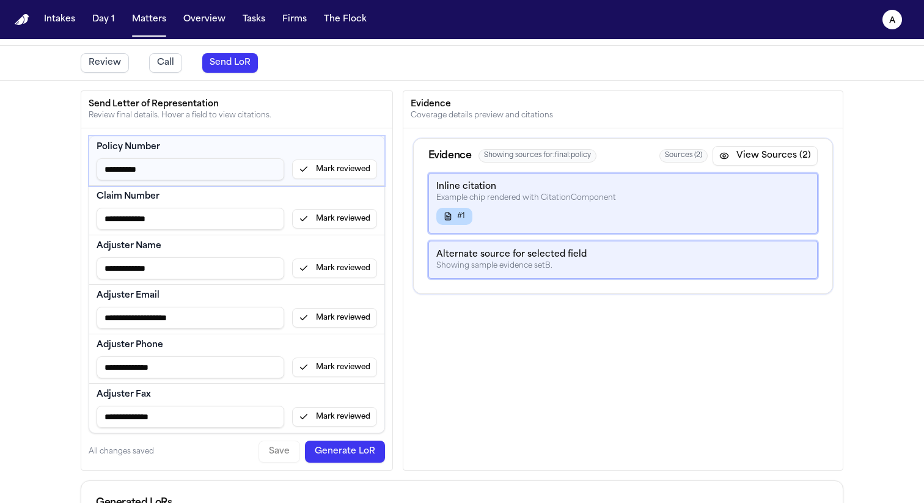
scroll to position [24, 0]
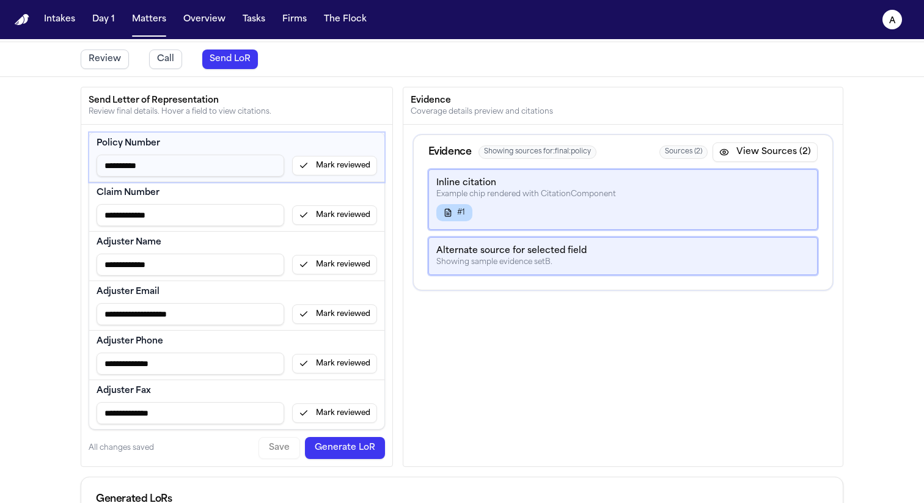
click at [323, 162] on button "Mark reviewed" at bounding box center [334, 166] width 85 height 20
click at [326, 211] on button "Mark reviewed" at bounding box center [334, 215] width 85 height 20
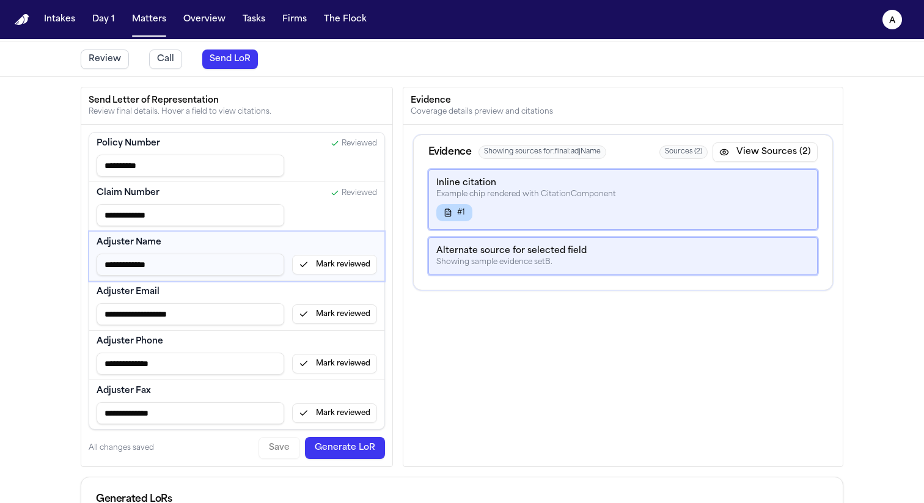
click at [340, 254] on div "**********" at bounding box center [237, 265] width 281 height 22
click at [340, 263] on button "Mark reviewed" at bounding box center [334, 265] width 85 height 20
click at [348, 311] on button "Mark reviewed" at bounding box center [334, 314] width 85 height 20
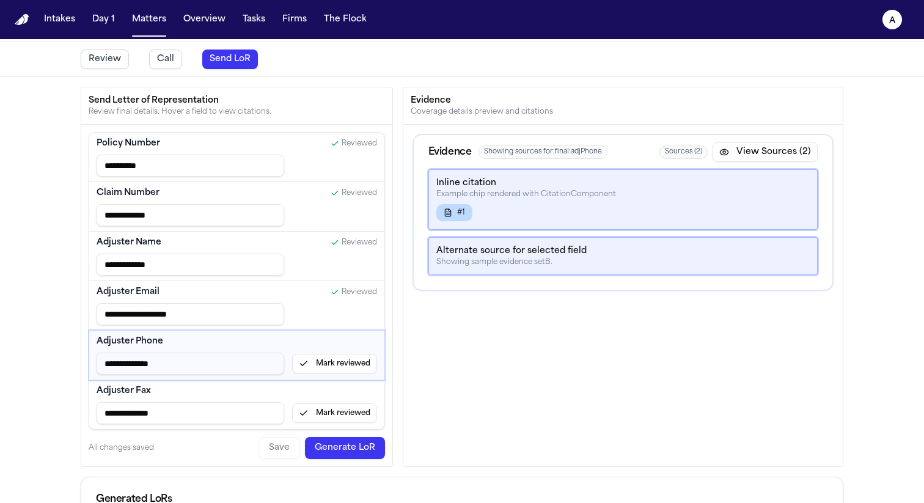
click at [346, 361] on button "Mark reviewed" at bounding box center [334, 364] width 85 height 20
click at [342, 413] on button "Mark reviewed" at bounding box center [334, 413] width 85 height 20
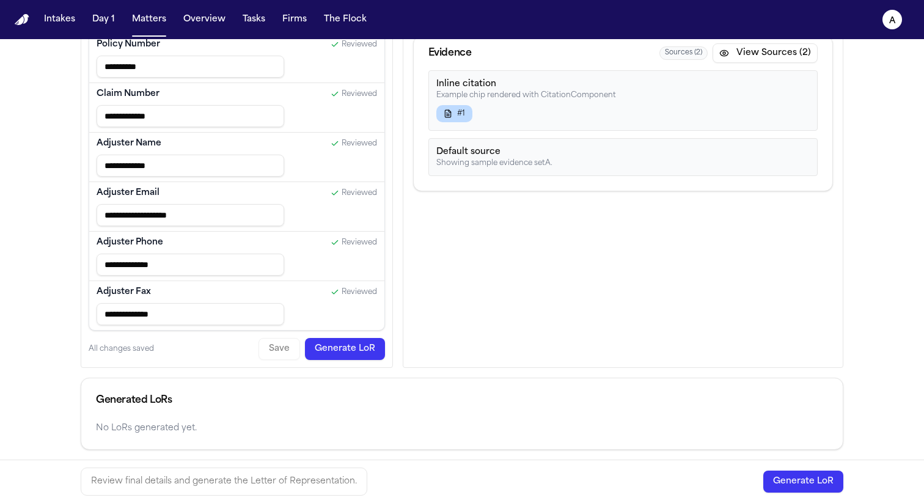
click at [363, 347] on button "Generate LoR" at bounding box center [345, 349] width 80 height 22
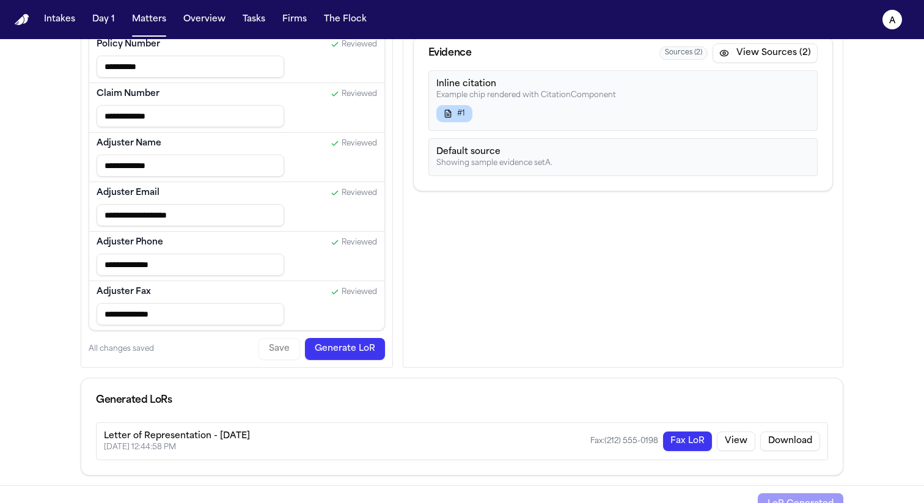
scroll to position [143, 0]
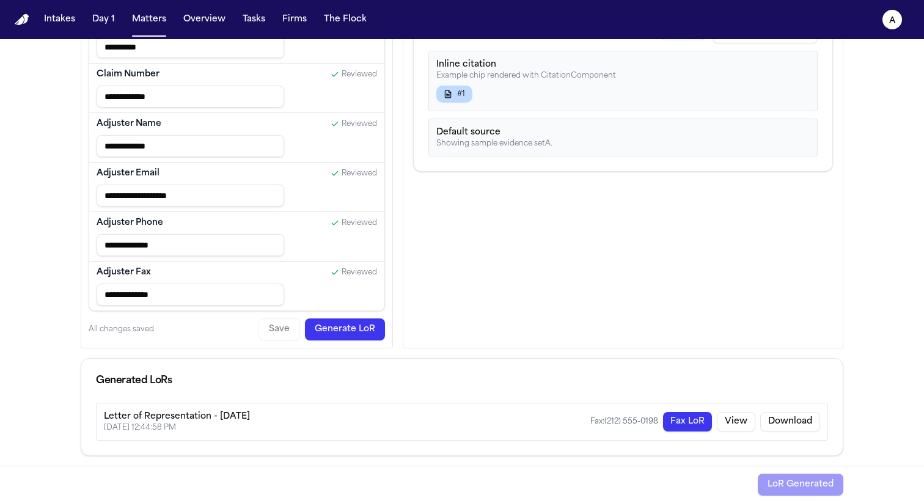
click at [691, 422] on button "Fax LoR" at bounding box center [687, 422] width 49 height 20
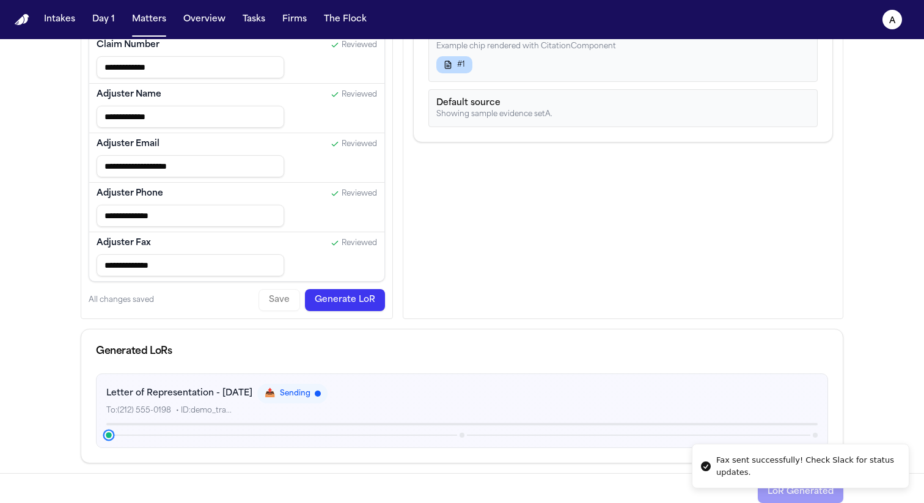
scroll to position [180, 0]
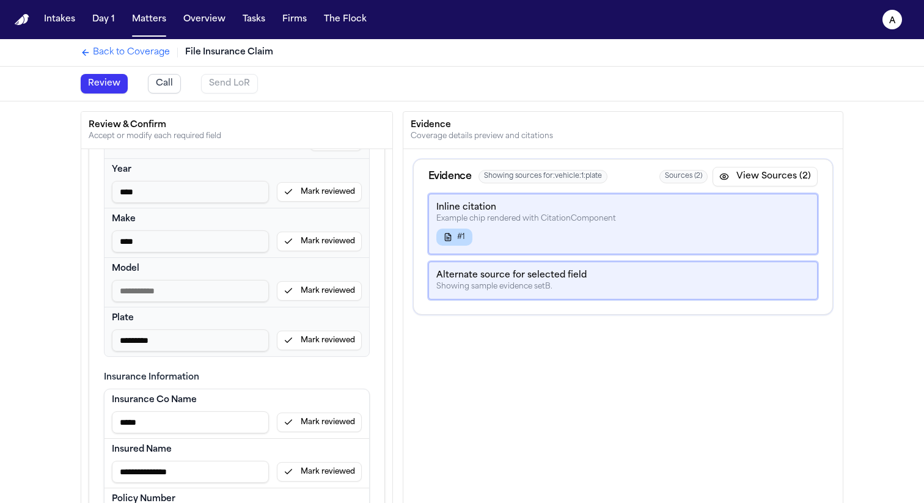
scroll to position [420, 0]
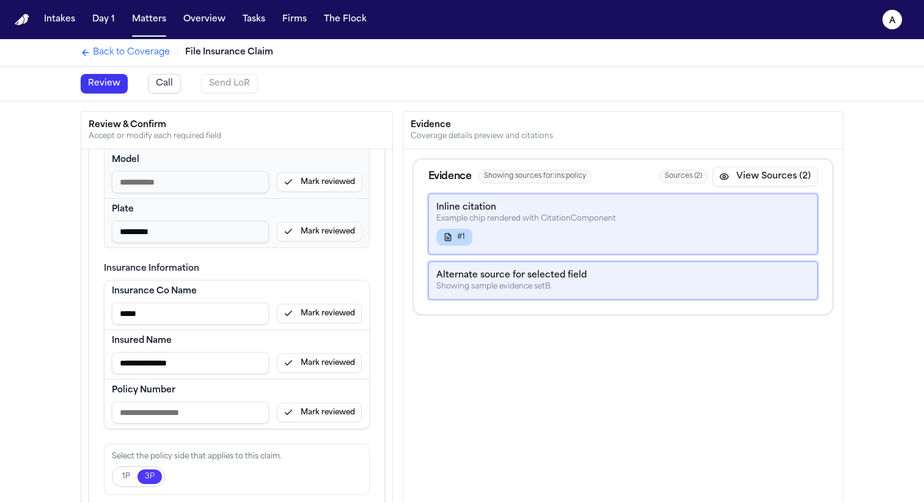
click at [326, 407] on button "Mark reviewed" at bounding box center [319, 413] width 85 height 20
click at [326, 363] on button "Mark reviewed" at bounding box center [319, 363] width 85 height 20
click at [330, 320] on button "Mark reviewed" at bounding box center [319, 314] width 85 height 20
click at [327, 228] on button "Mark reviewed" at bounding box center [319, 232] width 85 height 20
click at [329, 186] on button "Mark reviewed" at bounding box center [319, 182] width 85 height 20
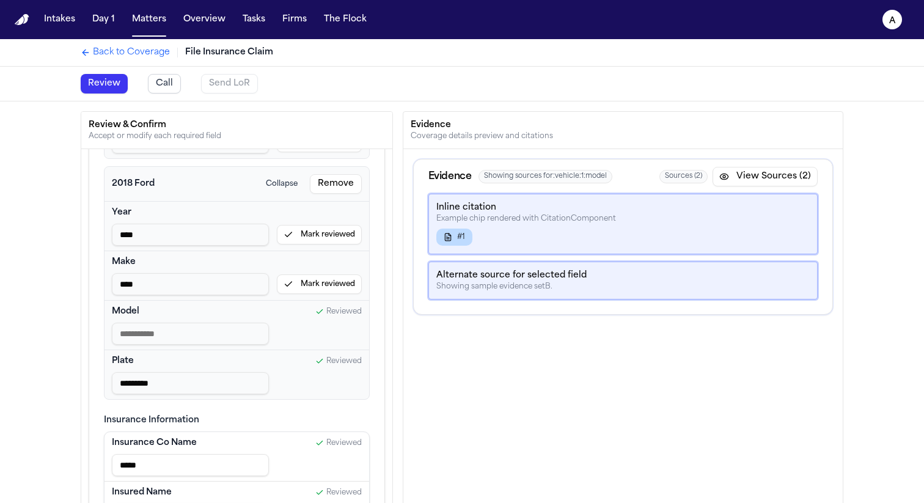
scroll to position [260, 0]
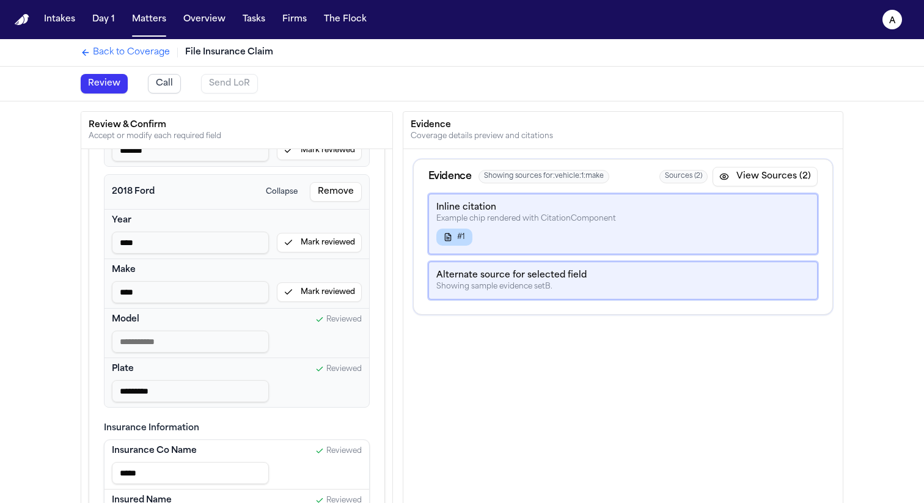
click at [322, 293] on button "Mark reviewed" at bounding box center [319, 292] width 85 height 20
click at [322, 234] on button "Mark reviewed" at bounding box center [319, 243] width 85 height 20
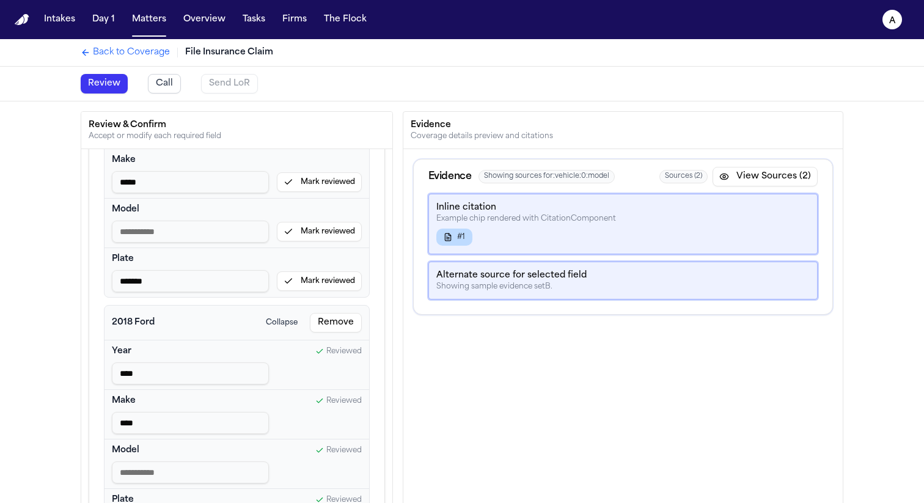
scroll to position [122, 0]
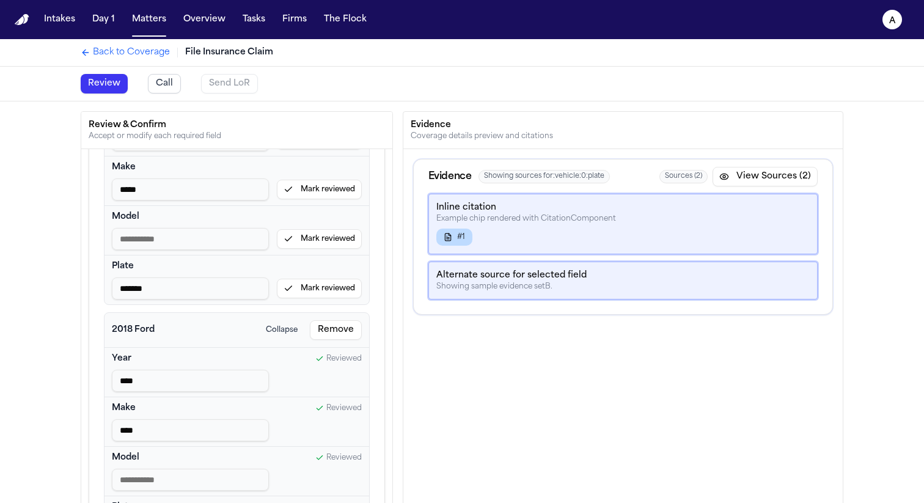
click at [313, 292] on button "Mark reviewed" at bounding box center [319, 289] width 85 height 20
click at [313, 232] on button "Mark reviewed" at bounding box center [319, 239] width 85 height 20
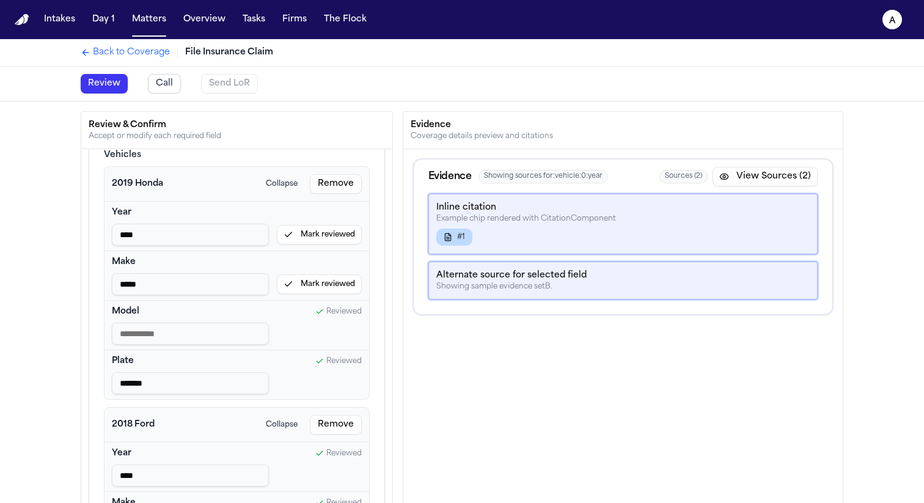
scroll to position [26, 0]
click at [311, 290] on button "Mark reviewed" at bounding box center [319, 286] width 85 height 20
click at [311, 238] on button "Mark reviewed" at bounding box center [319, 236] width 85 height 20
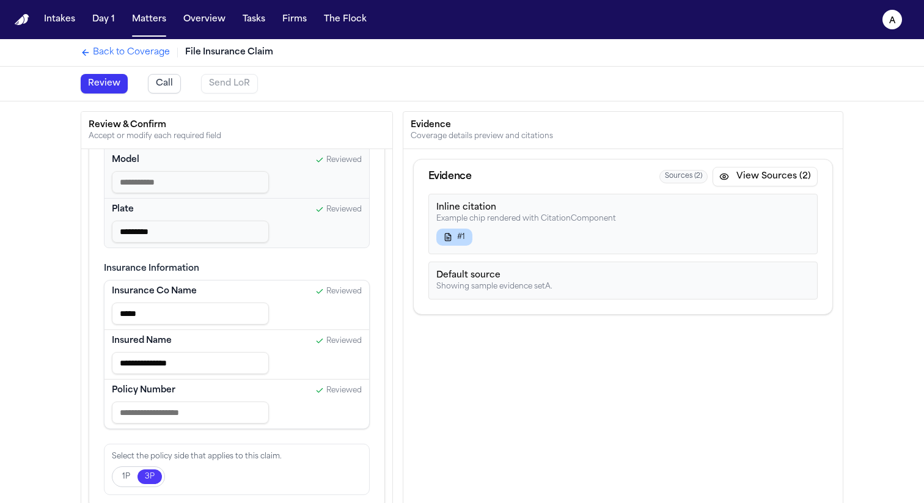
scroll to position [62, 0]
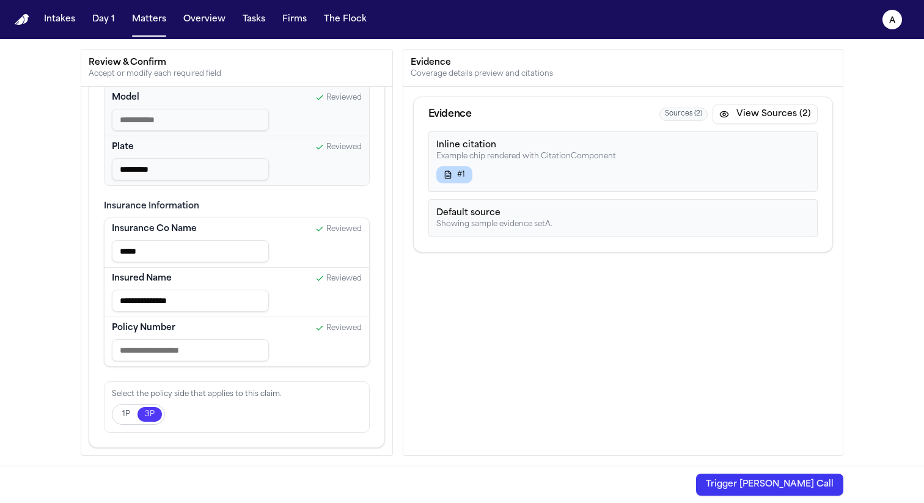
click at [782, 488] on button "Trigger Bland Call" at bounding box center [769, 485] width 147 height 22
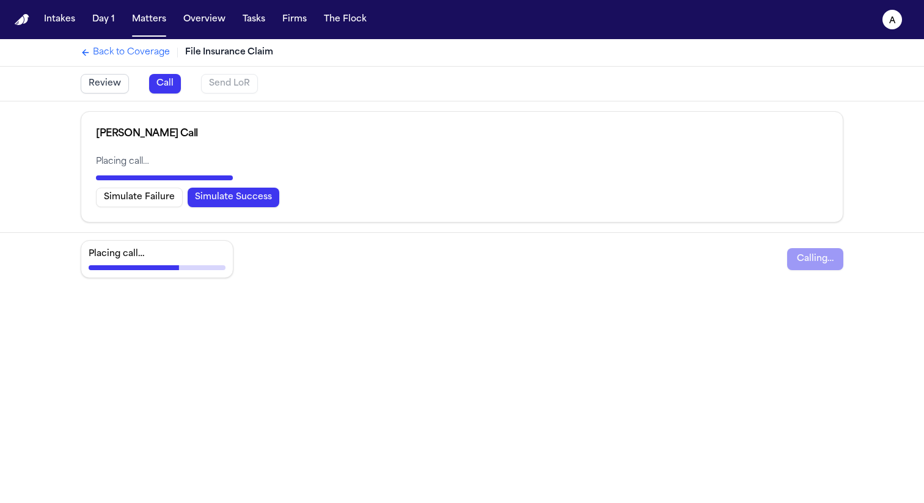
click at [218, 206] on button "Simulate Success" at bounding box center [234, 198] width 92 height 20
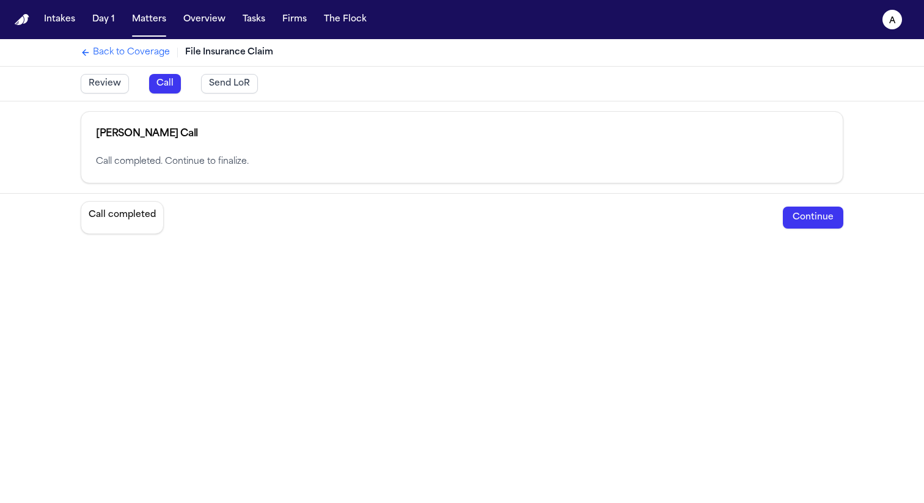
click at [800, 207] on button "Continue" at bounding box center [813, 218] width 61 height 22
click at [812, 219] on button "Continue" at bounding box center [813, 218] width 61 height 22
click at [218, 88] on button "Send LoR" at bounding box center [229, 84] width 57 height 20
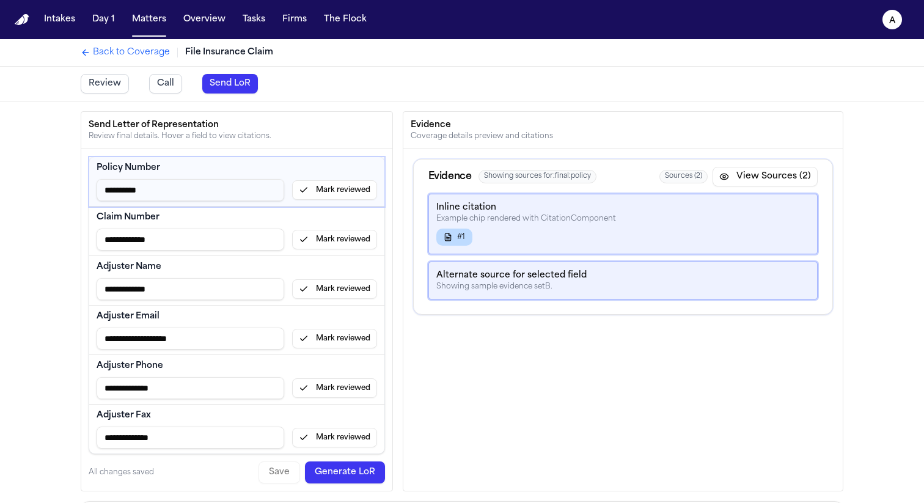
click at [352, 194] on button "Mark reviewed" at bounding box center [334, 190] width 85 height 20
click at [348, 240] on button "Mark reviewed" at bounding box center [334, 240] width 85 height 20
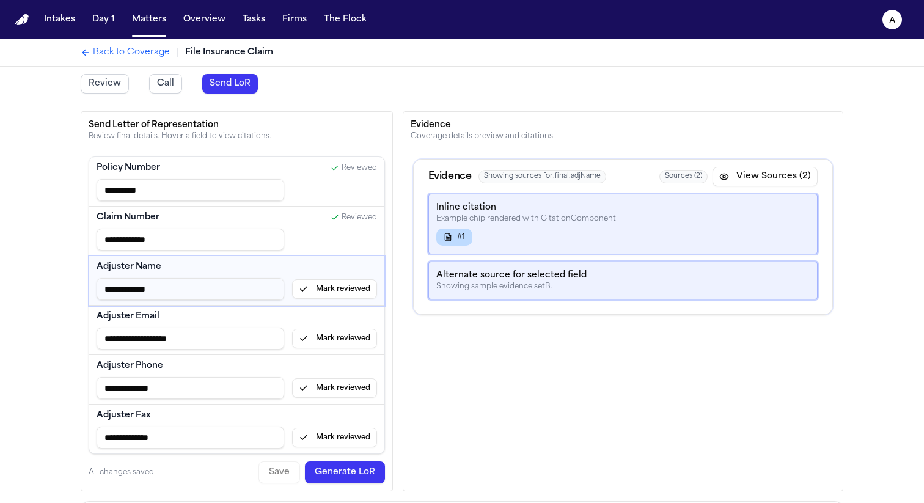
click at [341, 290] on button "Mark reviewed" at bounding box center [334, 289] width 85 height 20
click at [345, 339] on button "Mark reviewed" at bounding box center [334, 339] width 85 height 20
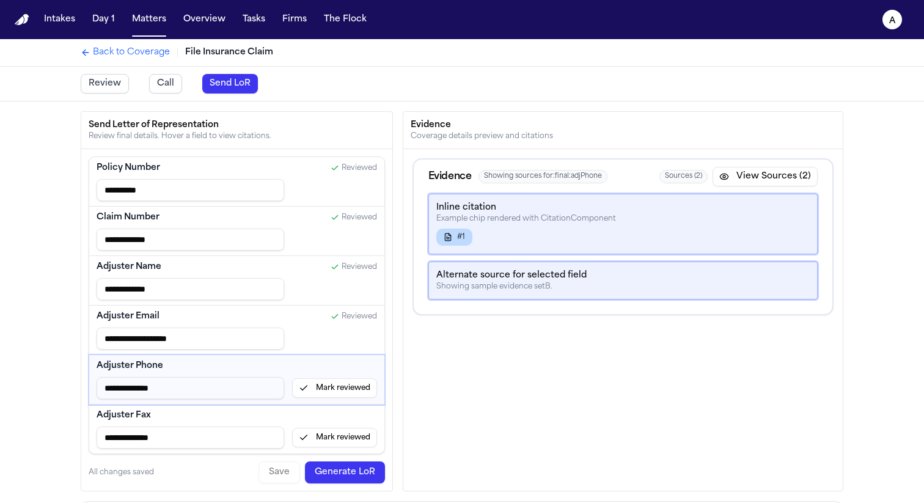
click at [346, 391] on button "Mark reviewed" at bounding box center [334, 388] width 85 height 20
click at [347, 435] on button "Mark reviewed" at bounding box center [334, 438] width 85 height 20
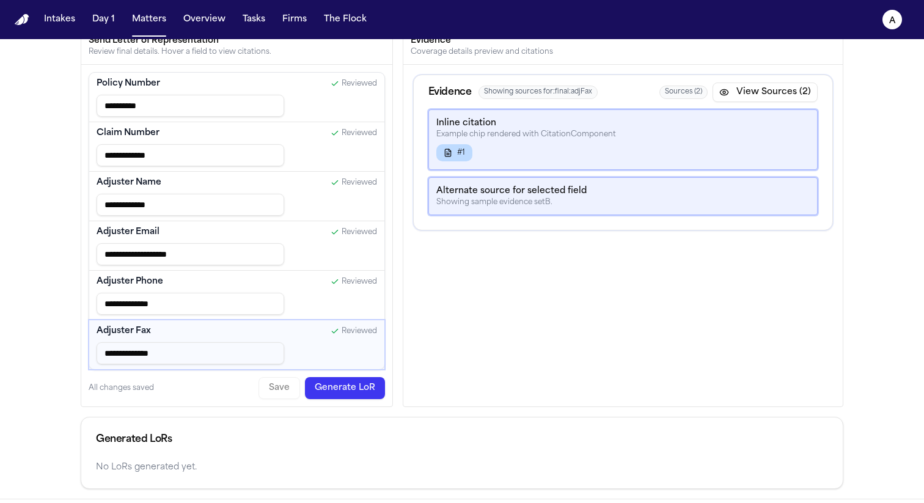
scroll to position [123, 0]
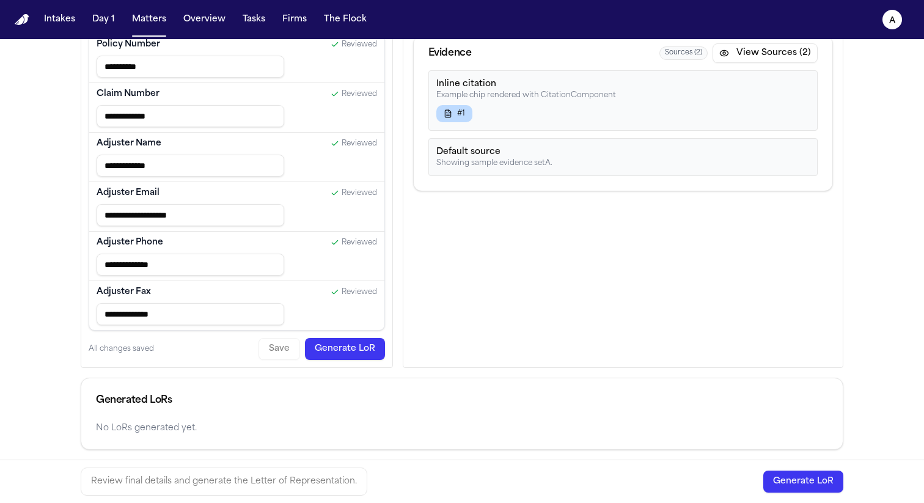
click at [359, 353] on button "Generate LoR" at bounding box center [345, 349] width 80 height 22
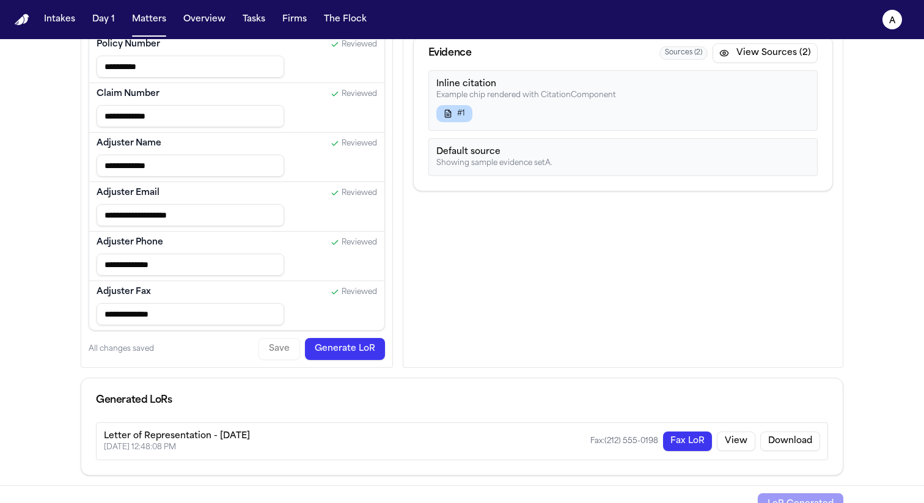
scroll to position [143, 0]
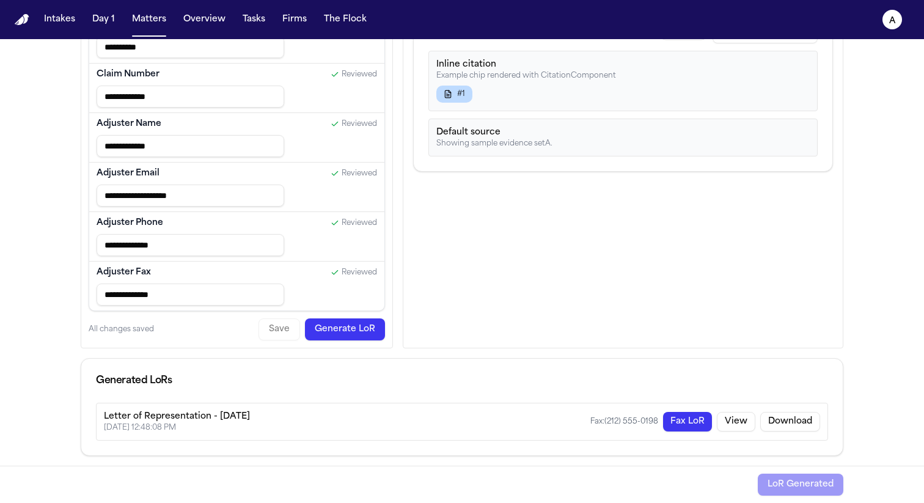
click at [694, 421] on button "Fax LoR" at bounding box center [687, 422] width 49 height 20
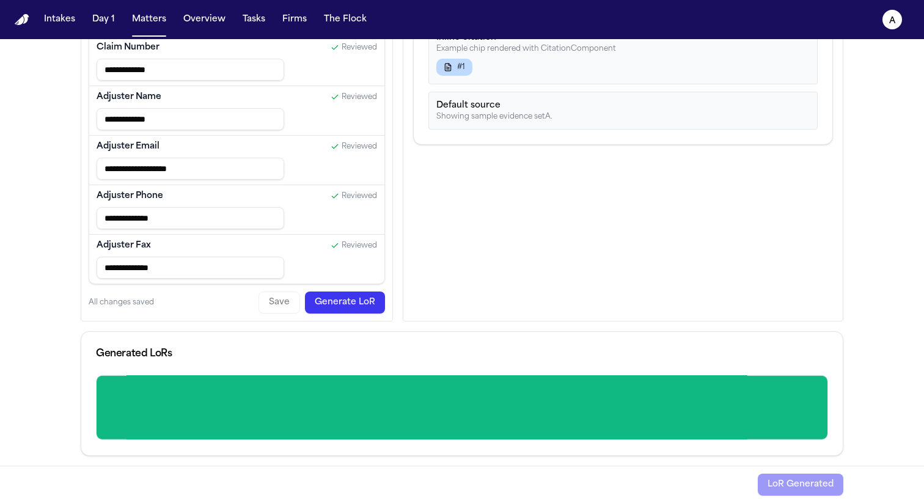
scroll to position [170, 0]
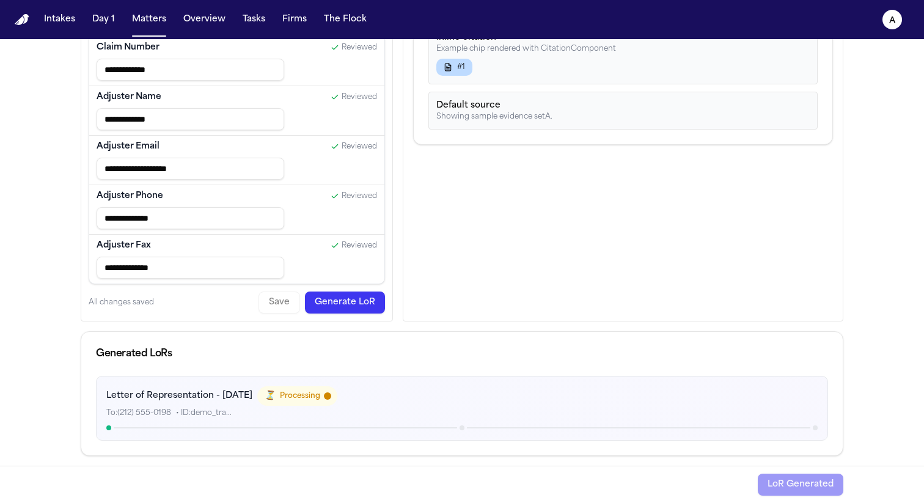
click at [329, 403] on div "⏳ Processing" at bounding box center [297, 396] width 80 height 20
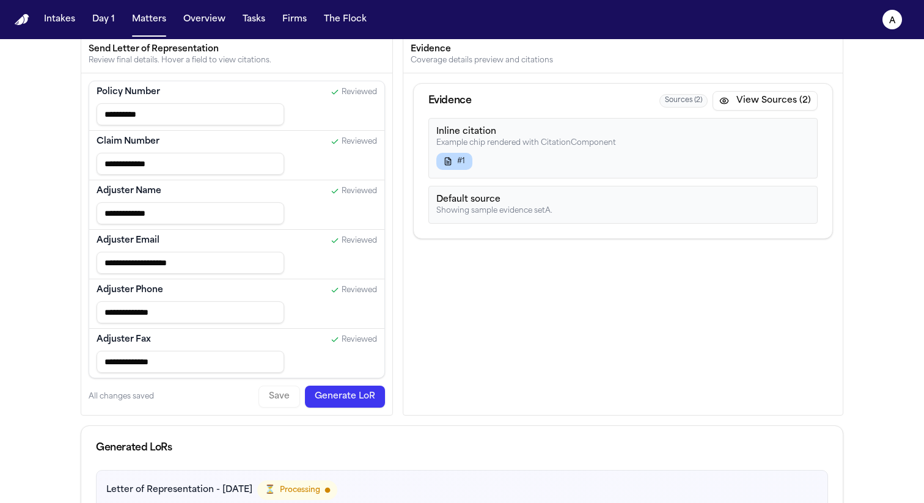
scroll to position [0, 0]
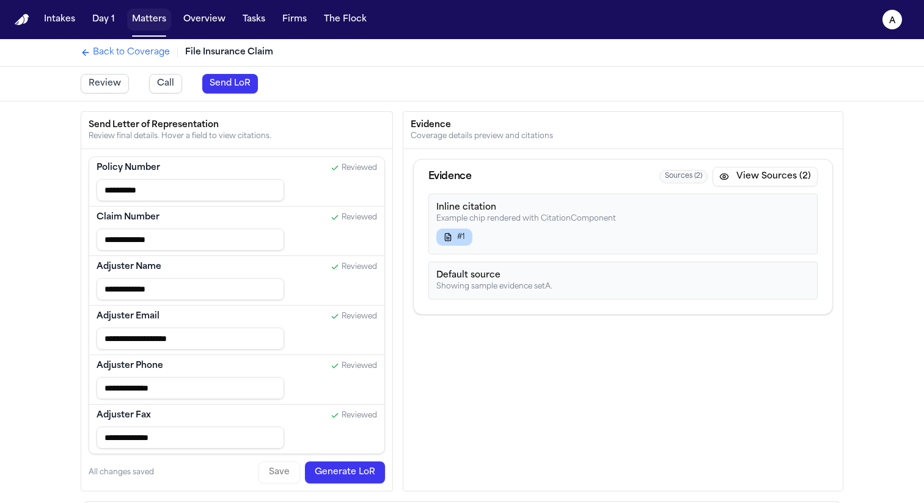
click at [146, 16] on button "Matters" at bounding box center [149, 20] width 44 height 22
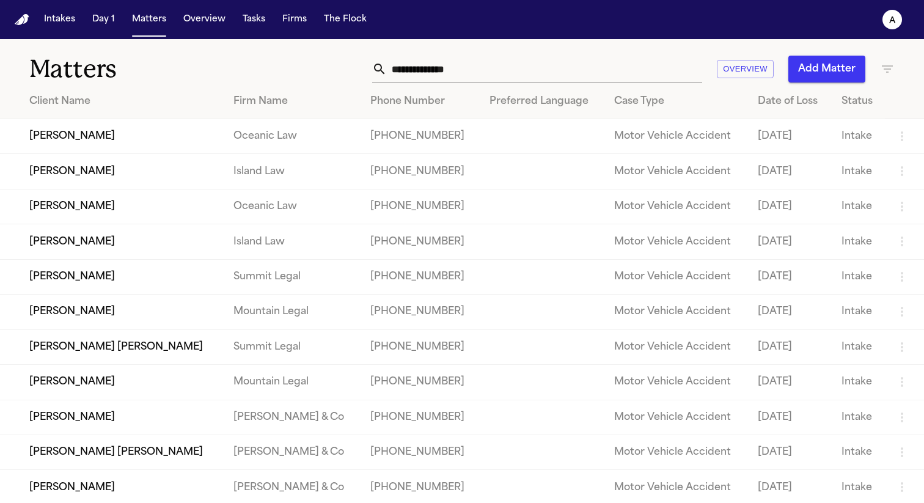
click at [95, 202] on td "Michelle L. Cardoza" at bounding box center [112, 206] width 224 height 35
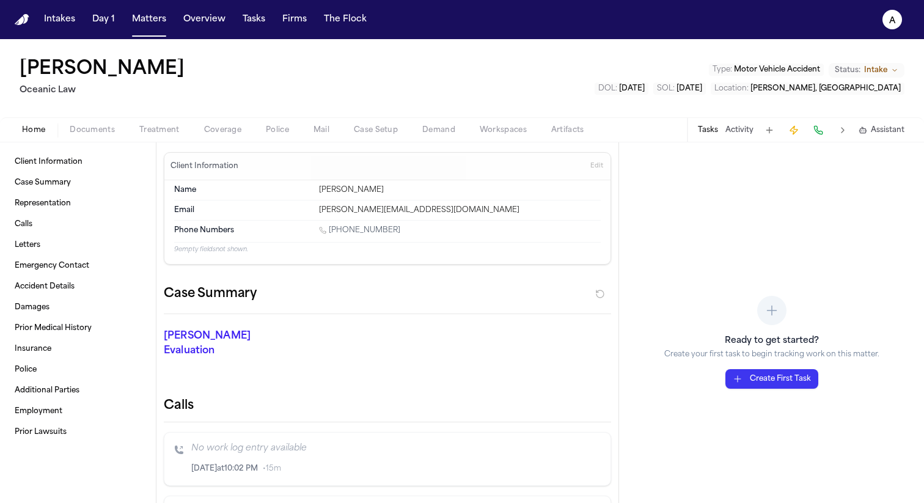
click at [319, 126] on span "Mail" at bounding box center [322, 130] width 16 height 10
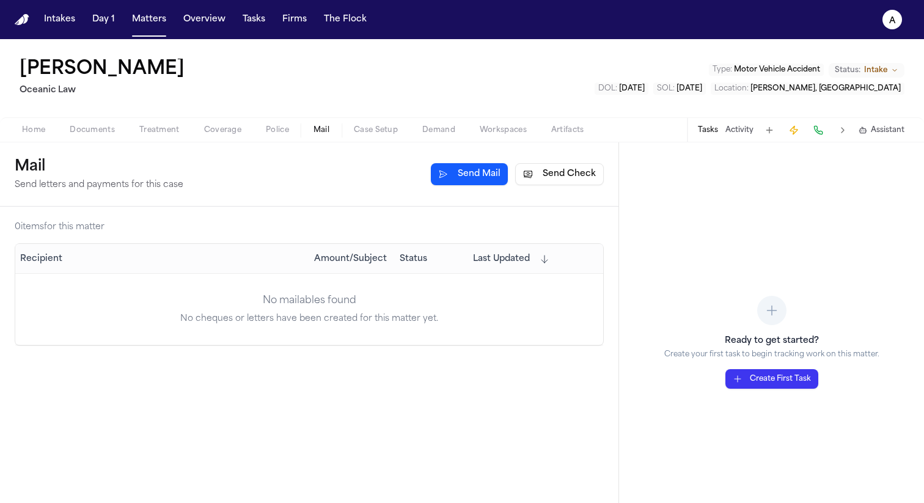
click at [448, 167] on button "Send Mail" at bounding box center [469, 174] width 77 height 22
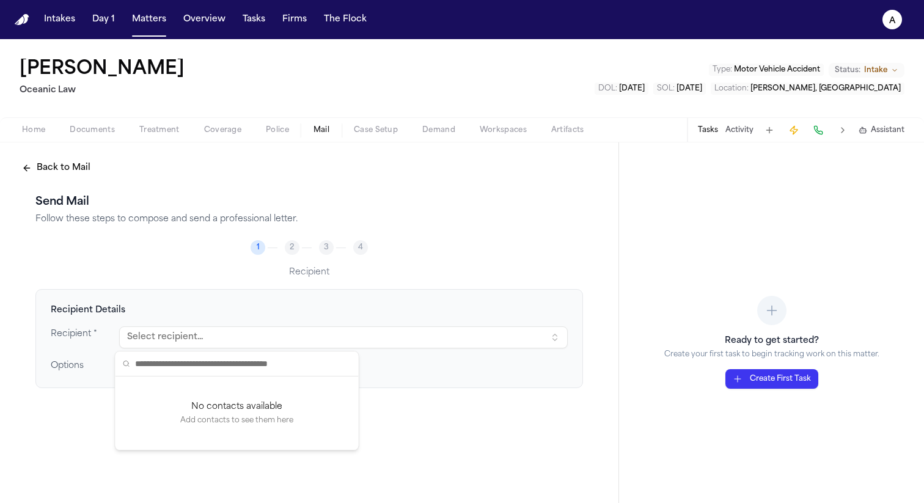
click at [326, 234] on div "Send Mail Follow these steps to compose and send a professional letter. 1 2 3 4…" at bounding box center [309, 380] width 548 height 372
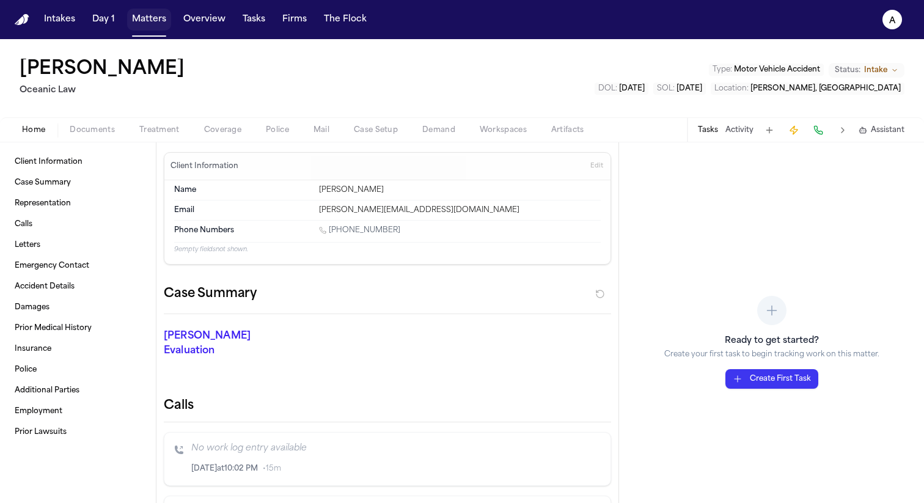
click at [147, 20] on button "Matters" at bounding box center [149, 20] width 44 height 22
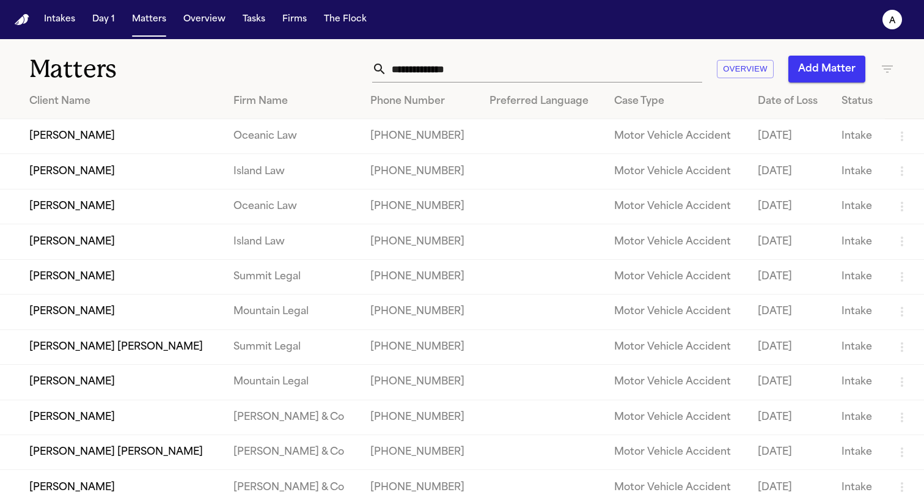
click at [90, 245] on td "Leilani Kealoha" at bounding box center [112, 241] width 224 height 35
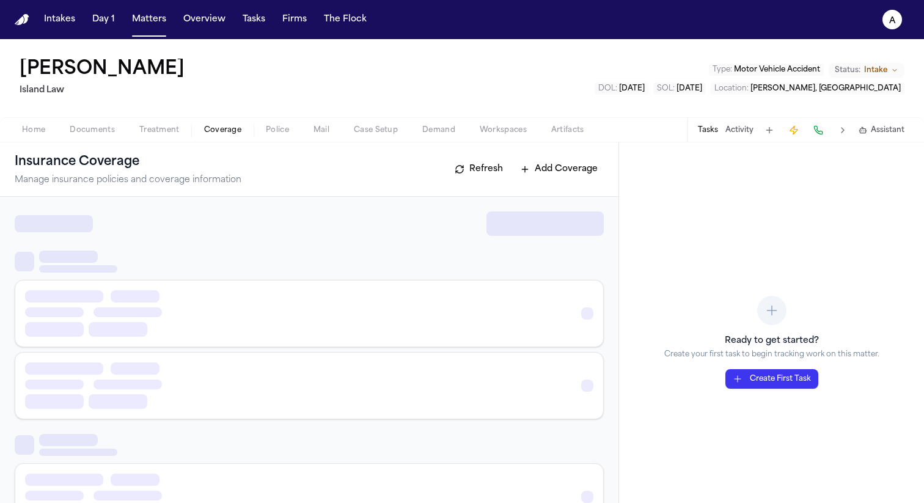
click at [232, 133] on span "Coverage" at bounding box center [222, 130] width 37 height 10
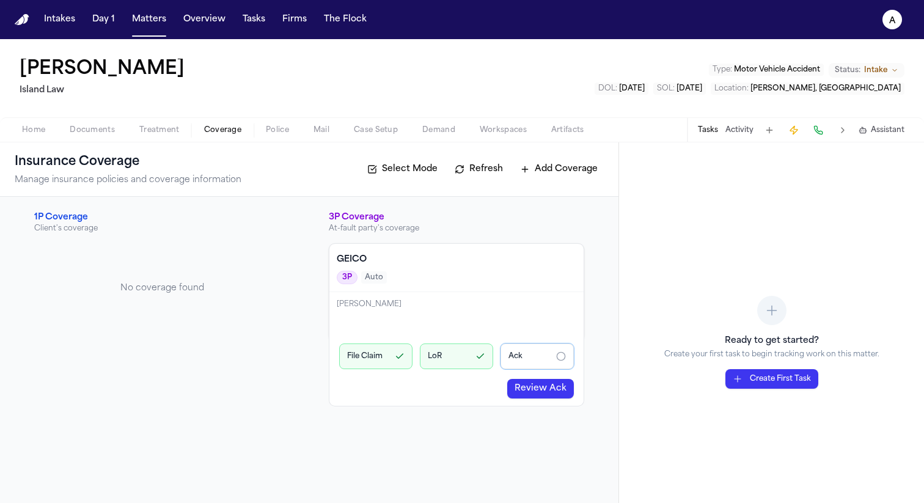
click at [533, 382] on link "Review Ack" at bounding box center [540, 389] width 67 height 20
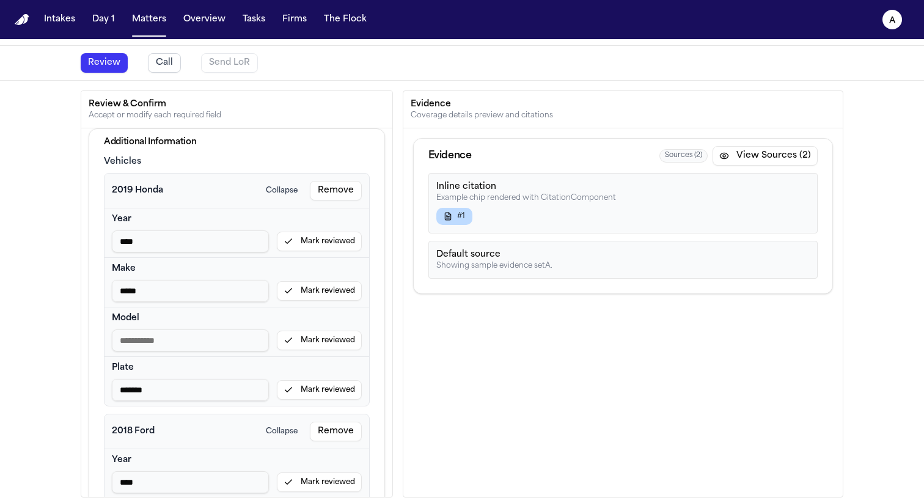
scroll to position [62, 0]
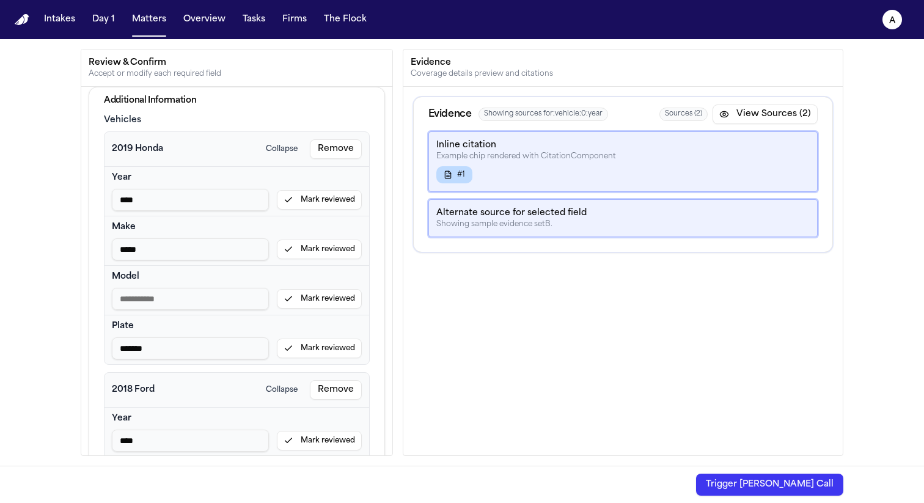
click at [325, 194] on button "Mark reviewed" at bounding box center [319, 200] width 85 height 20
click at [330, 245] on button "Mark reviewed" at bounding box center [319, 250] width 85 height 20
click at [336, 302] on button "Mark reviewed" at bounding box center [319, 299] width 85 height 20
click at [338, 348] on button "Mark reviewed" at bounding box center [319, 349] width 85 height 20
click at [338, 442] on button "Mark reviewed" at bounding box center [319, 441] width 85 height 20
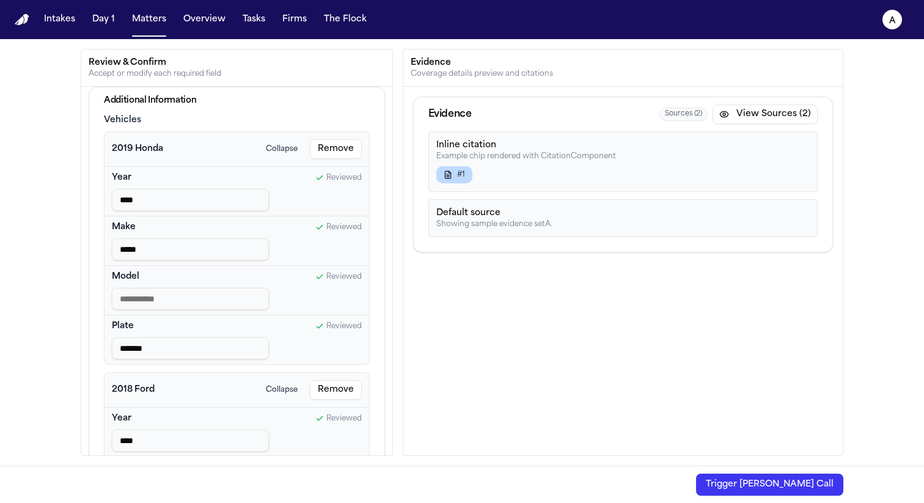
click at [805, 481] on button "Trigger Bland Call" at bounding box center [769, 485] width 147 height 22
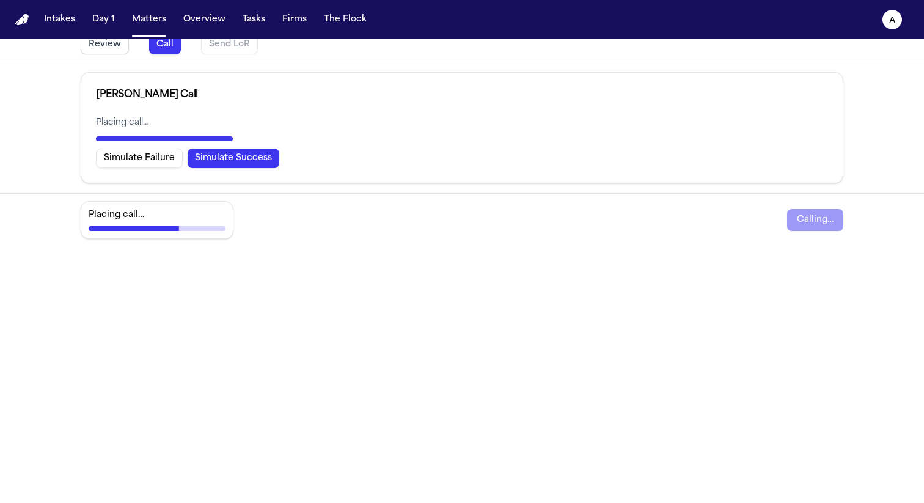
click at [249, 157] on button "Simulate Success" at bounding box center [234, 159] width 92 height 20
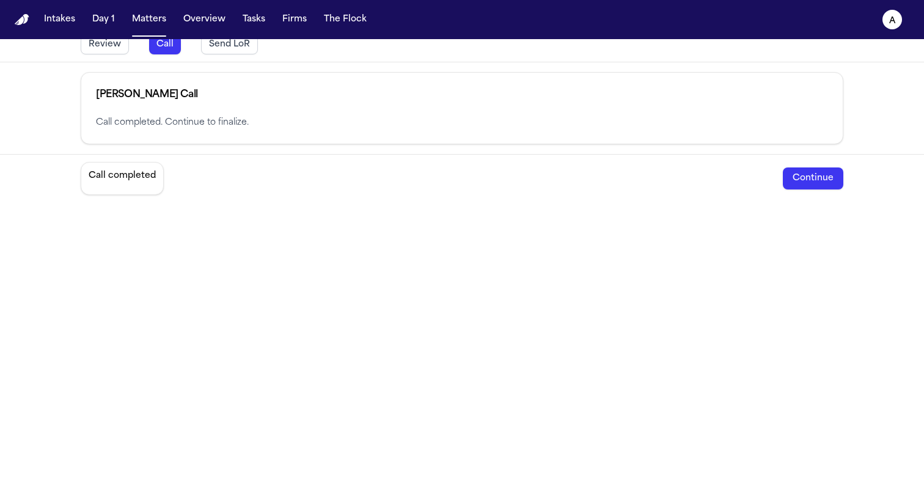
scroll to position [0, 0]
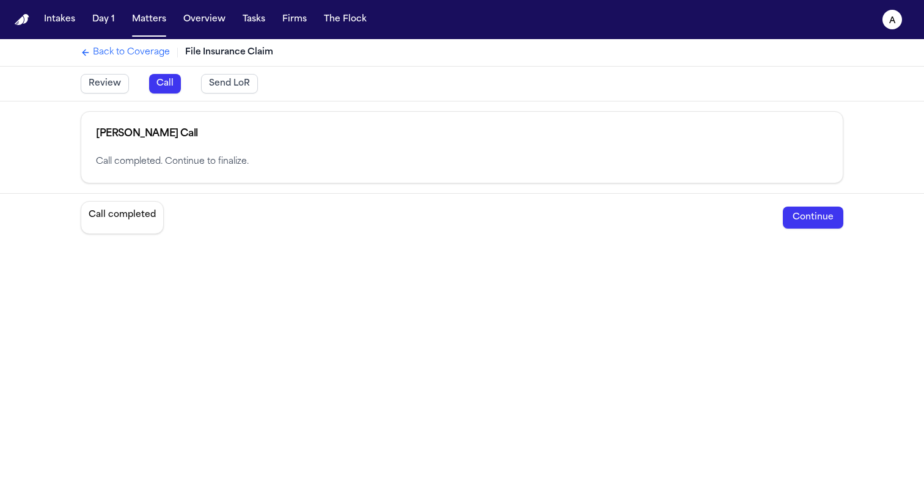
click at [231, 91] on button "Send LoR" at bounding box center [229, 84] width 57 height 20
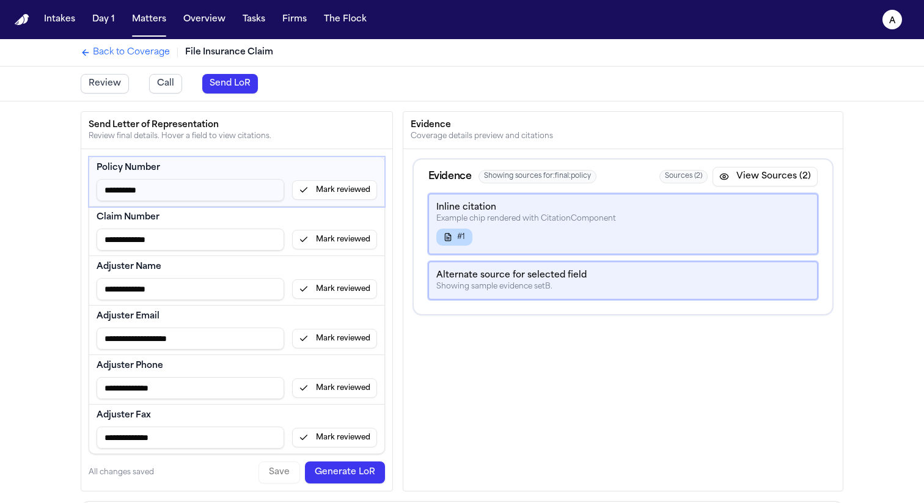
click at [313, 190] on button "Mark reviewed" at bounding box center [334, 190] width 85 height 20
click at [323, 232] on button "Mark reviewed" at bounding box center [334, 240] width 85 height 20
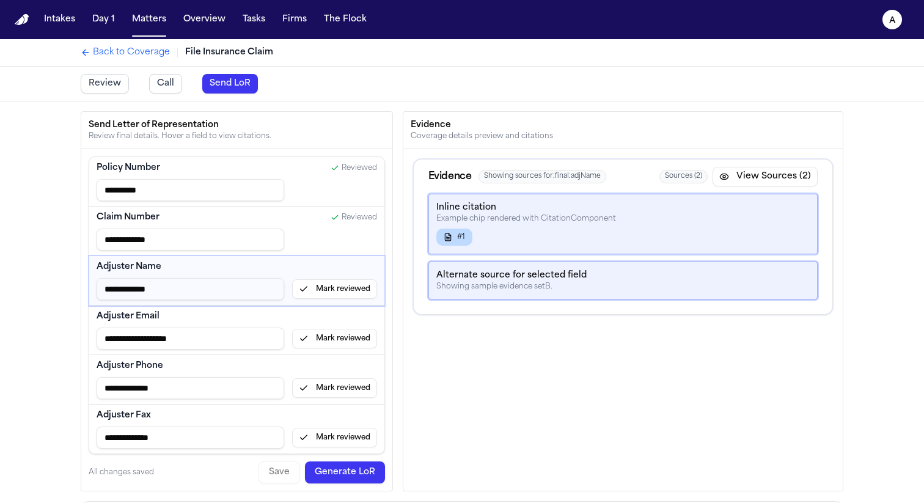
click at [338, 290] on button "Mark reviewed" at bounding box center [334, 289] width 85 height 20
click at [347, 336] on button "Mark reviewed" at bounding box center [334, 339] width 85 height 20
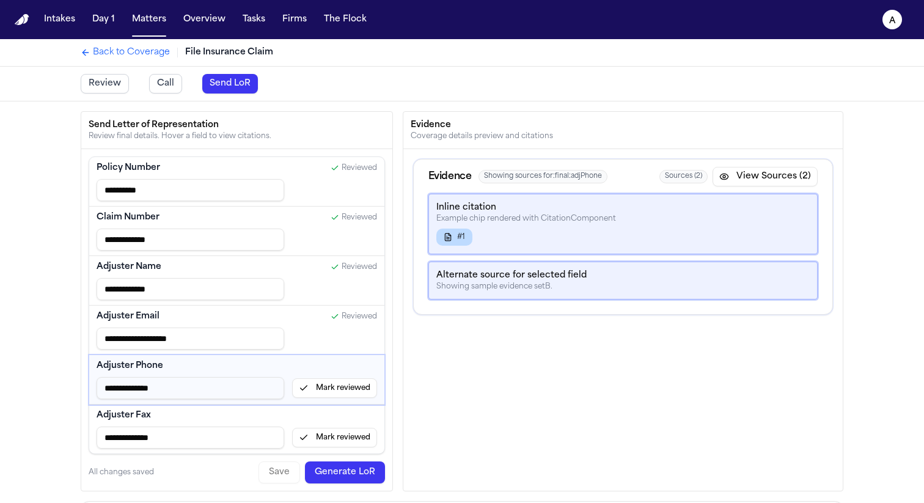
click at [350, 391] on button "Mark reviewed" at bounding box center [334, 388] width 85 height 20
click at [350, 433] on button "Mark reviewed" at bounding box center [334, 438] width 85 height 20
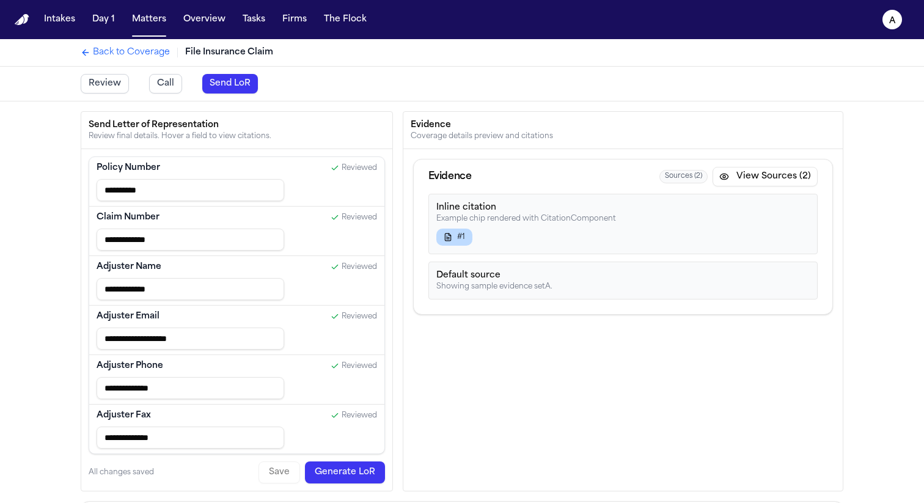
click at [359, 476] on button "Generate LoR" at bounding box center [345, 473] width 80 height 22
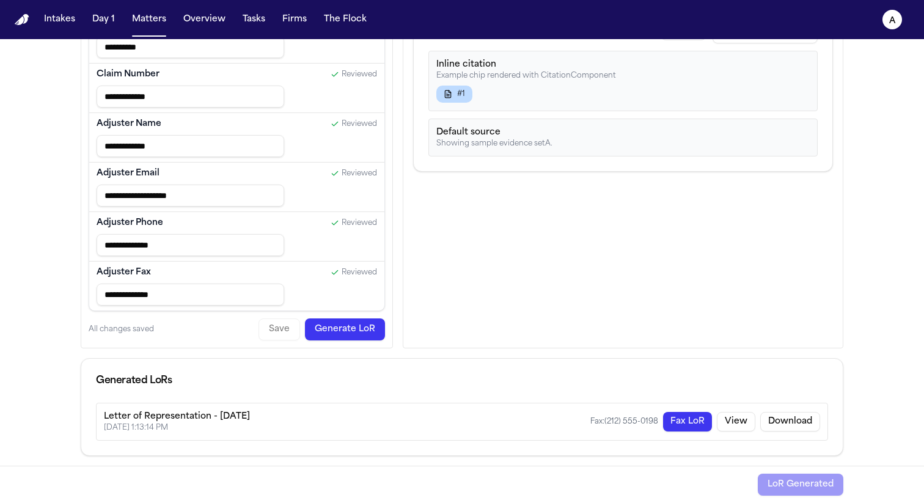
click at [693, 426] on button "Fax LoR" at bounding box center [687, 422] width 49 height 20
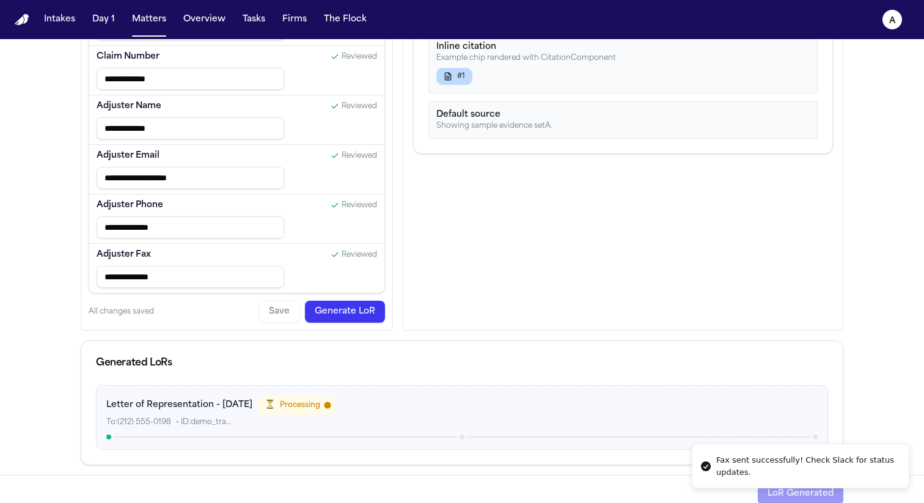
scroll to position [170, 0]
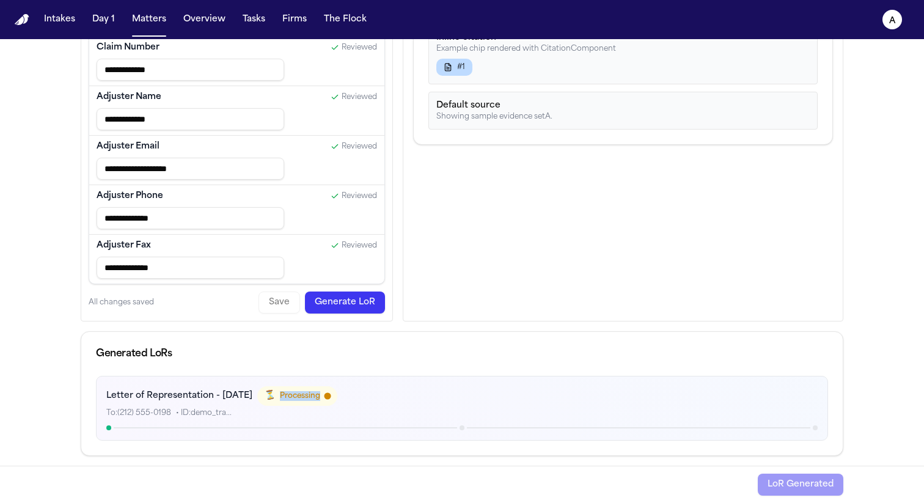
drag, startPoint x: 329, startPoint y: 399, endPoint x: 289, endPoint y: 399, distance: 39.7
click at [289, 399] on div "⏳ Processing" at bounding box center [297, 396] width 80 height 20
copy span "Processing"
click at [363, 363] on div "Generated LoRs" at bounding box center [462, 354] width 762 height 44
